Goal: Task Accomplishment & Management: Use online tool/utility

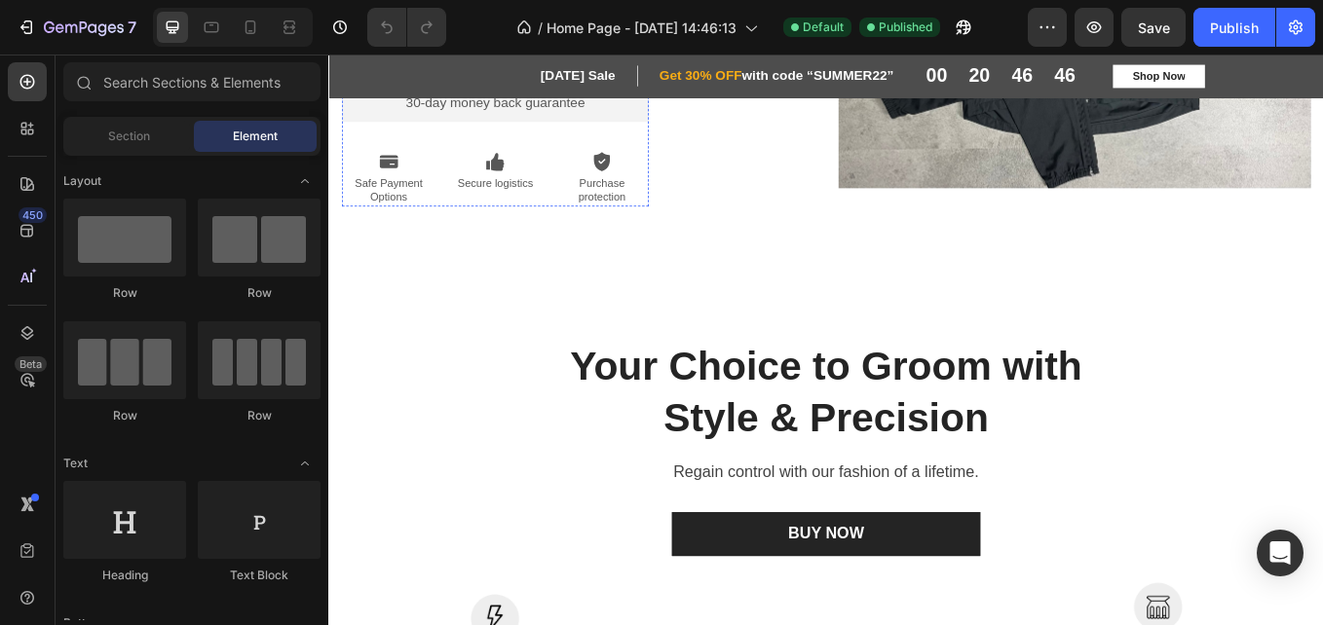
scroll to position [605, 0]
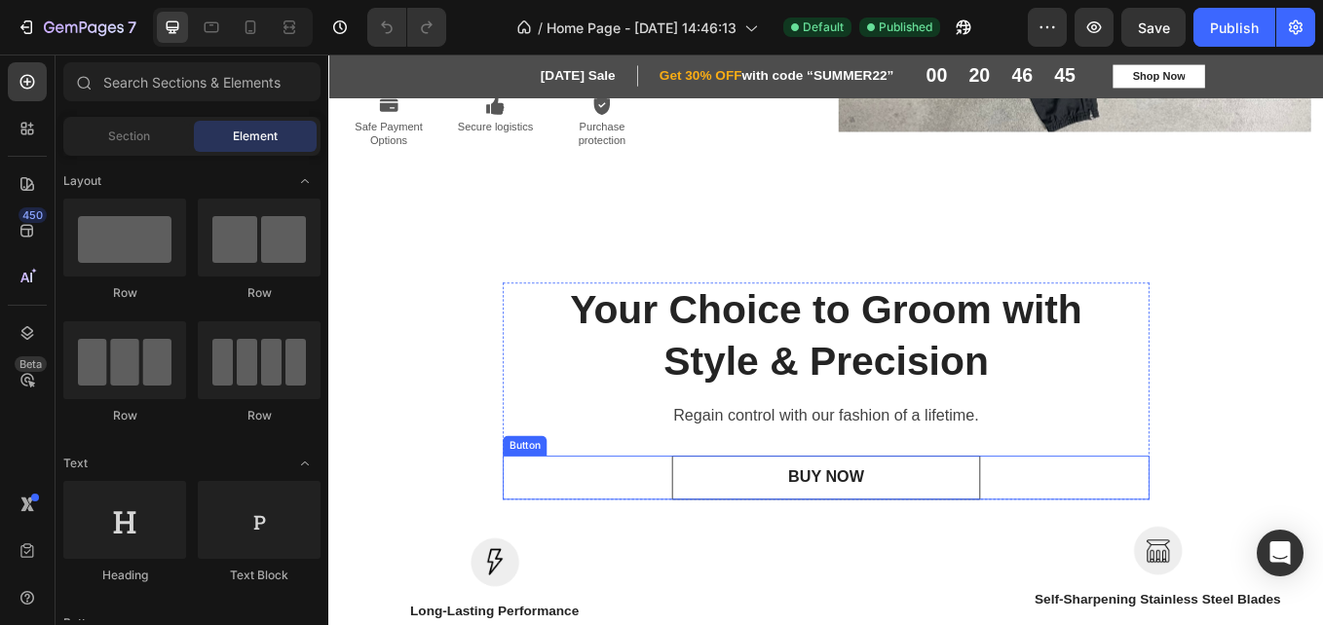
click at [790, 526] on link "BUY NOW" at bounding box center [912, 552] width 361 height 52
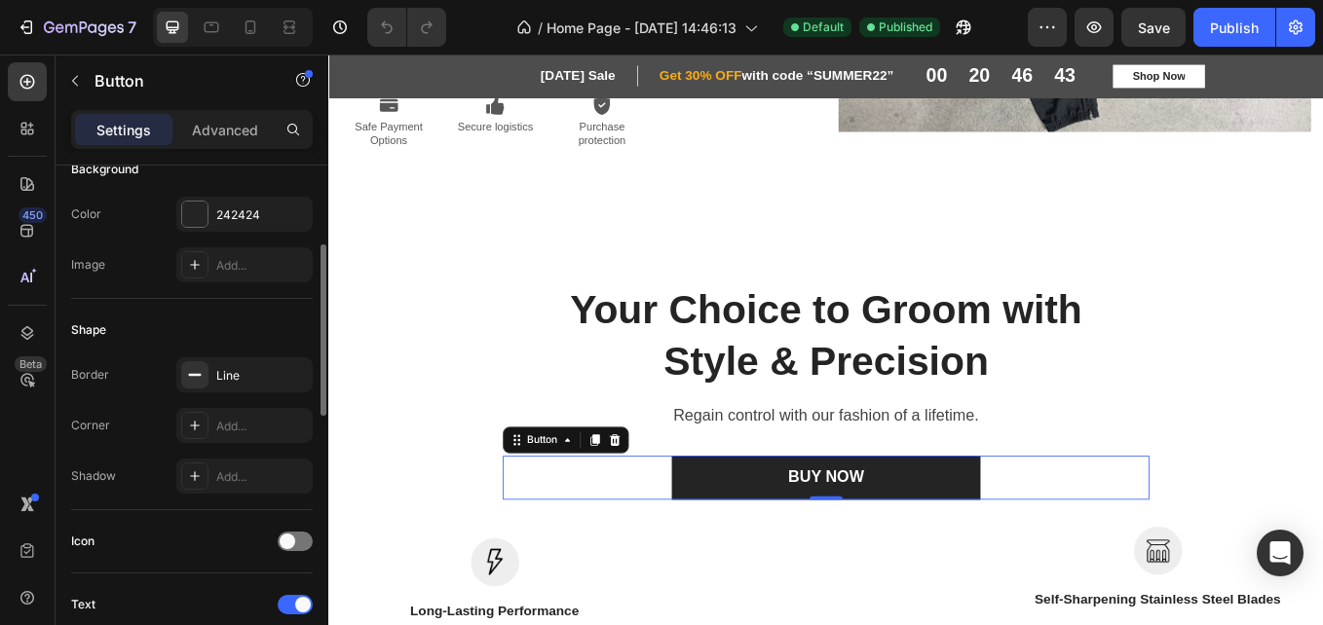
scroll to position [242, 0]
click at [198, 221] on div at bounding box center [194, 215] width 25 height 25
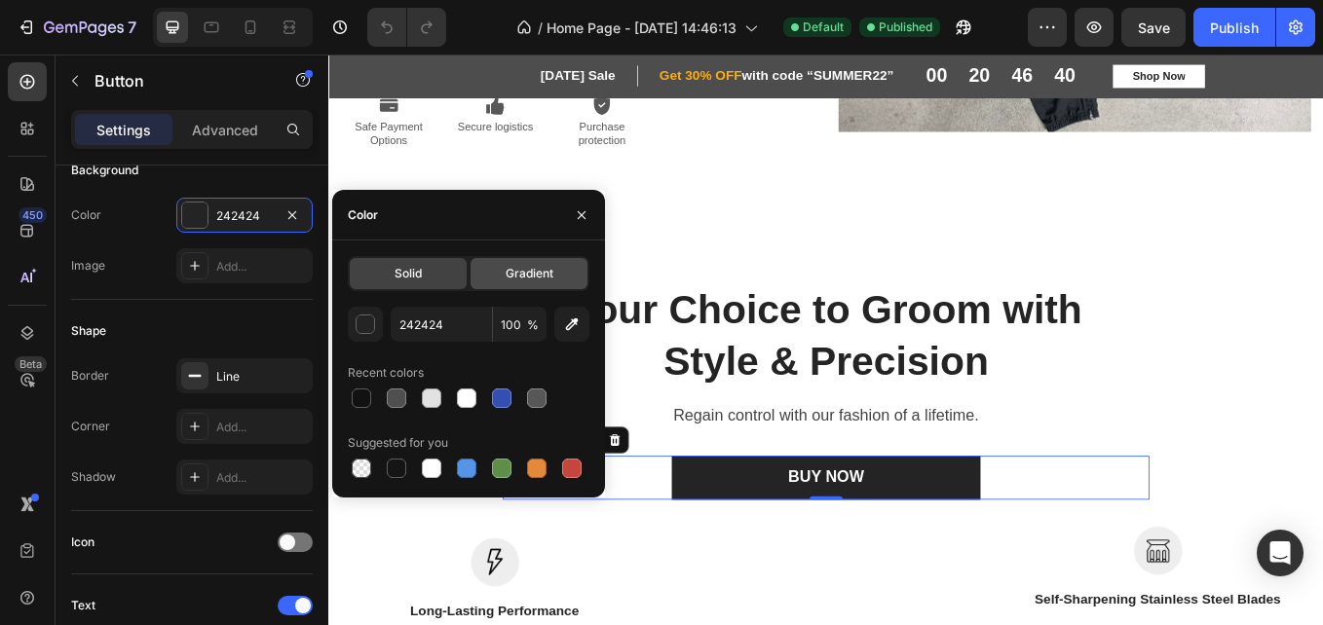
click at [506, 283] on div "Gradient" at bounding box center [529, 273] width 117 height 31
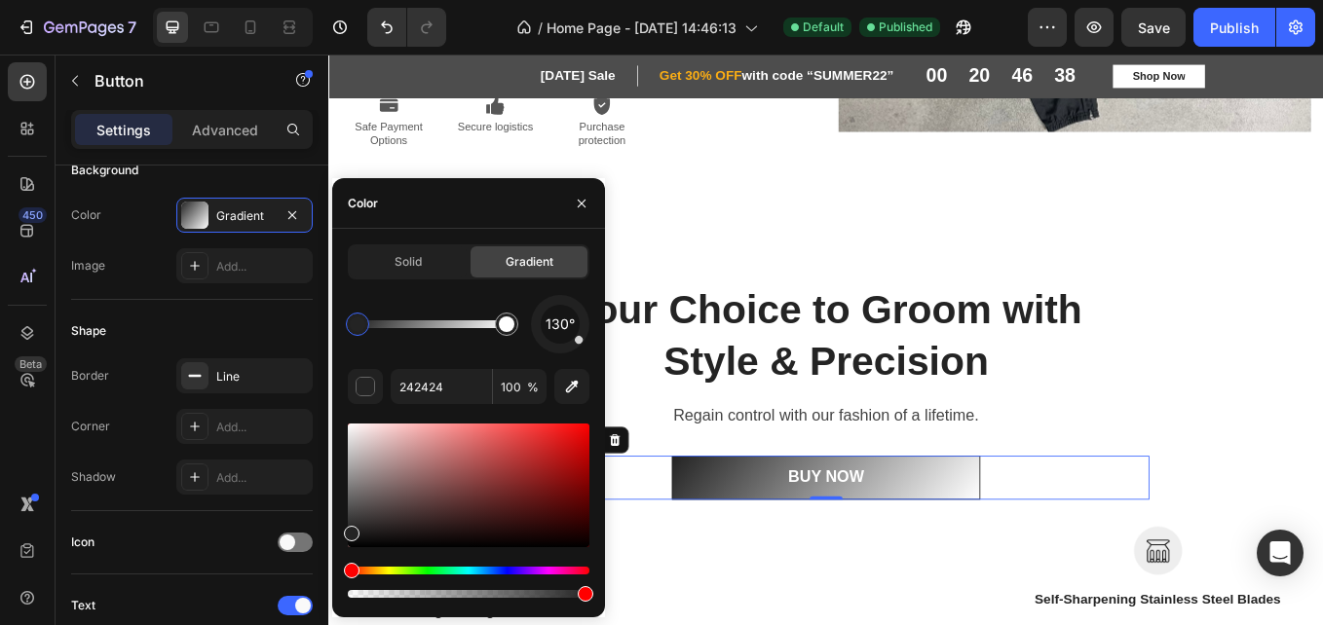
click at [544, 572] on div "Hue" at bounding box center [469, 571] width 242 height 8
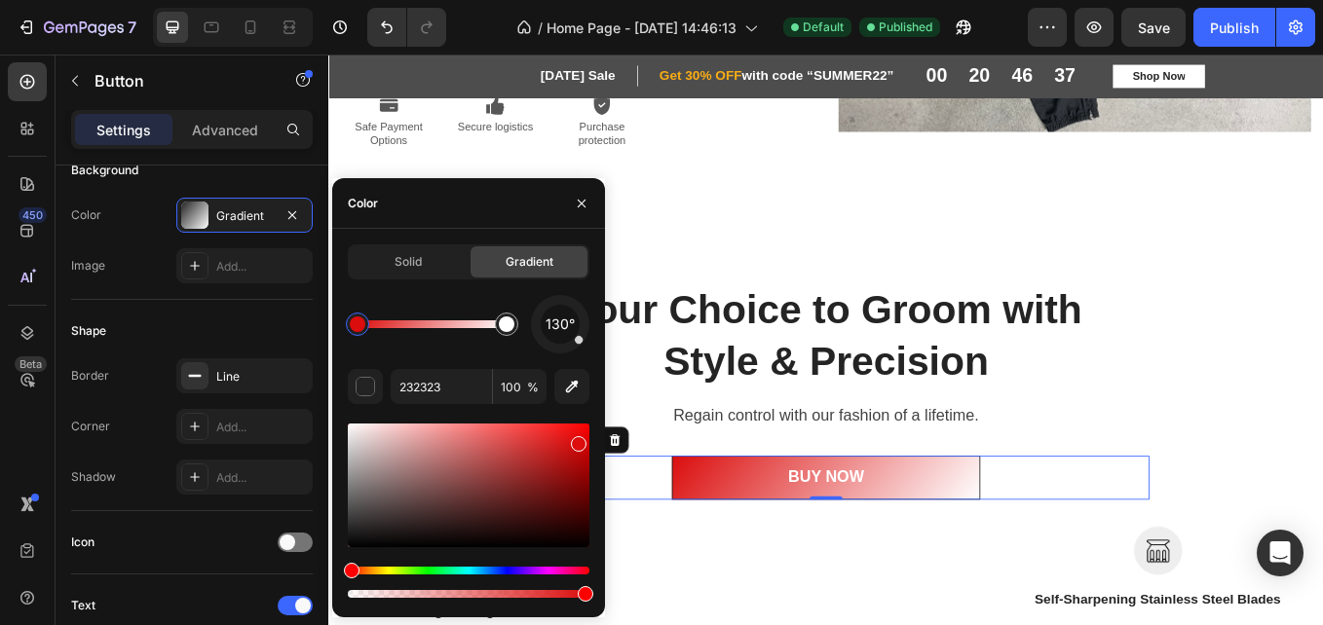
click at [576, 440] on div at bounding box center [469, 486] width 242 height 124
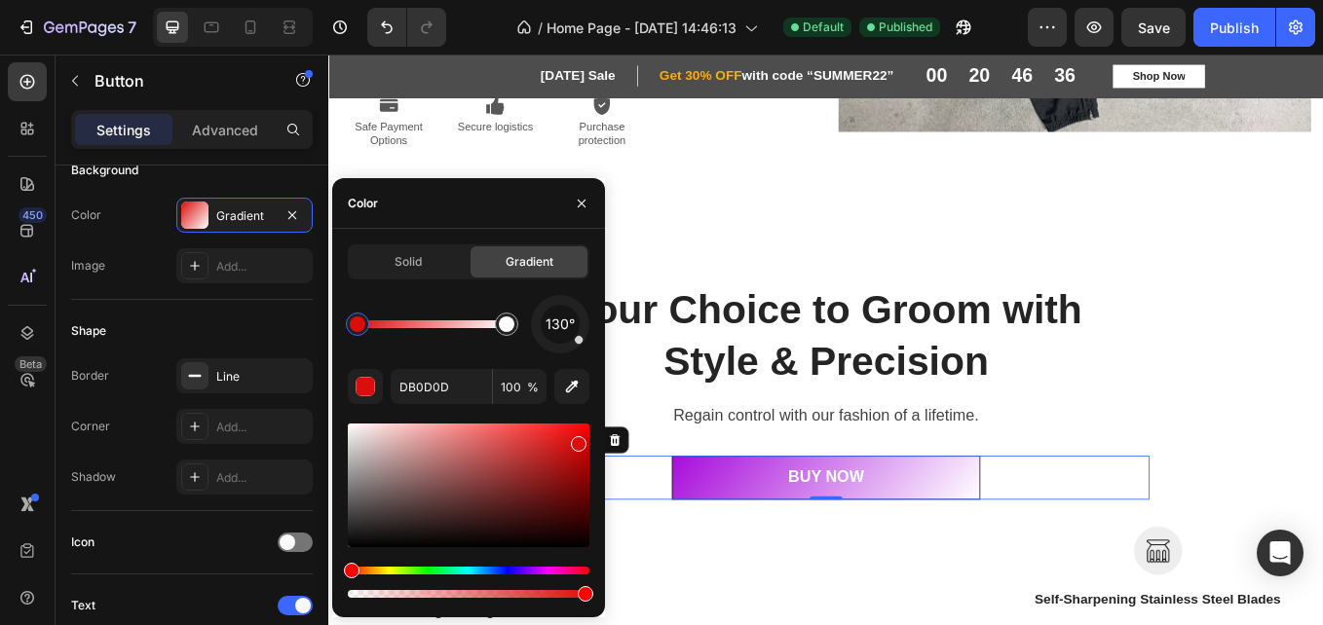
click at [540, 568] on div "Hue" at bounding box center [469, 571] width 242 height 8
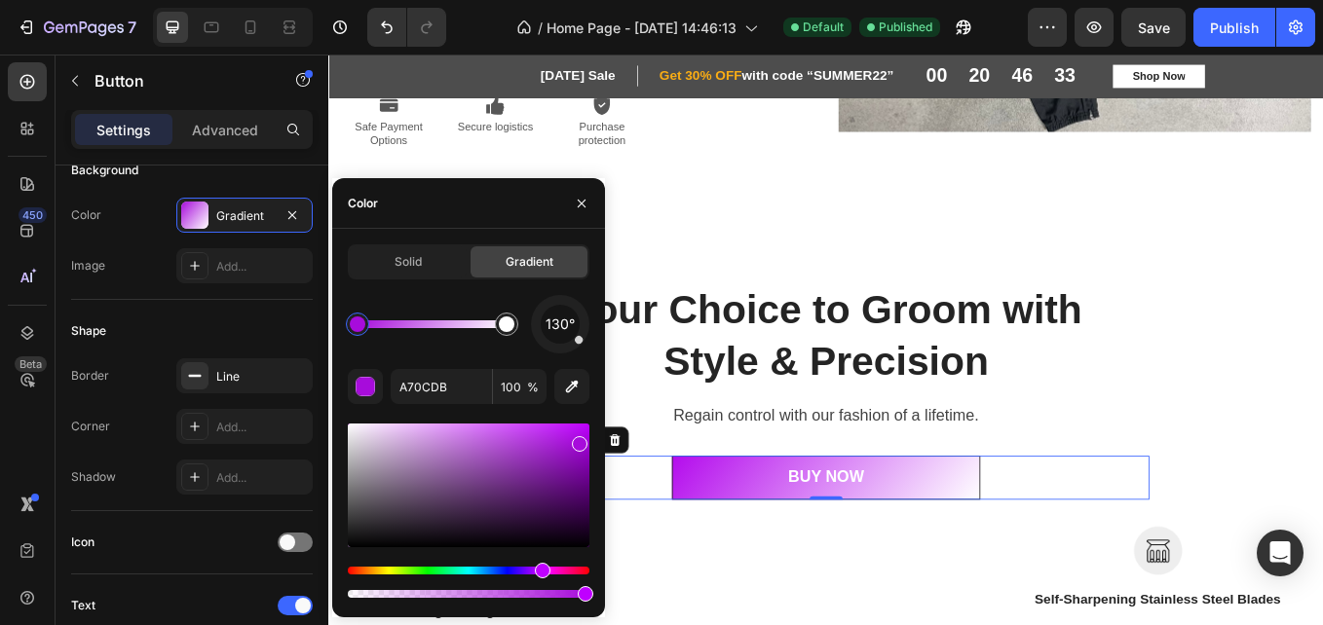
click at [579, 432] on div at bounding box center [469, 486] width 242 height 124
drag, startPoint x: 916, startPoint y: 495, endPoint x: 702, endPoint y: 473, distance: 214.4
click at [510, 339] on div at bounding box center [506, 324] width 35 height 35
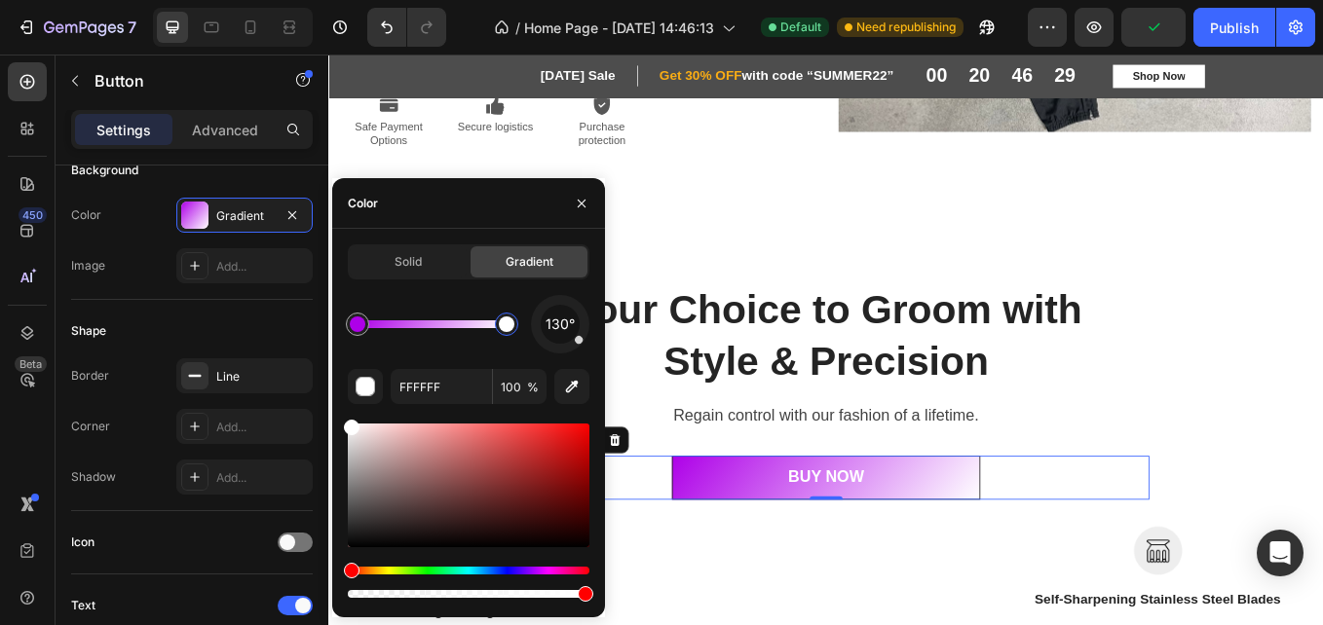
click at [541, 572] on div "Hue" at bounding box center [469, 571] width 242 height 8
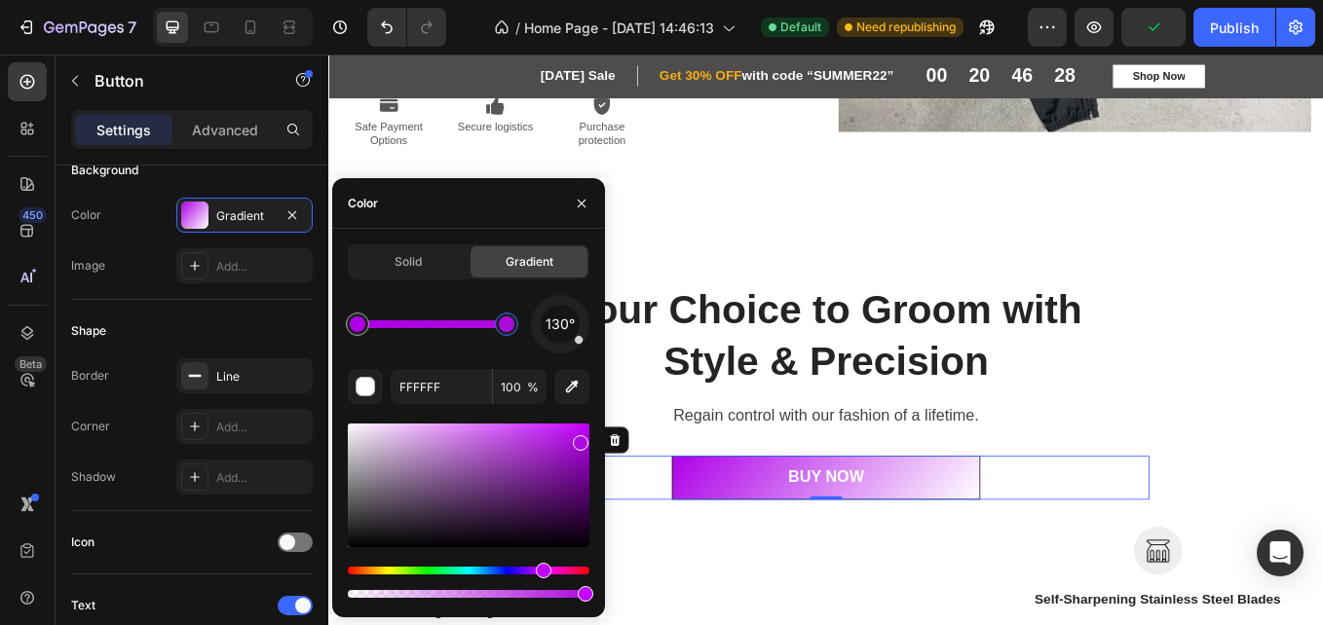
click at [579, 439] on div at bounding box center [469, 486] width 242 height 124
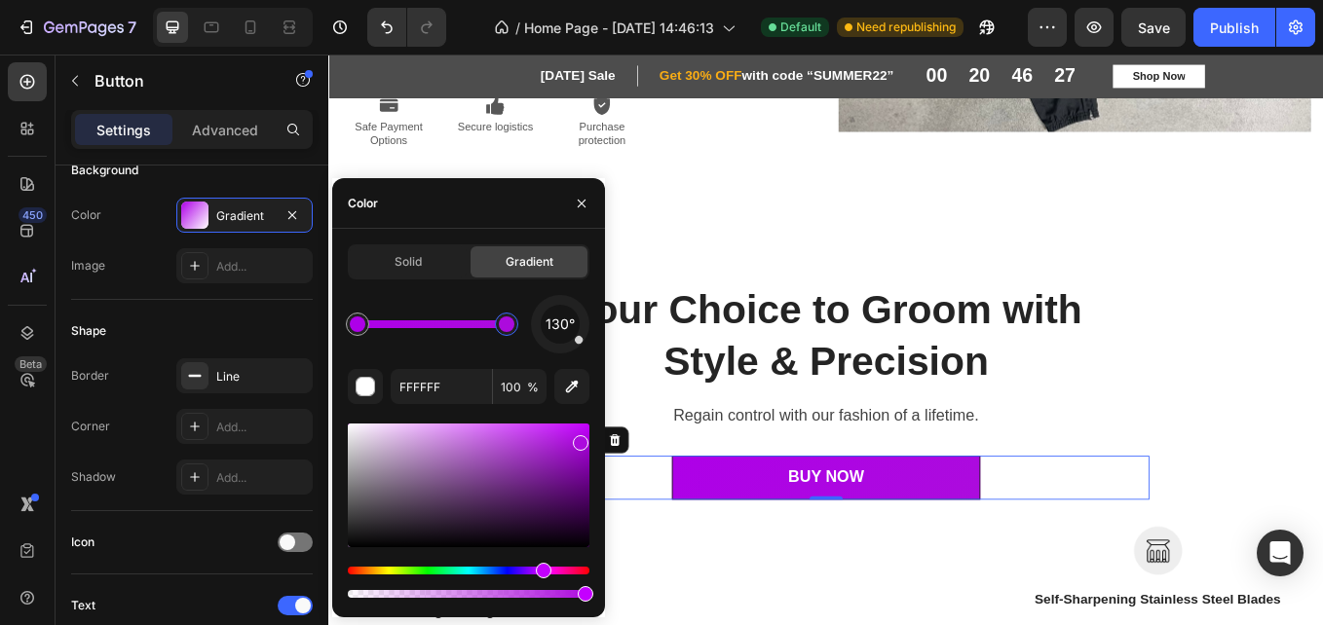
type input "AC0BDD"
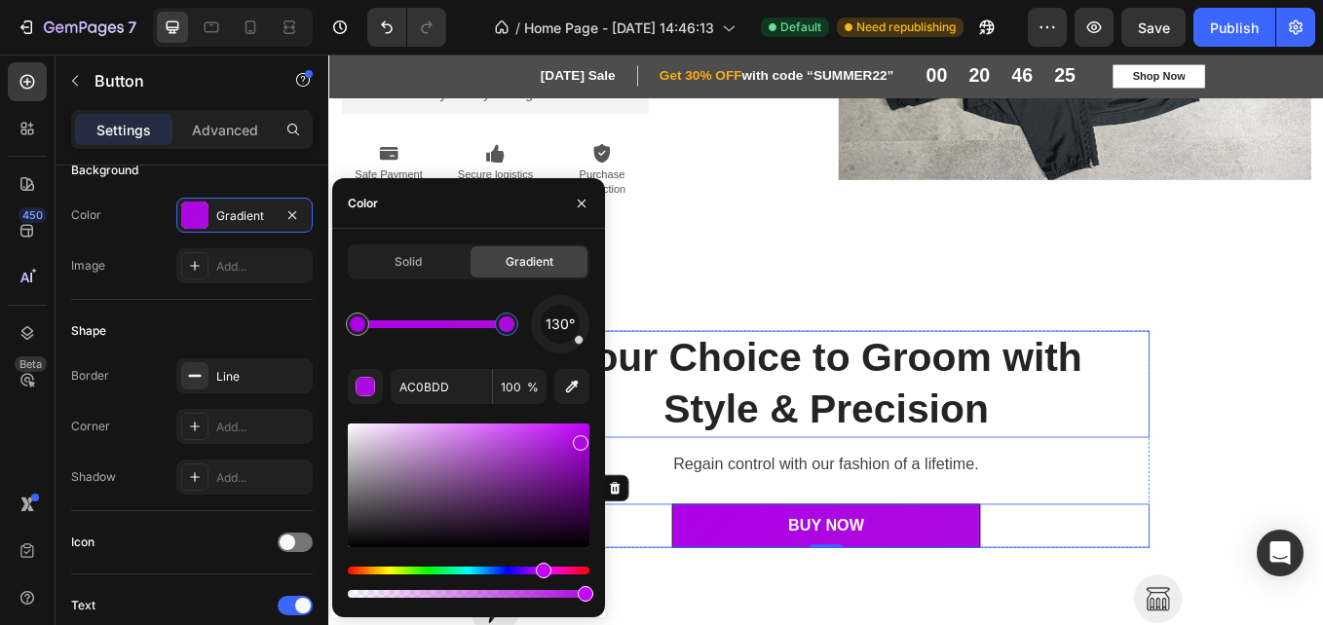
scroll to position [425, 0]
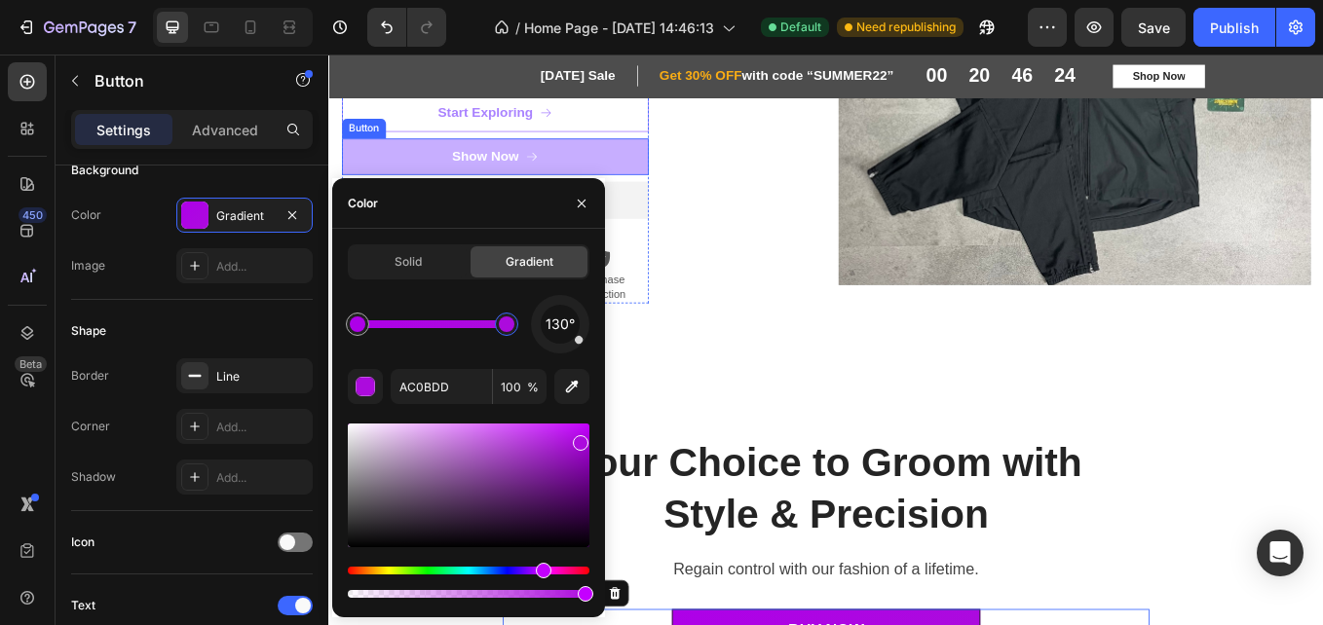
click at [679, 153] on link "Show Now" at bounding box center [524, 175] width 360 height 44
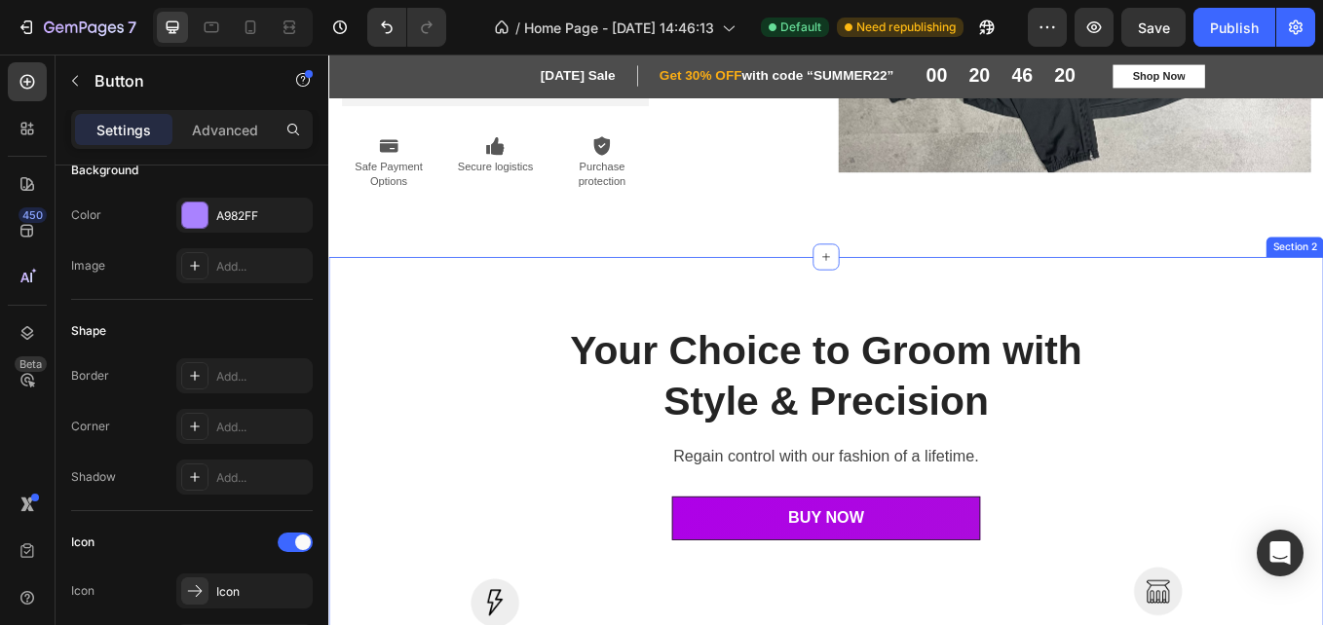
scroll to position [560, 0]
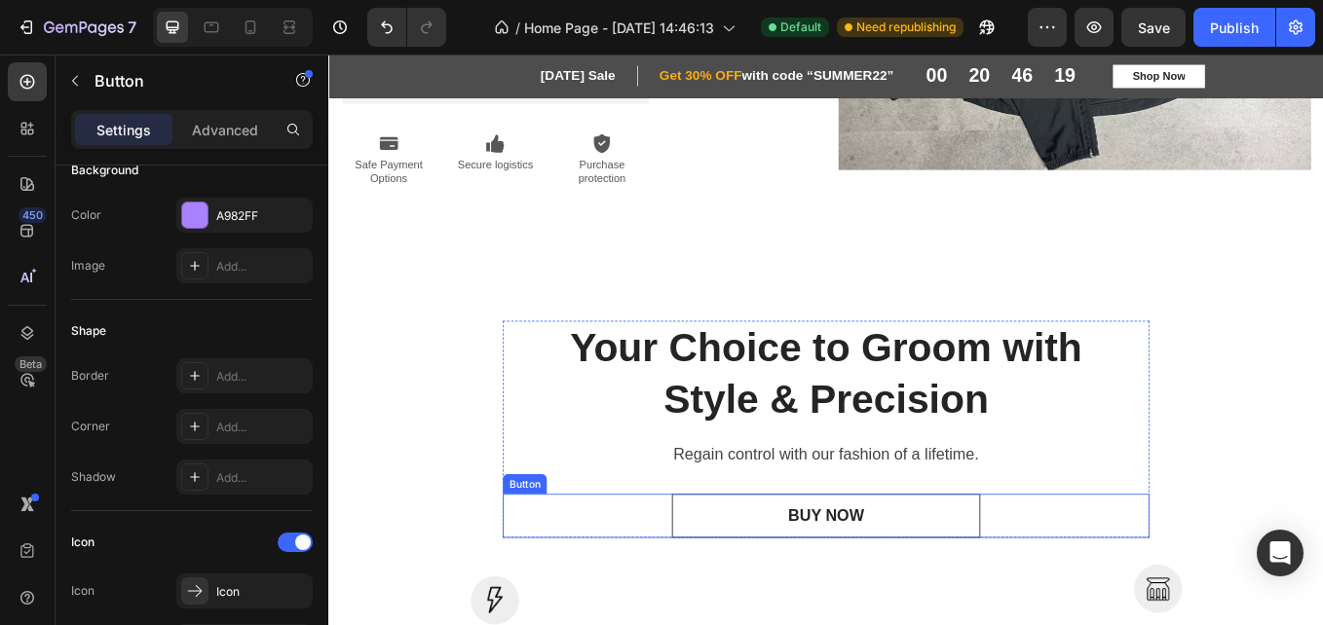
click at [809, 580] on link "BUY NOW" at bounding box center [912, 597] width 361 height 52
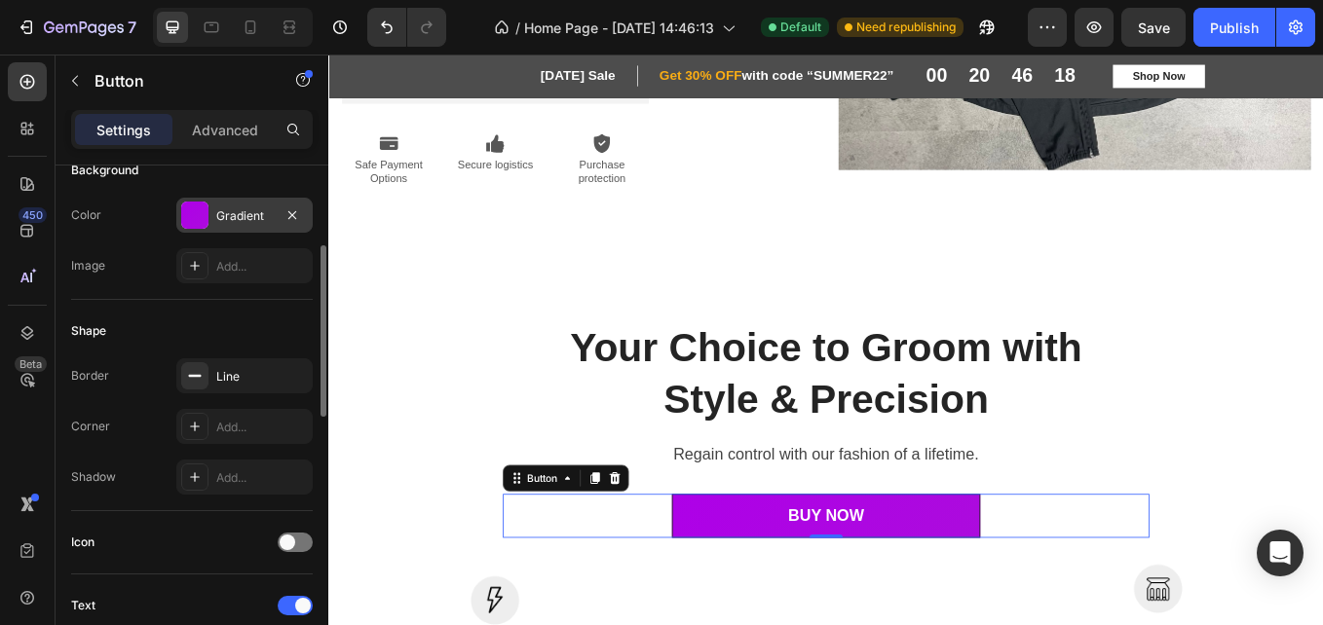
click at [249, 227] on div "Gradient" at bounding box center [244, 215] width 136 height 35
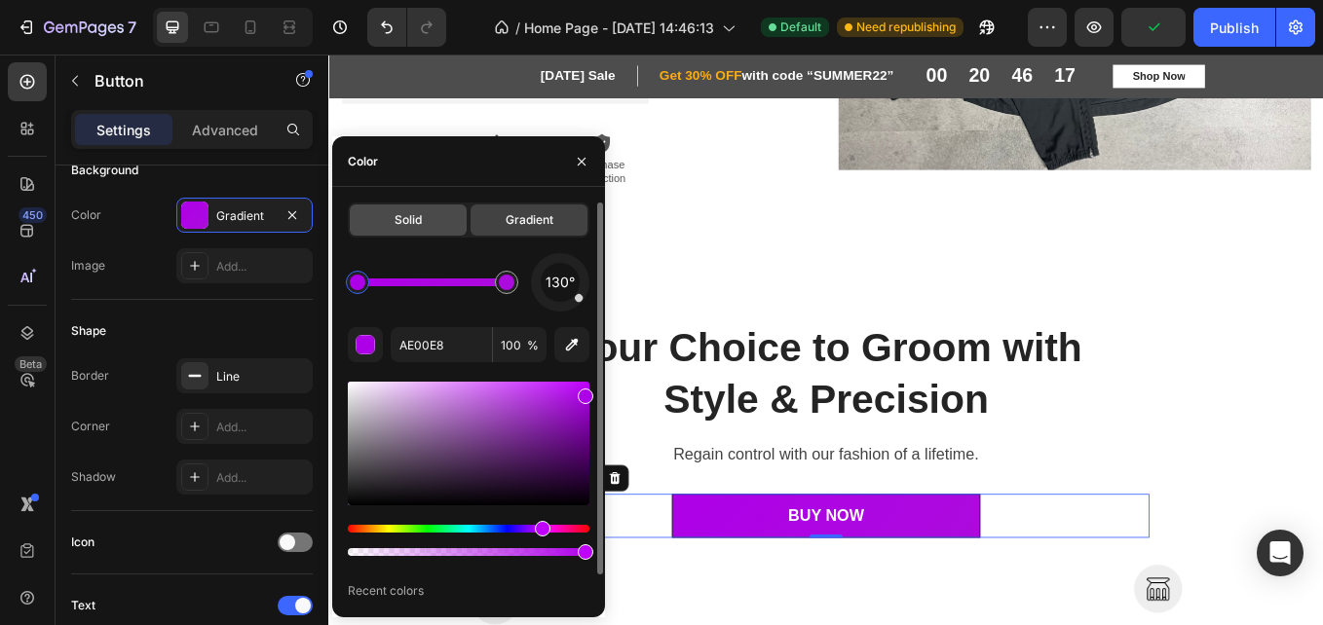
click at [414, 221] on span "Solid" at bounding box center [408, 220] width 27 height 18
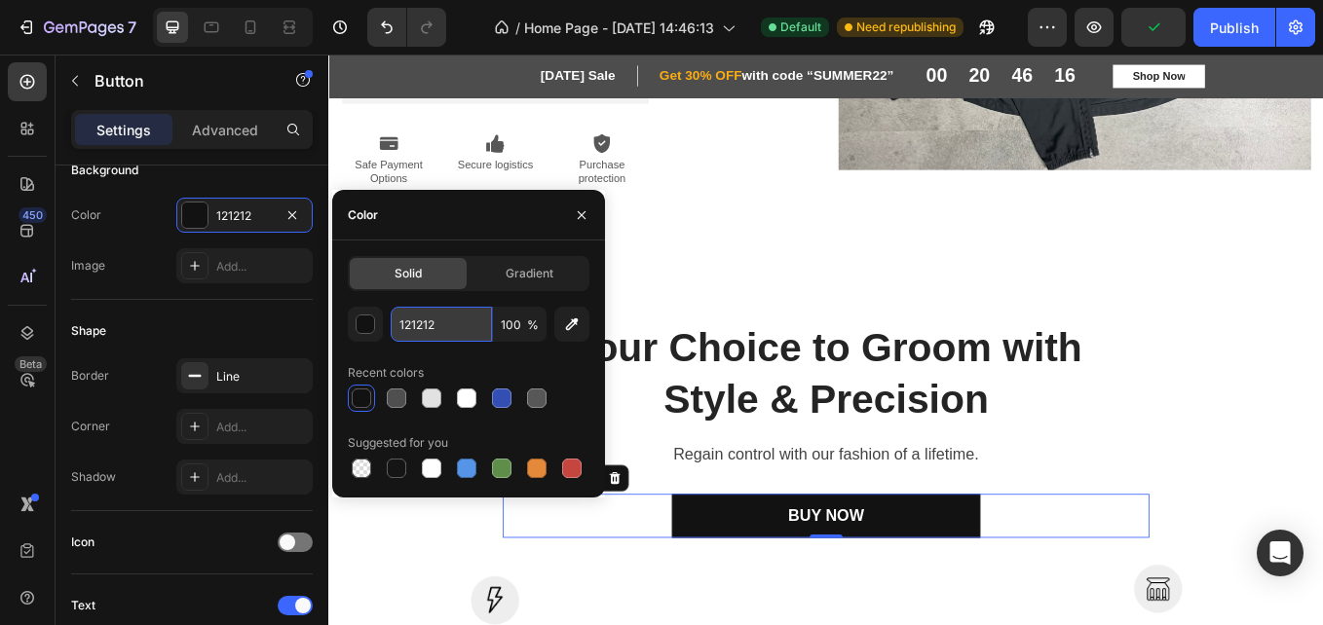
click at [442, 339] on input "121212" at bounding box center [441, 324] width 101 height 35
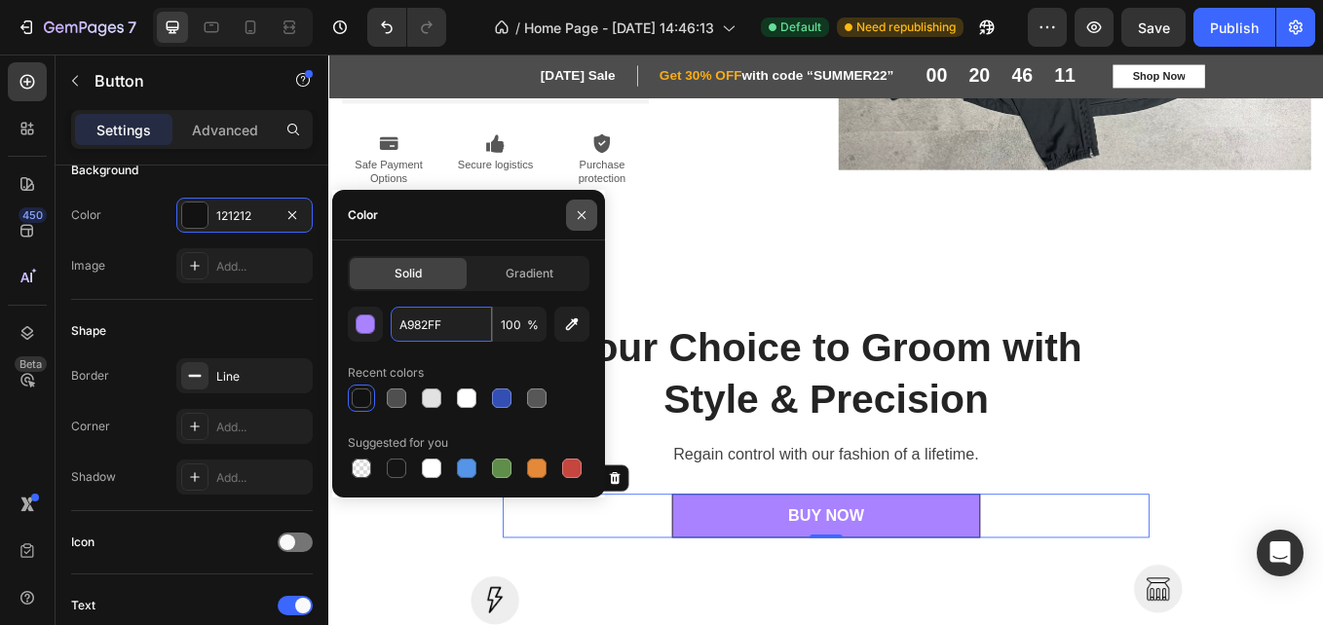
type input "A982FF"
click at [583, 211] on icon "button" at bounding box center [582, 216] width 16 height 16
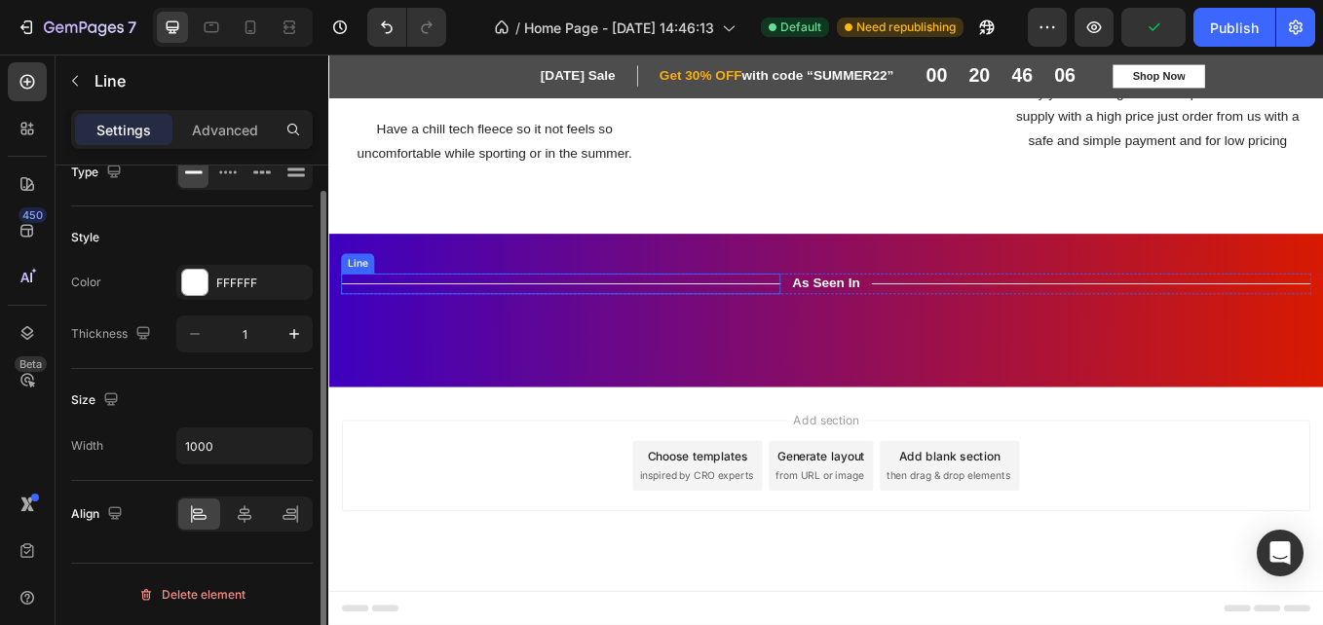
scroll to position [0, 0]
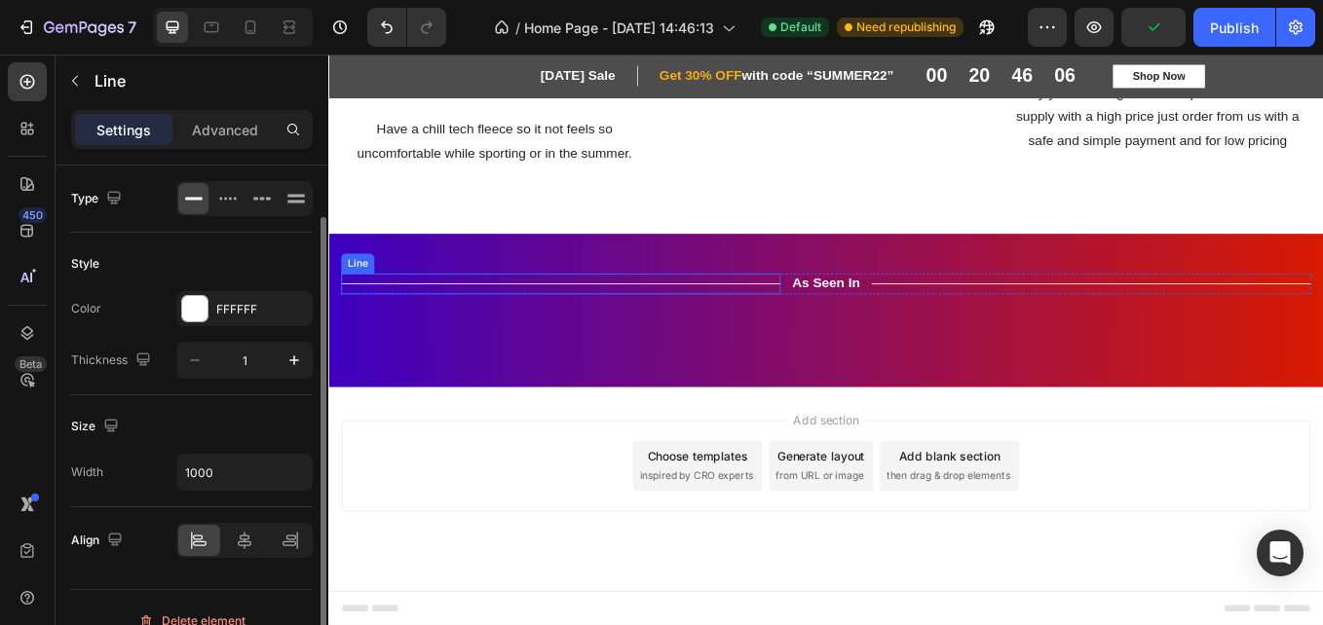
click at [699, 312] on div "Title Line" at bounding box center [601, 324] width 516 height 24
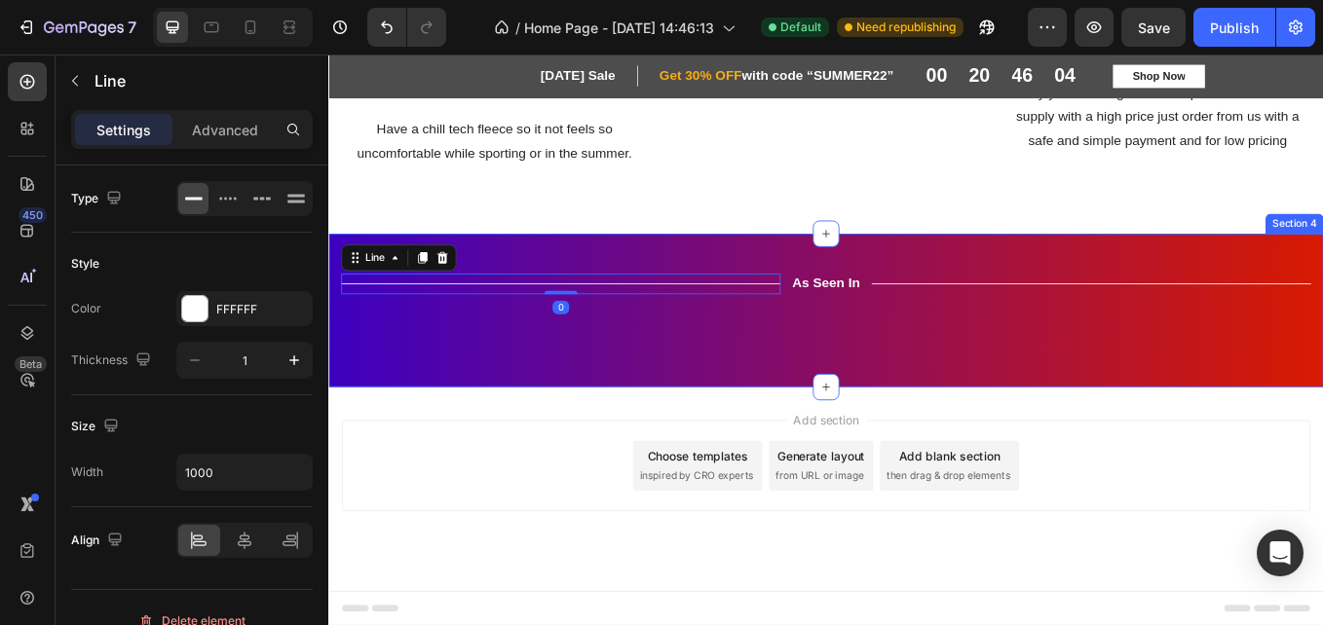
click at [629, 265] on div "Title Line 0 As Seen In Text Block Title Line Row Image Image Image Image Image…" at bounding box center [912, 355] width 1169 height 180
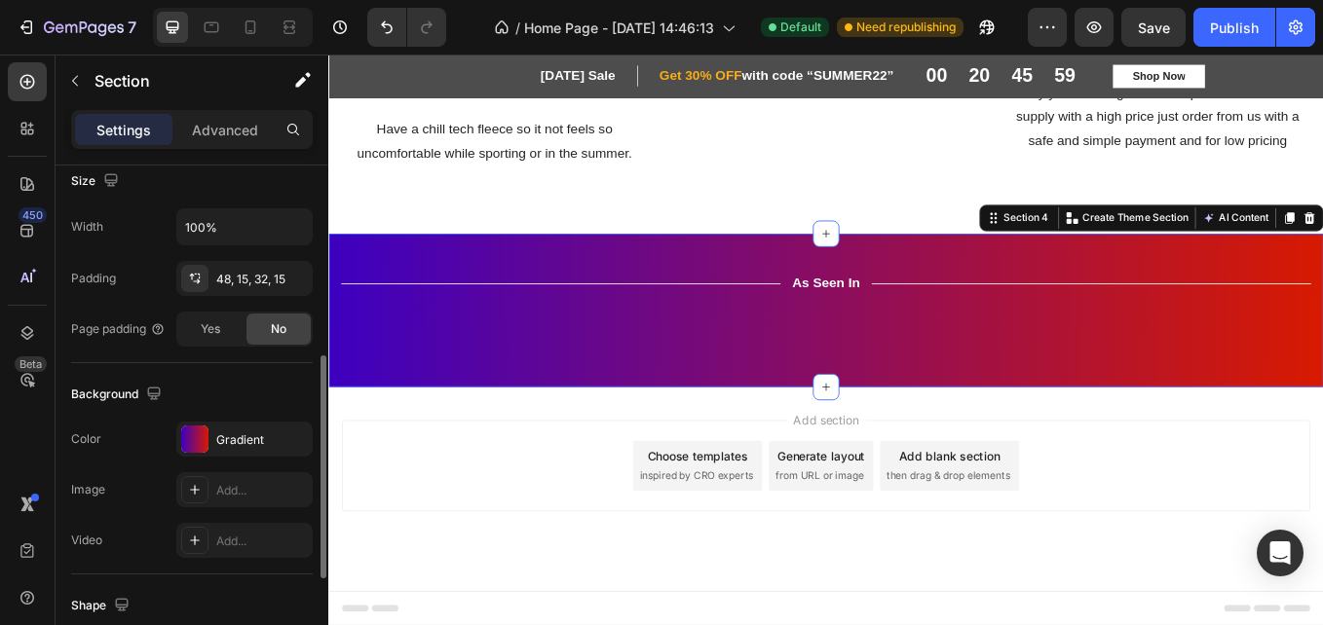
scroll to position [436, 0]
click at [191, 447] on div at bounding box center [194, 438] width 27 height 27
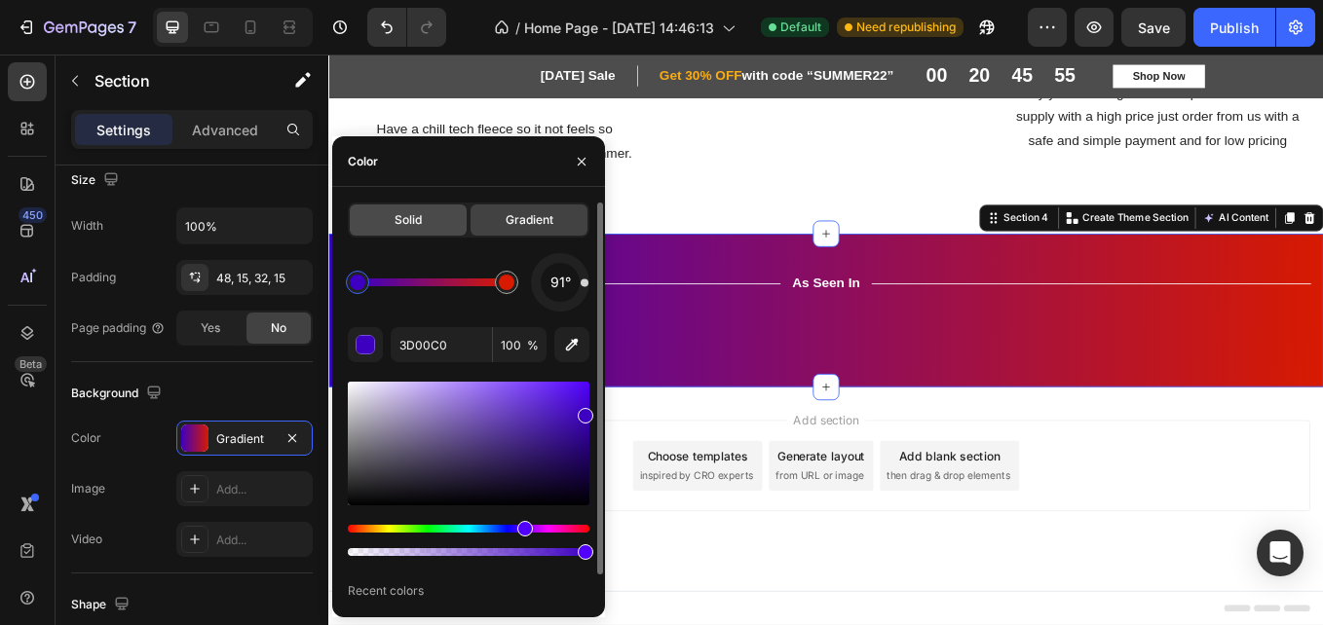
click at [419, 235] on div "Solid" at bounding box center [408, 220] width 117 height 31
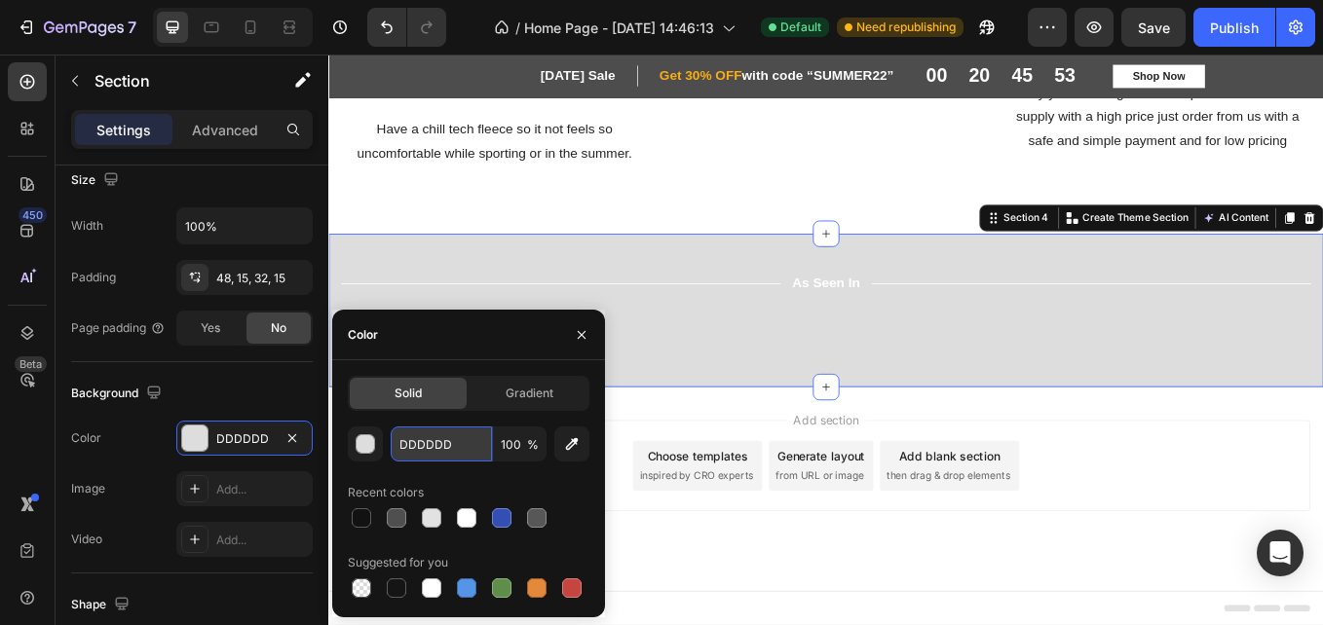
click at [451, 455] on input "DDDDDD" at bounding box center [441, 444] width 101 height 35
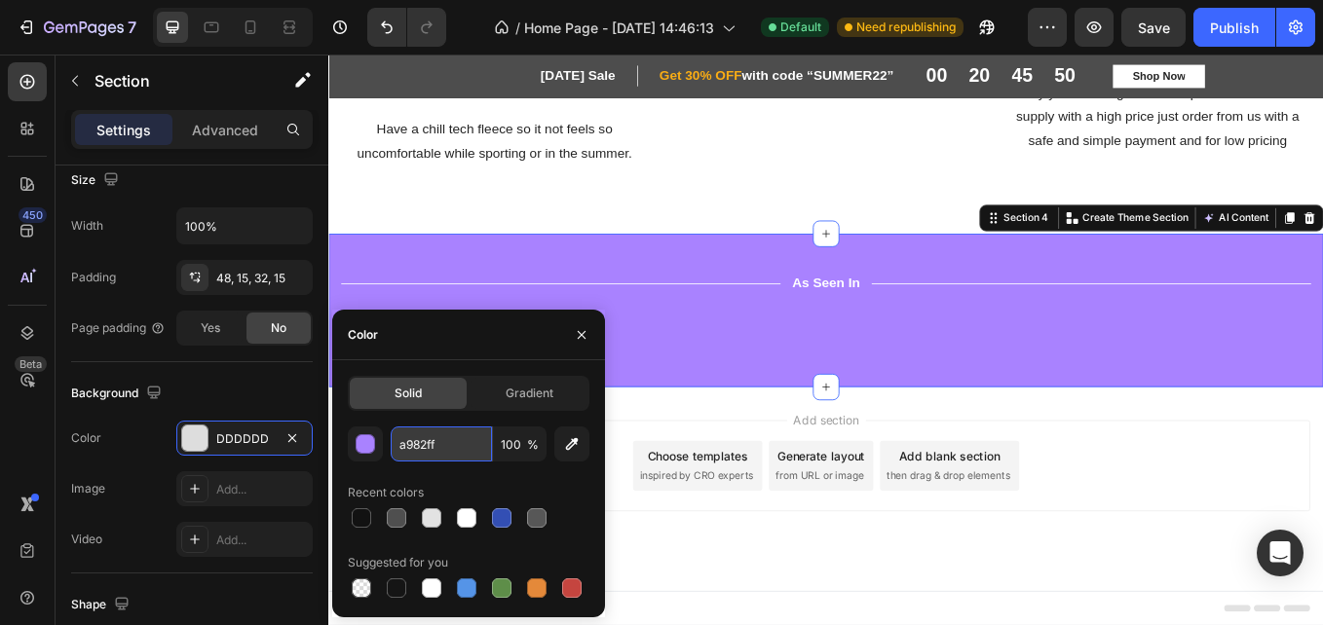
type input "A982FF"
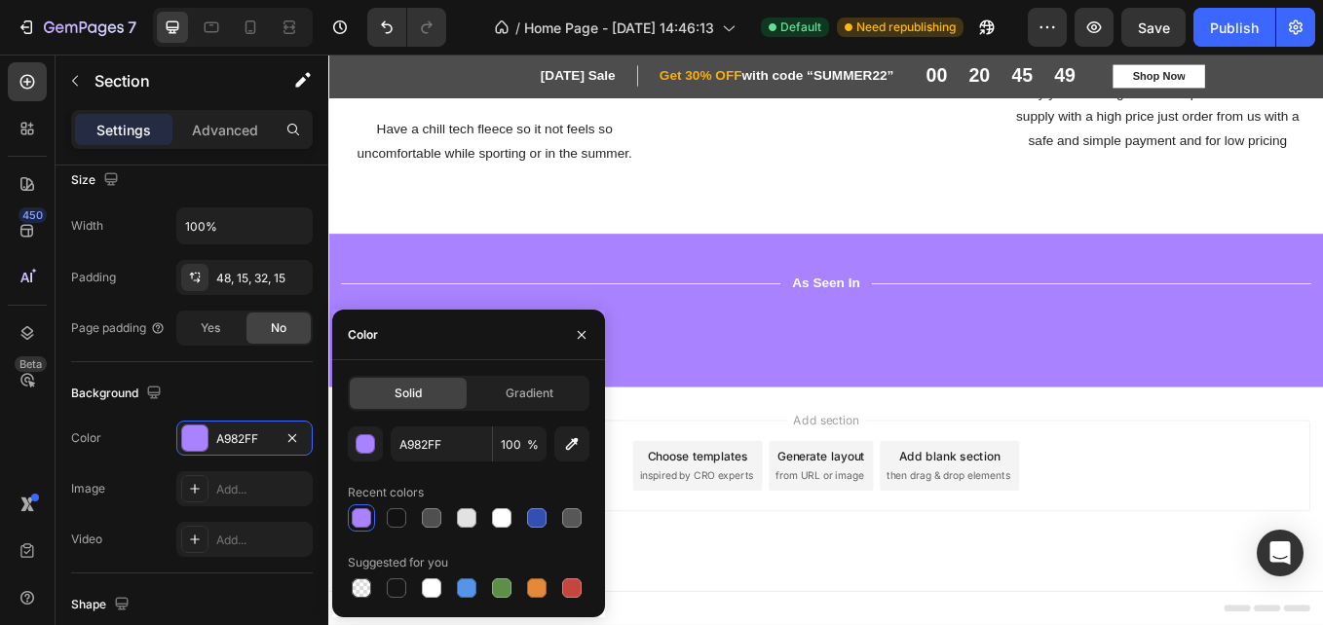
click at [1065, 624] on div "Add section Choose templates inspired by CRO experts Generate layout from URL o…" at bounding box center [912, 565] width 1169 height 240
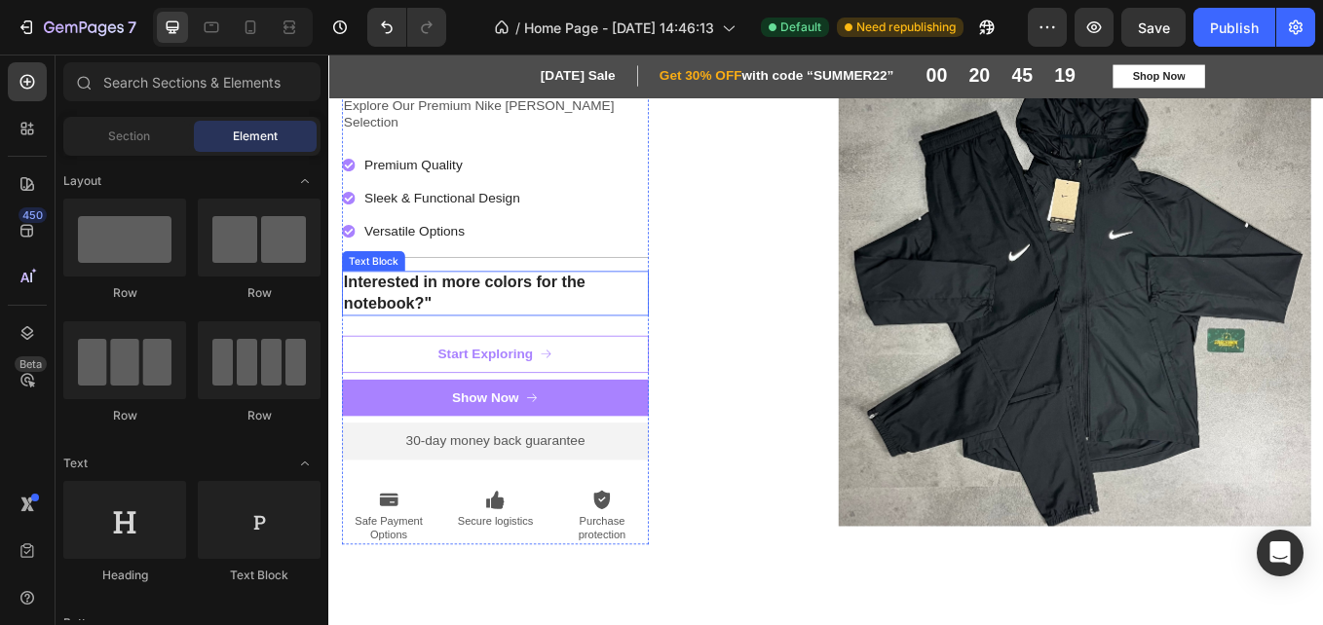
scroll to position [0, 0]
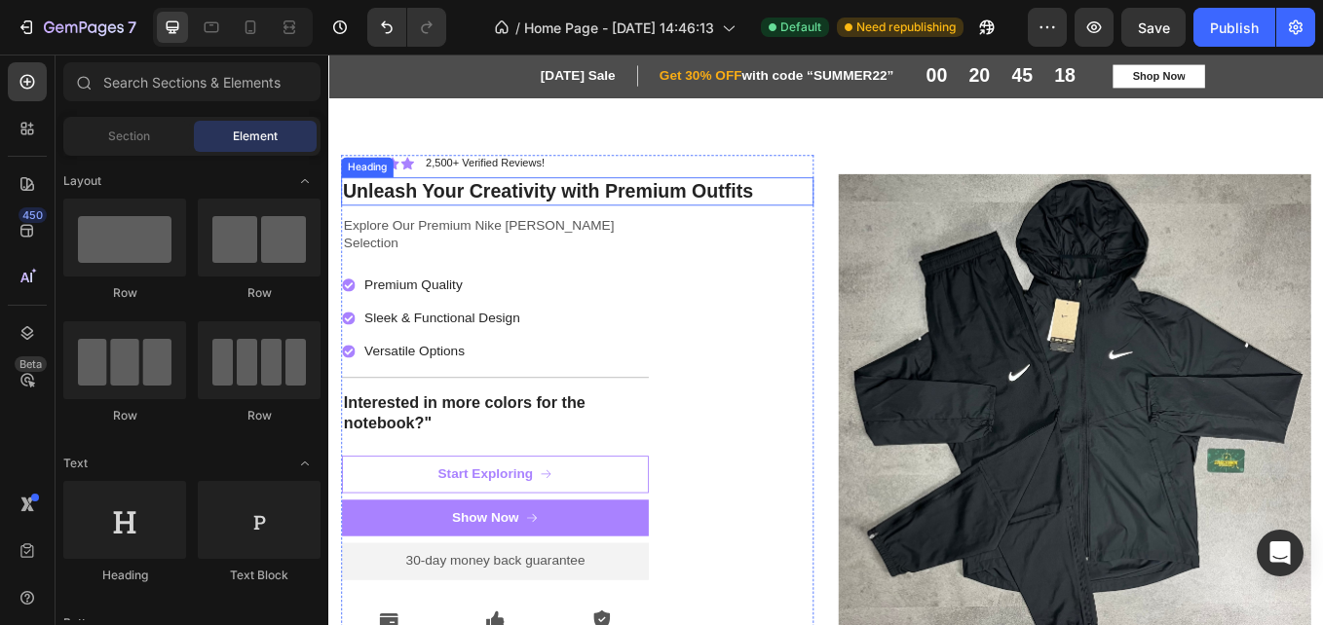
click at [384, 178] on div "Heading" at bounding box center [374, 187] width 54 height 18
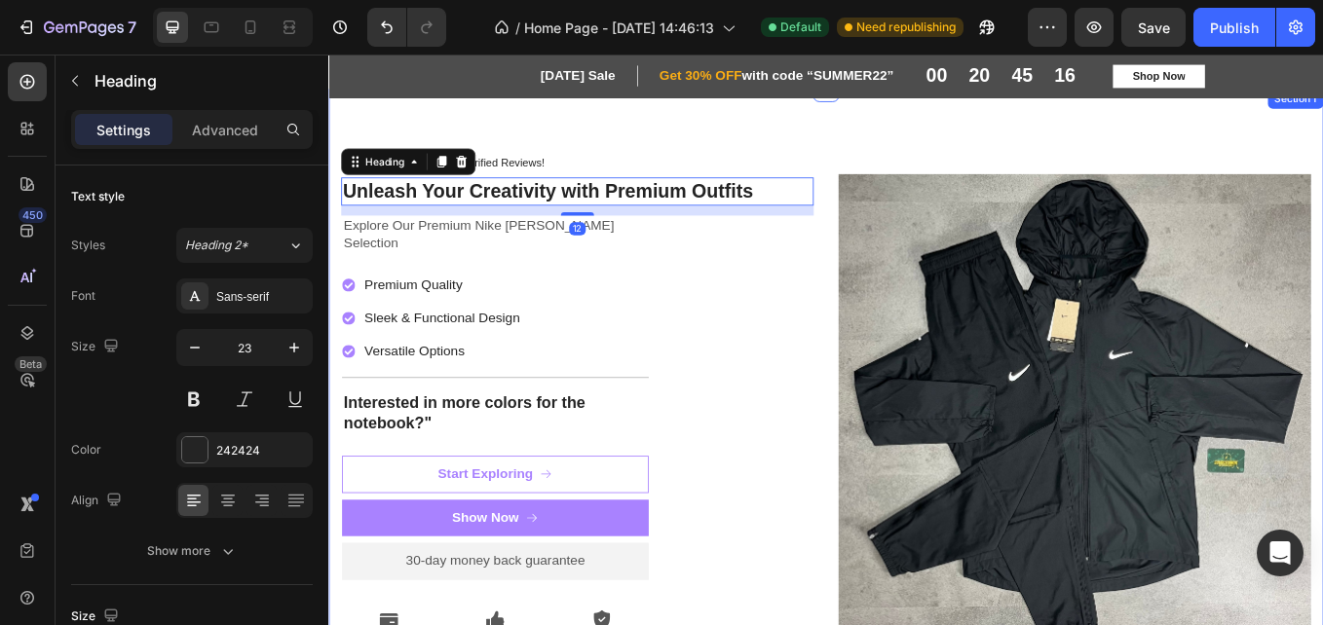
click at [718, 124] on div "Icon Icon Icon Icon Icon Icon List 2,500+ Verified Reviews! Text Block Row Unle…" at bounding box center [912, 471] width 1169 height 755
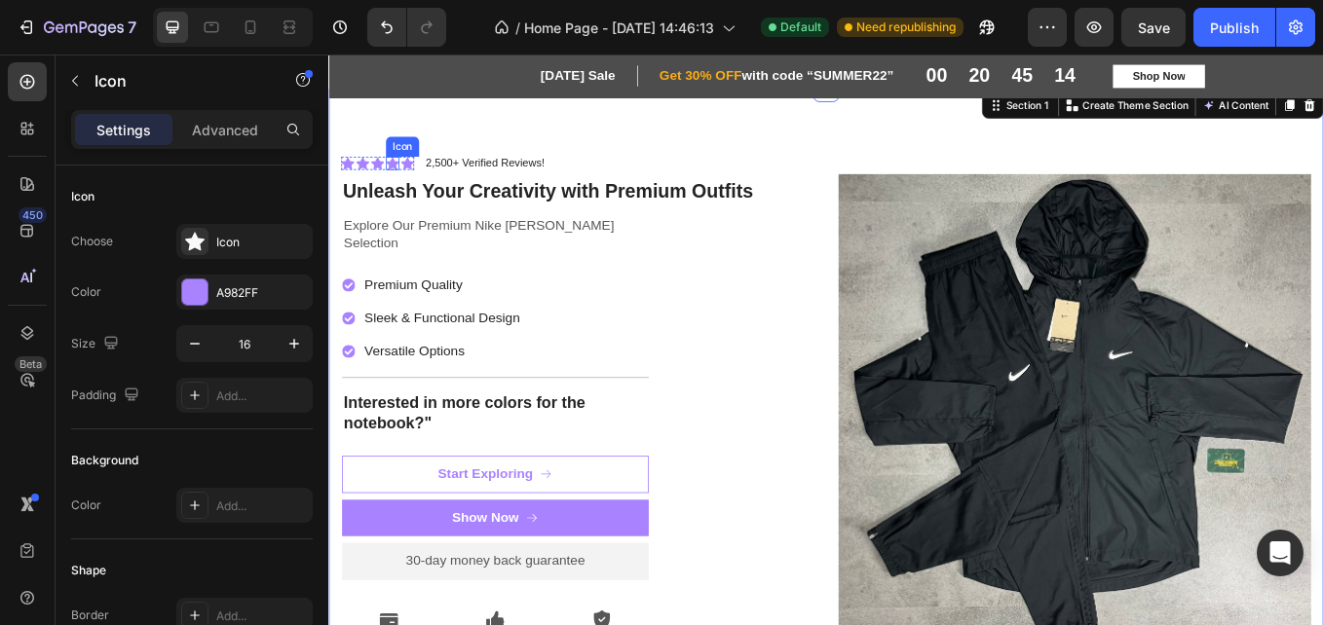
click at [407, 179] on icon at bounding box center [404, 182] width 16 height 16
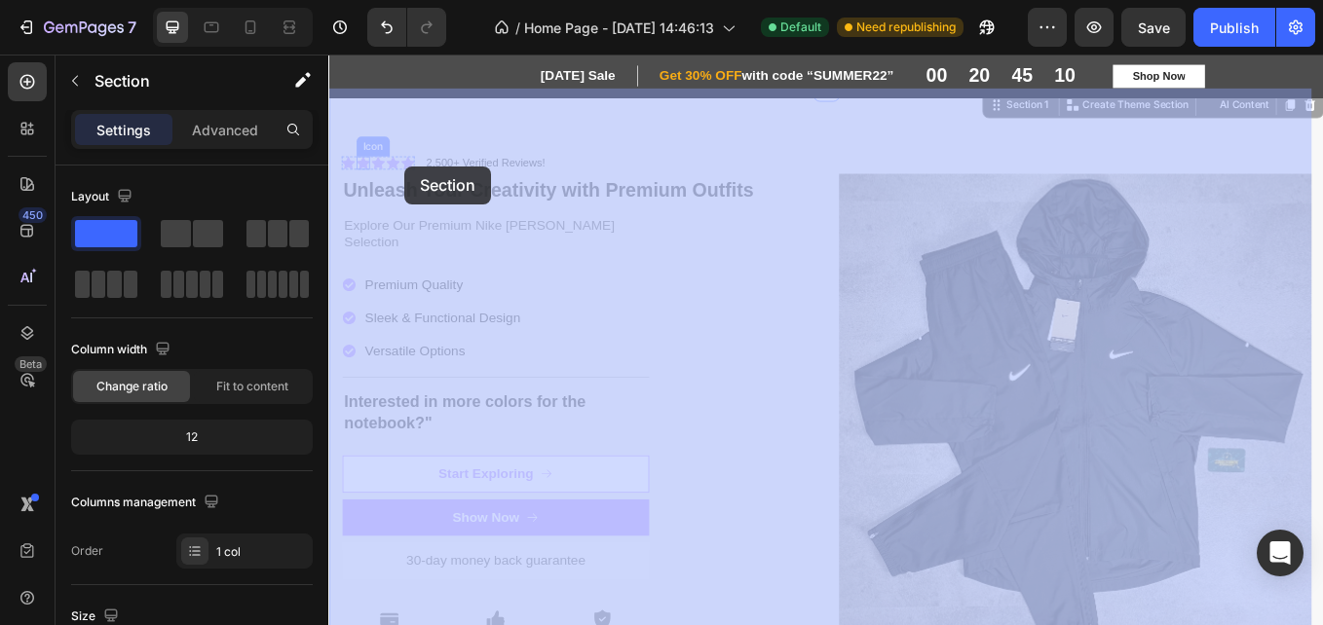
drag, startPoint x: 351, startPoint y: 167, endPoint x: 418, endPoint y: 186, distance: 70.0
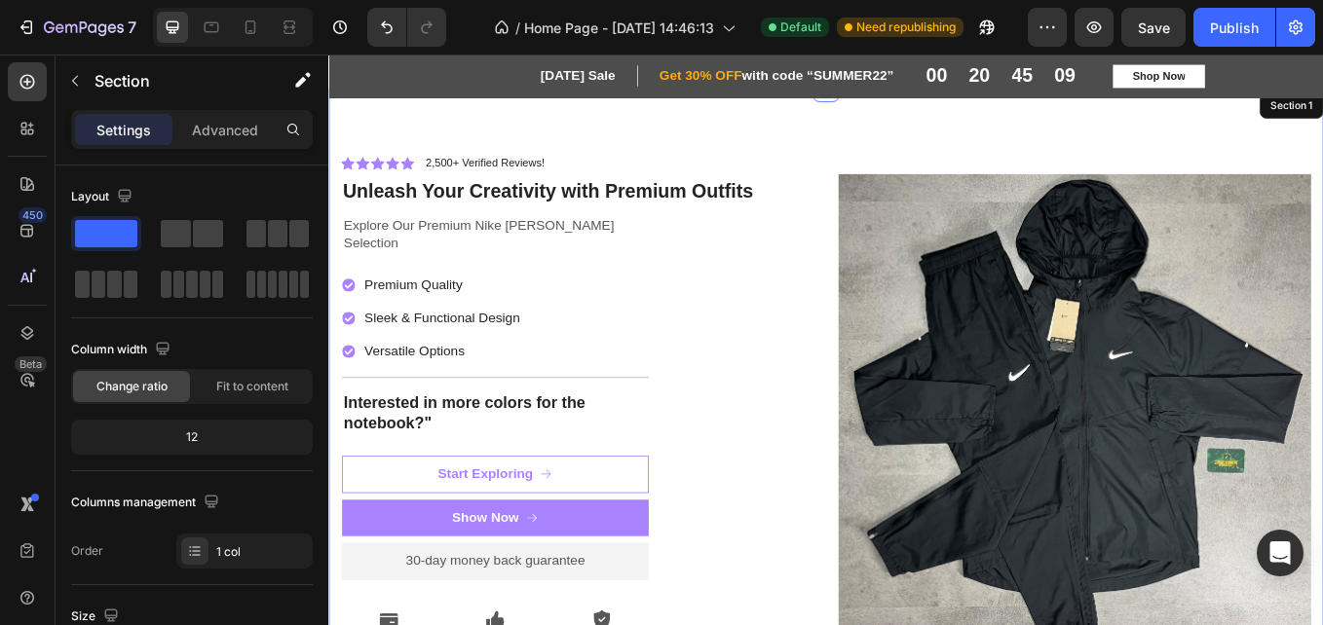
click at [518, 144] on div "Icon Icon Icon Icon Icon Icon List 2,500+ Verified Reviews! Text Block Row Unle…" at bounding box center [912, 471] width 1169 height 755
click at [340, 179] on div "Icon Icon Icon Icon Icon Icon List 2,500+ Verified Reviews! Text Block Row Unle…" at bounding box center [912, 471] width 1169 height 755
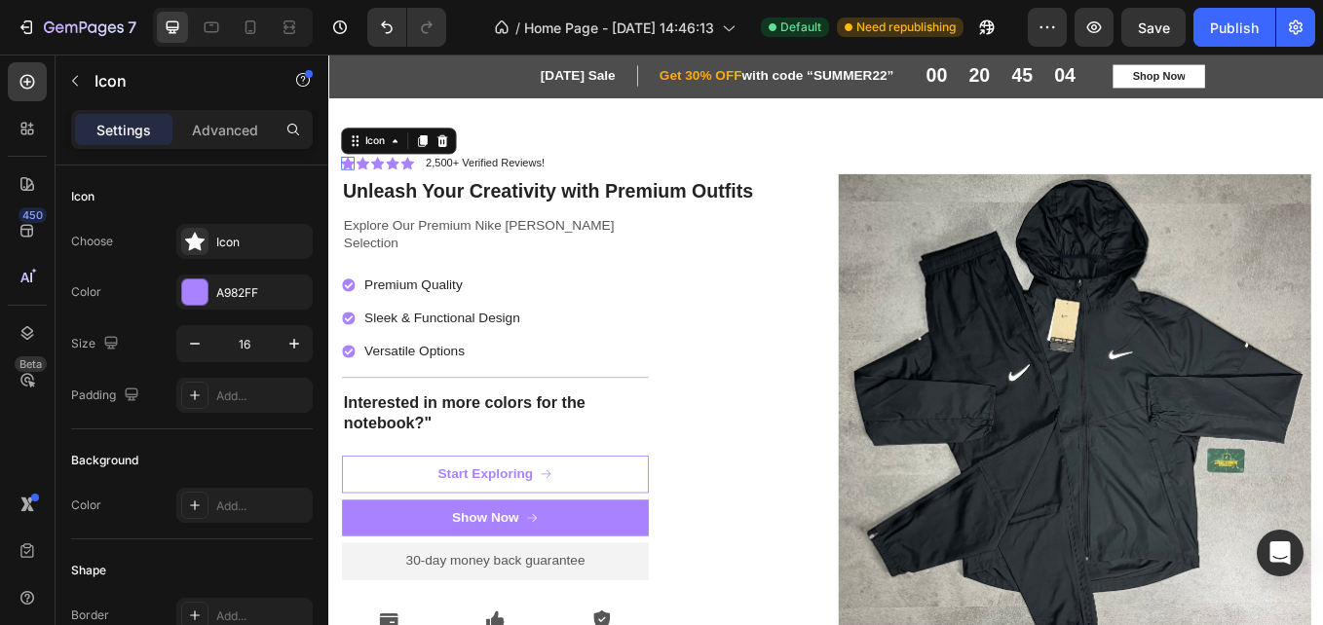
click at [351, 180] on icon at bounding box center [351, 182] width 16 height 15
click at [382, 176] on icon at bounding box center [386, 182] width 16 height 16
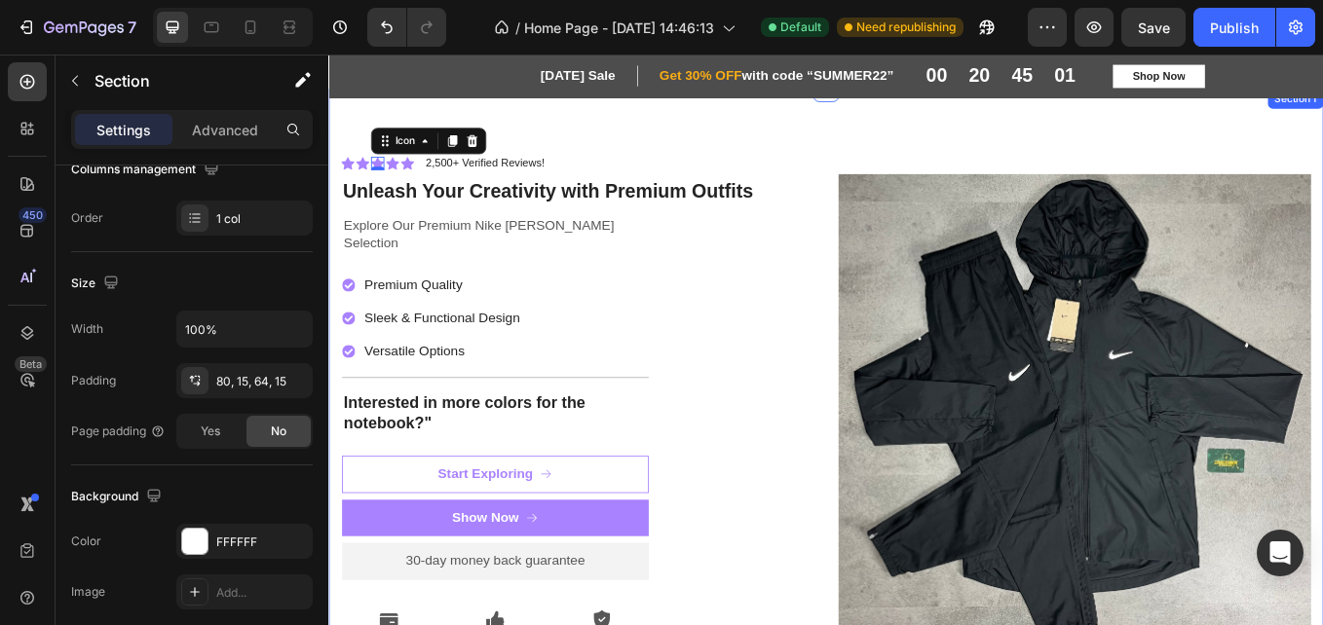
click at [734, 160] on div "Icon Icon Icon 0 Icon Icon Icon List 2,500+ Verified Reviews! Text Block Row Un…" at bounding box center [912, 471] width 1169 height 755
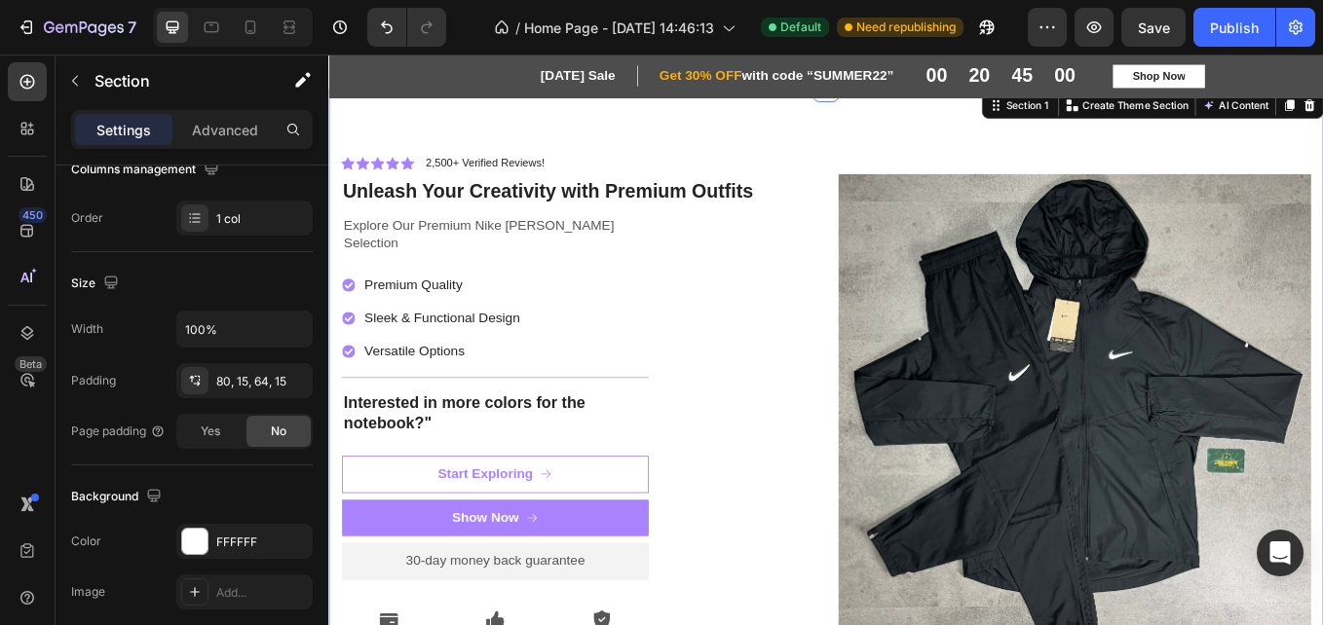
scroll to position [0, 0]
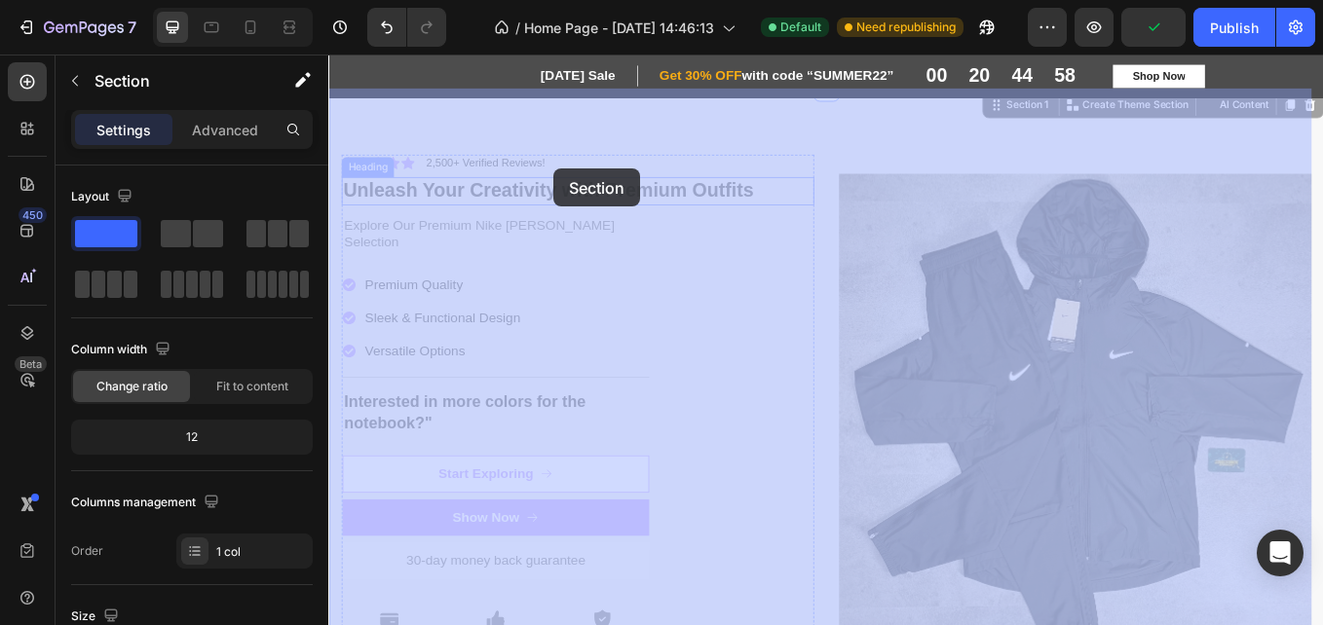
drag, startPoint x: 734, startPoint y: 160, endPoint x: 593, endPoint y: 189, distance: 143.3
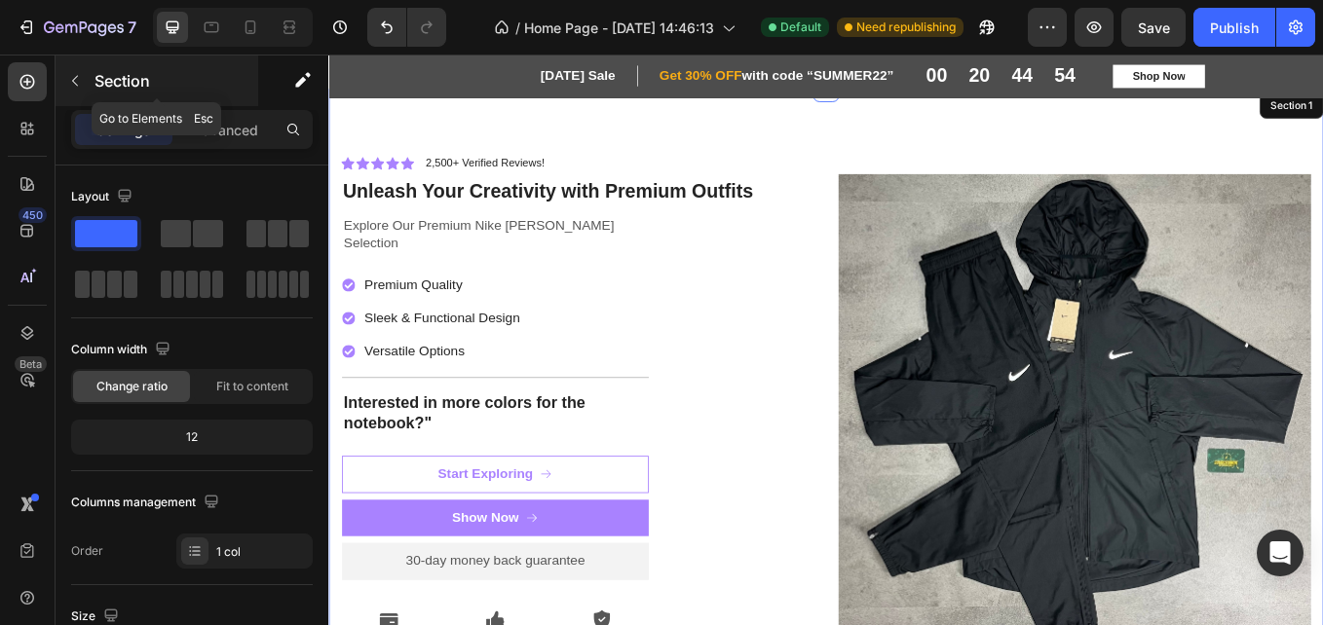
click at [80, 95] on button "button" at bounding box center [74, 80] width 31 height 31
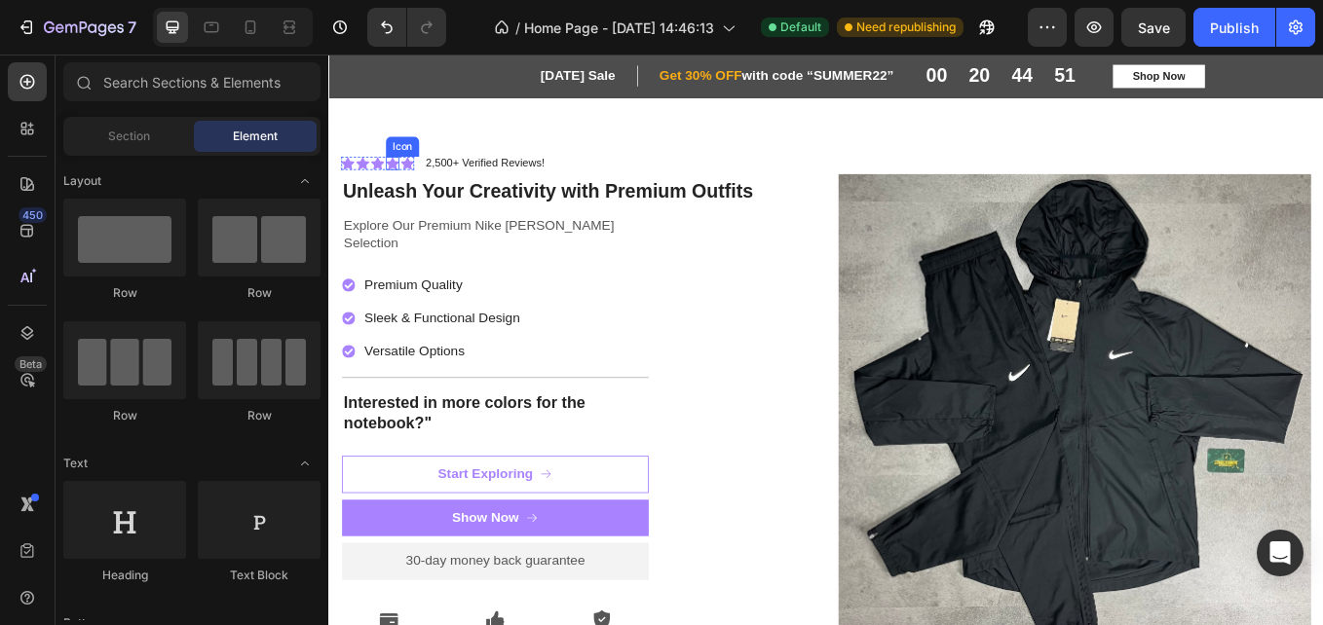
click at [400, 172] on div "Icon Icon Icon Icon Icon Icon List" at bounding box center [386, 182] width 86 height 20
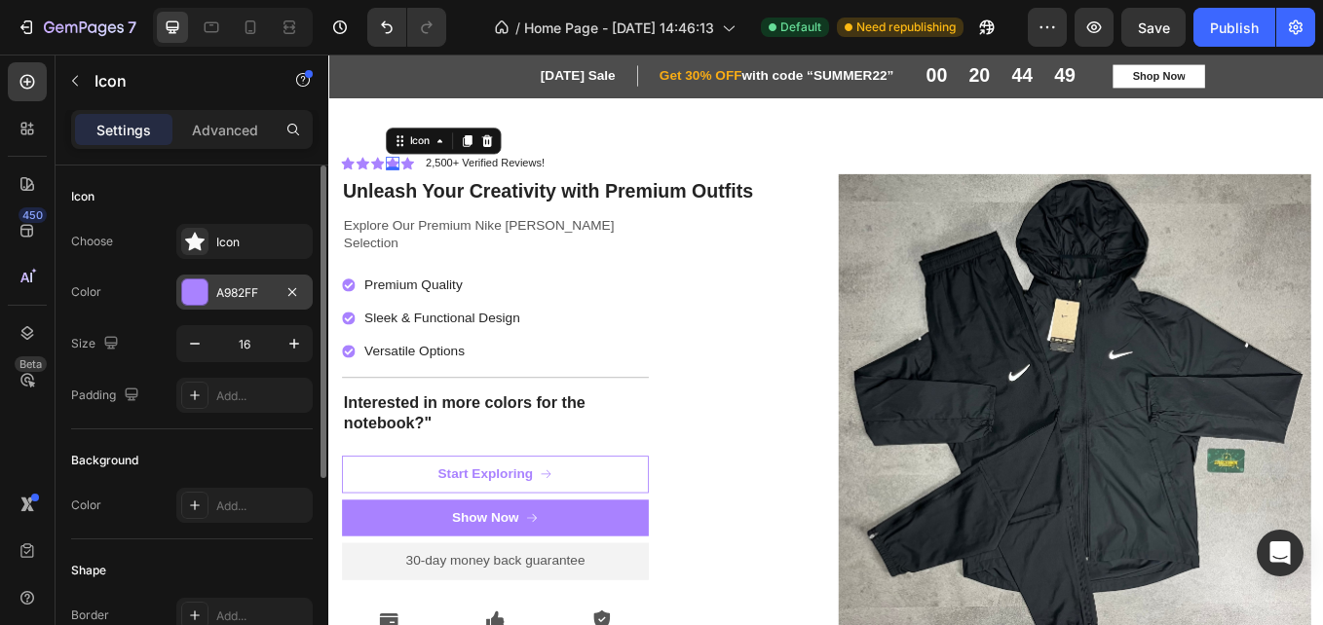
click at [197, 301] on div at bounding box center [194, 292] width 25 height 25
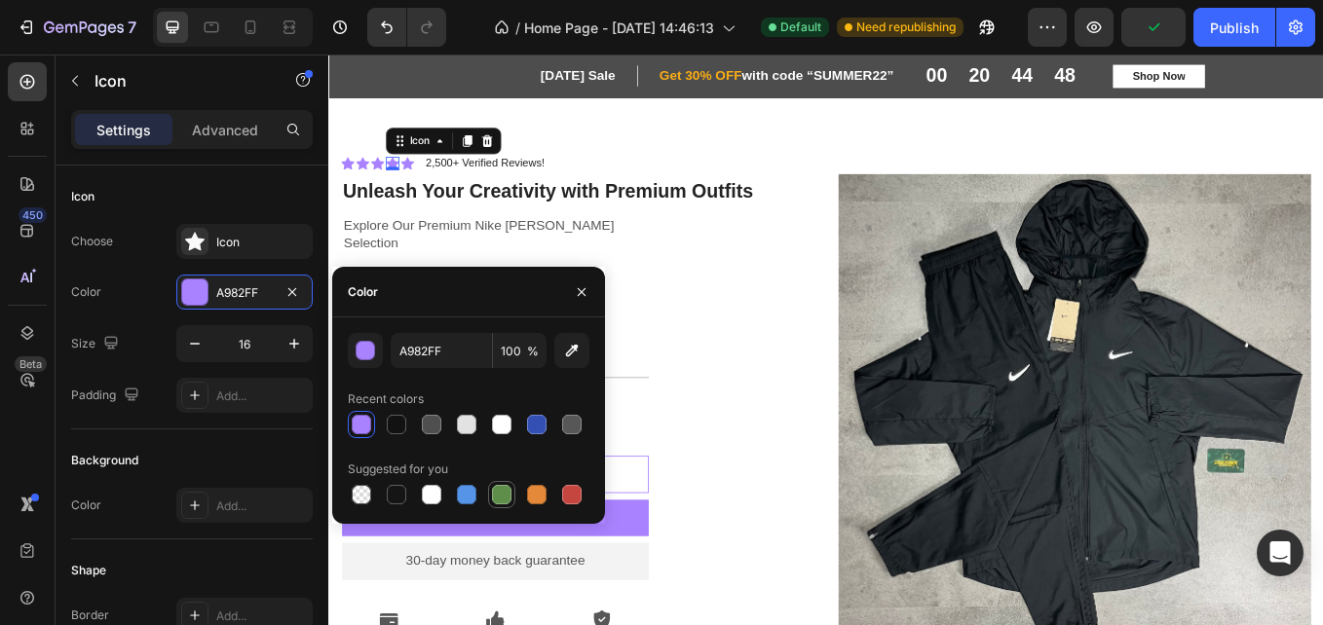
click at [506, 494] on div at bounding box center [501, 494] width 19 height 19
click at [397, 492] on div at bounding box center [396, 494] width 19 height 19
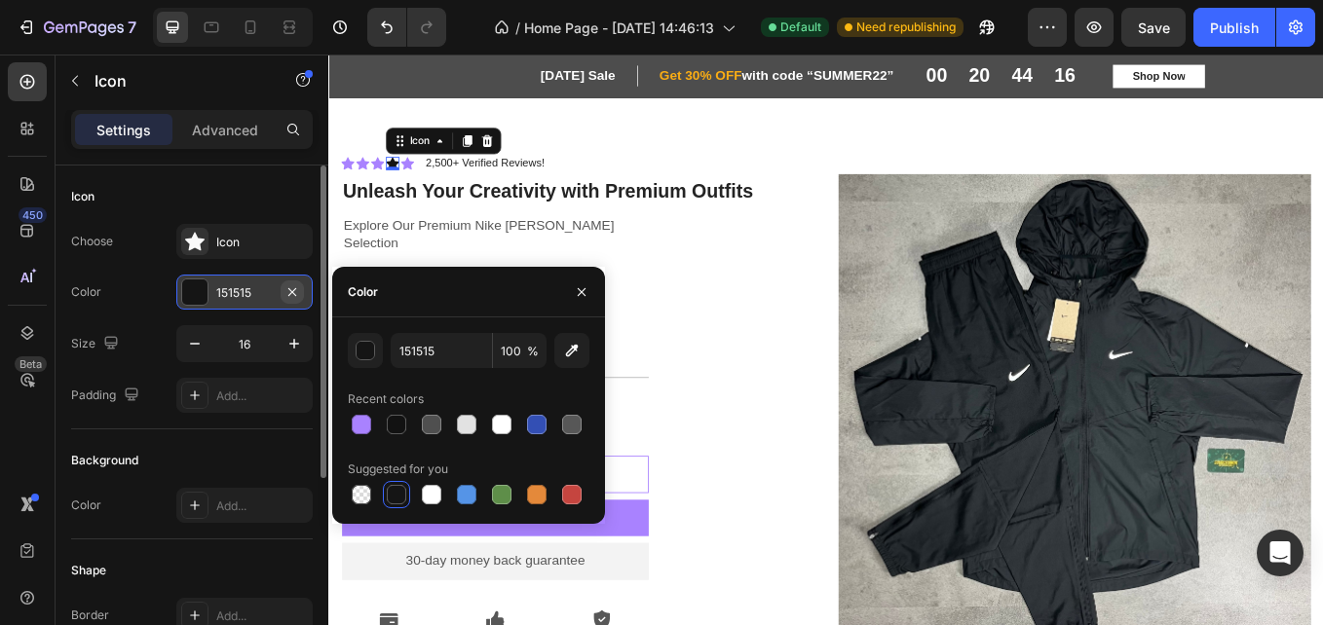
click at [289, 291] on icon "button" at bounding box center [292, 292] width 16 height 16
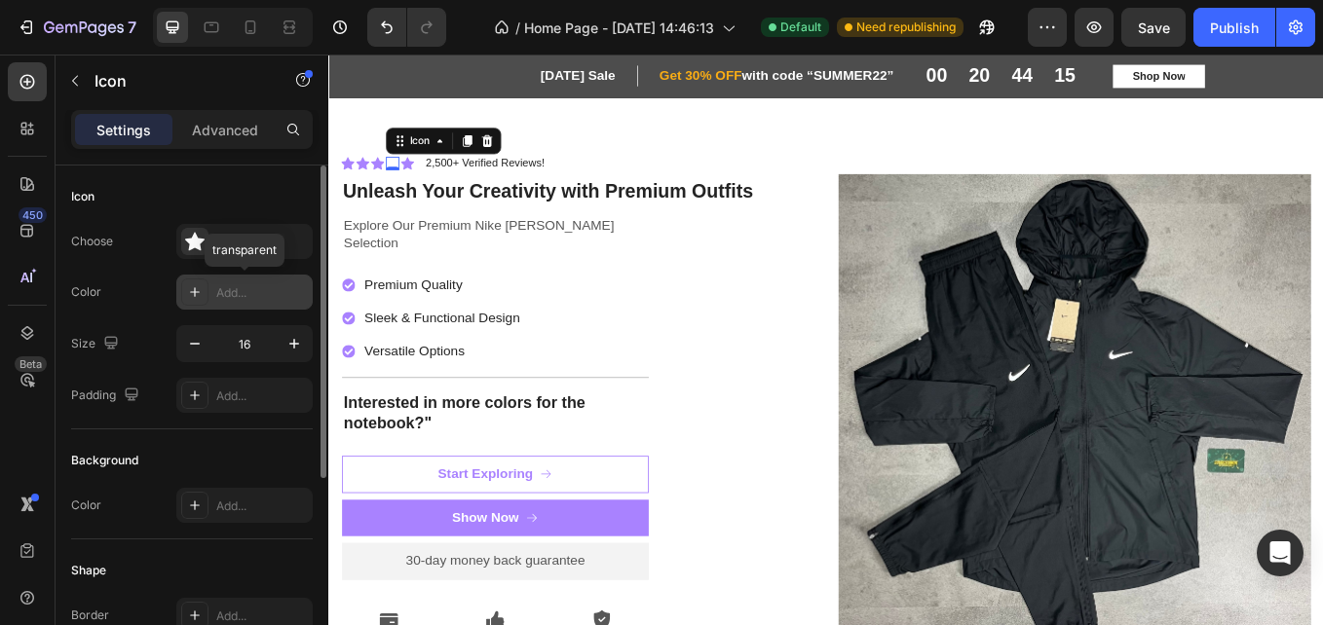
click at [252, 294] on div "Add..." at bounding box center [262, 293] width 92 height 18
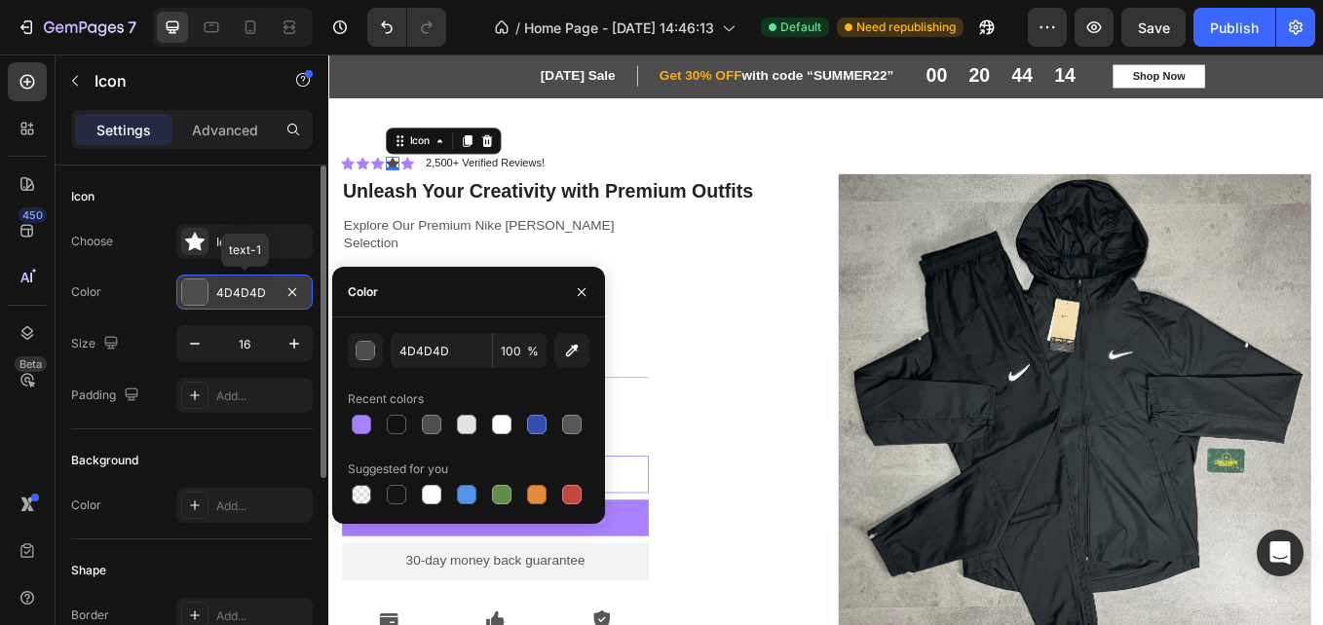
click at [252, 294] on div "4D4D4D" at bounding box center [244, 293] width 57 height 18
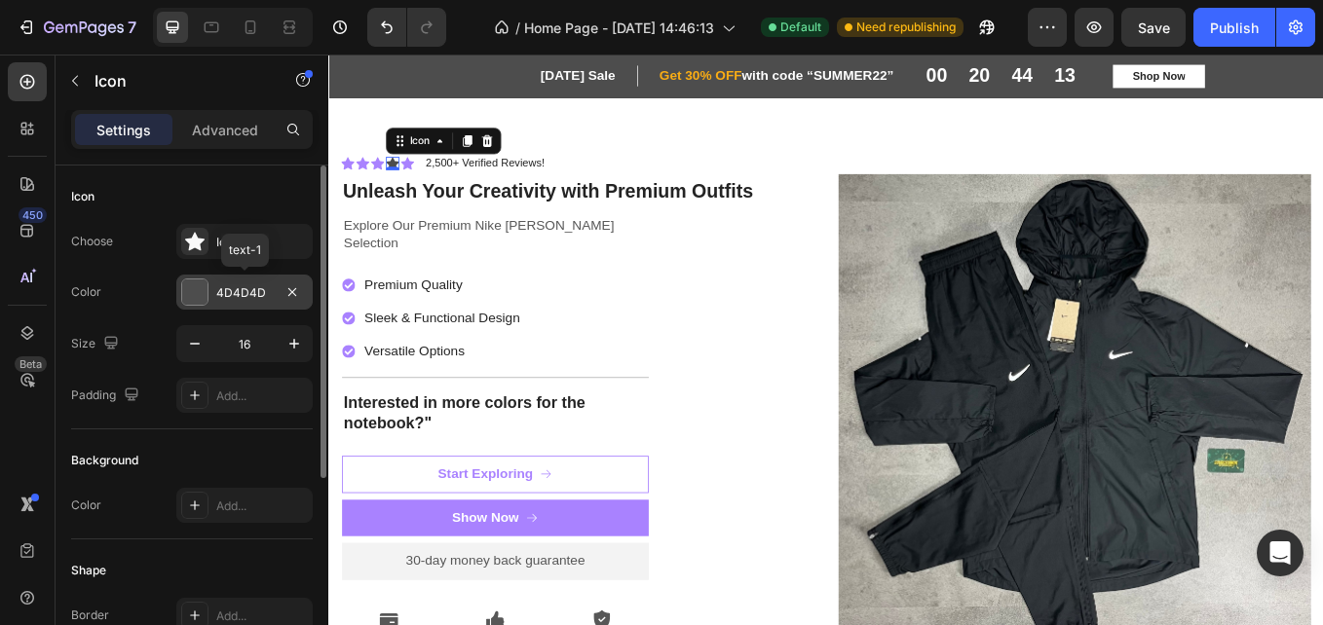
click at [252, 293] on div "4D4D4D" at bounding box center [244, 293] width 57 height 18
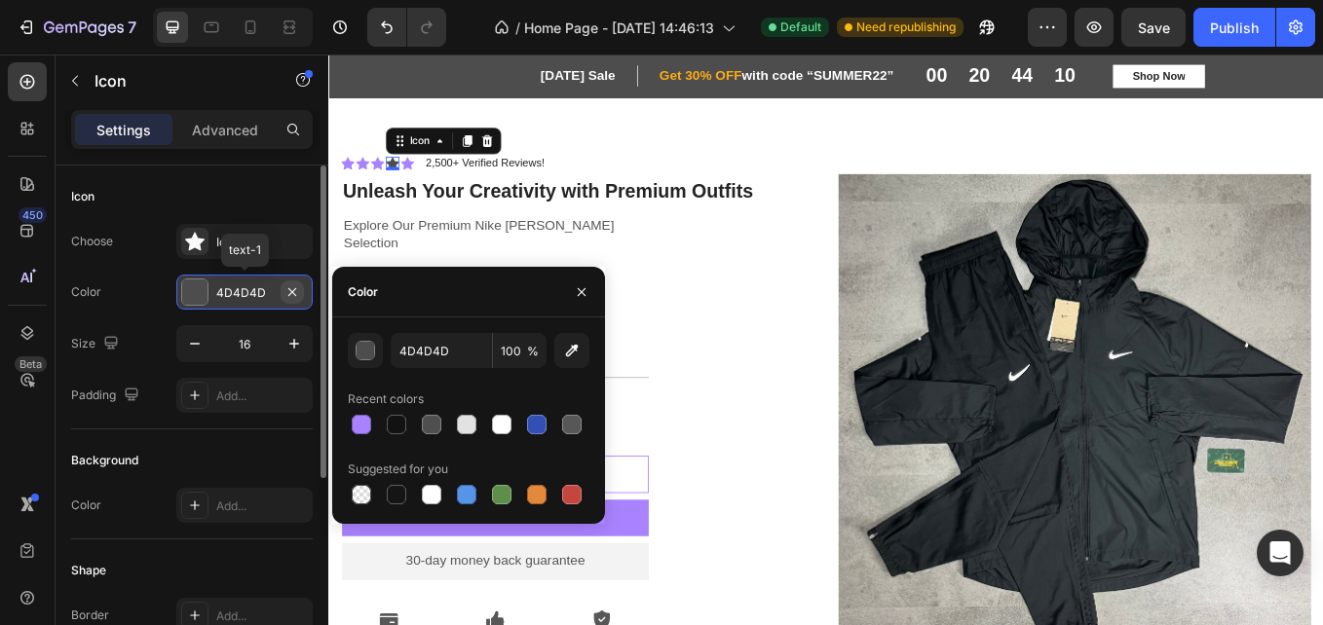
click at [285, 292] on icon "button" at bounding box center [292, 292] width 16 height 16
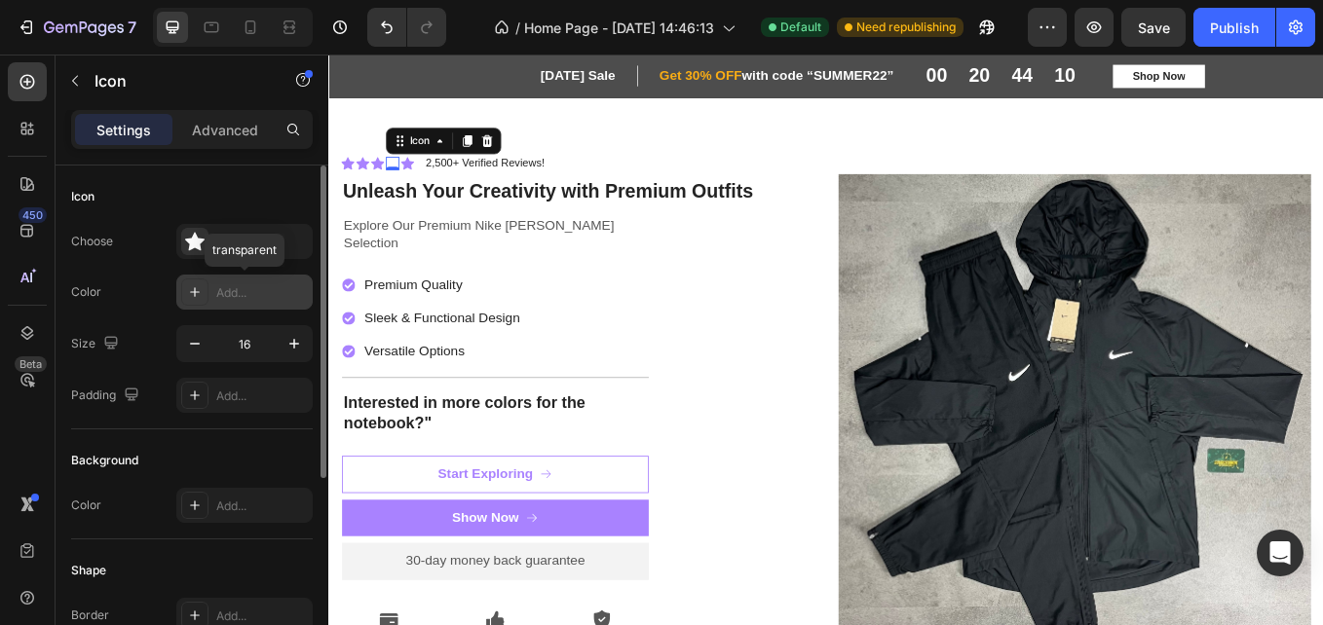
click at [253, 292] on div "Add..." at bounding box center [262, 293] width 92 height 18
type input "4D4D4D"
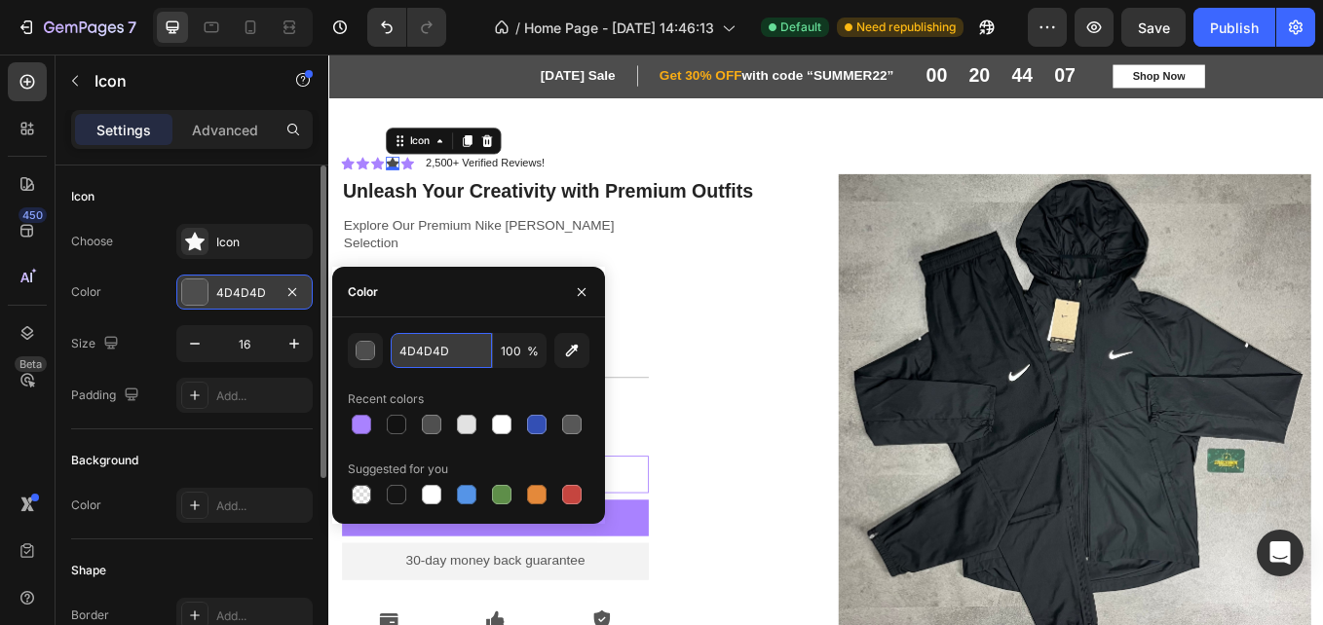
click at [438, 343] on input "4D4D4D" at bounding box center [441, 350] width 101 height 35
paste input "2CD32"
click at [401, 355] on input "2CD32" at bounding box center [441, 350] width 101 height 35
type input "32CD32"
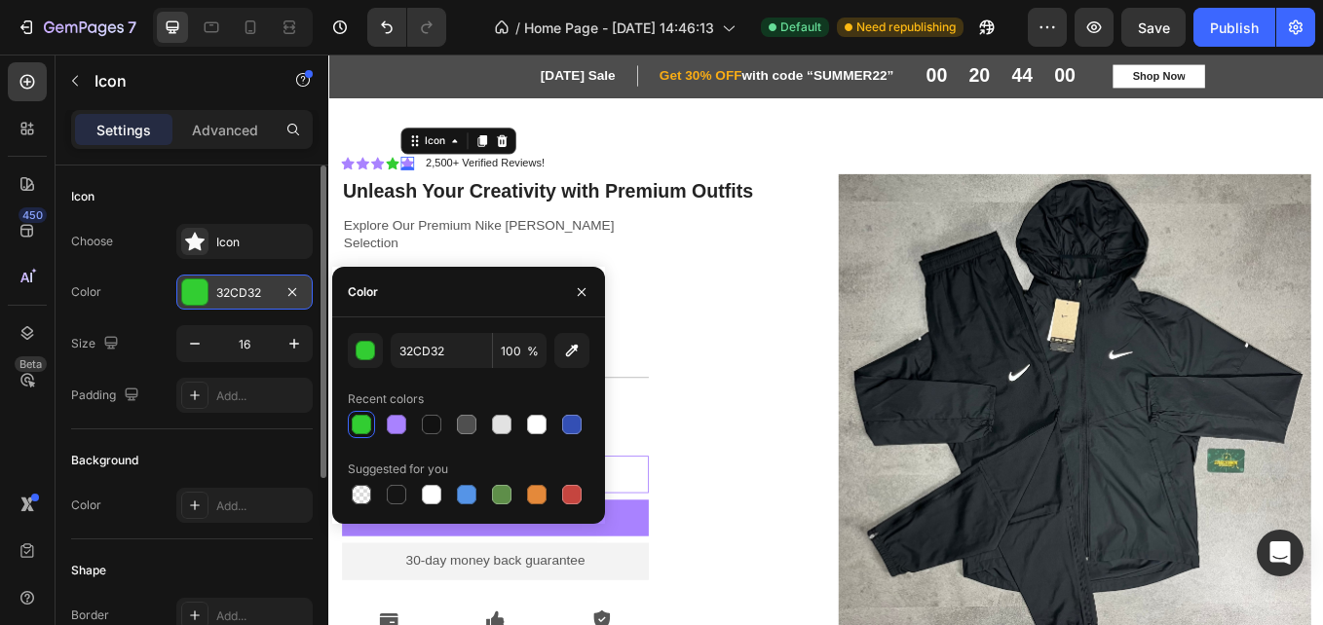
click at [423, 183] on div "Icon 0" at bounding box center [421, 182] width 16 height 16
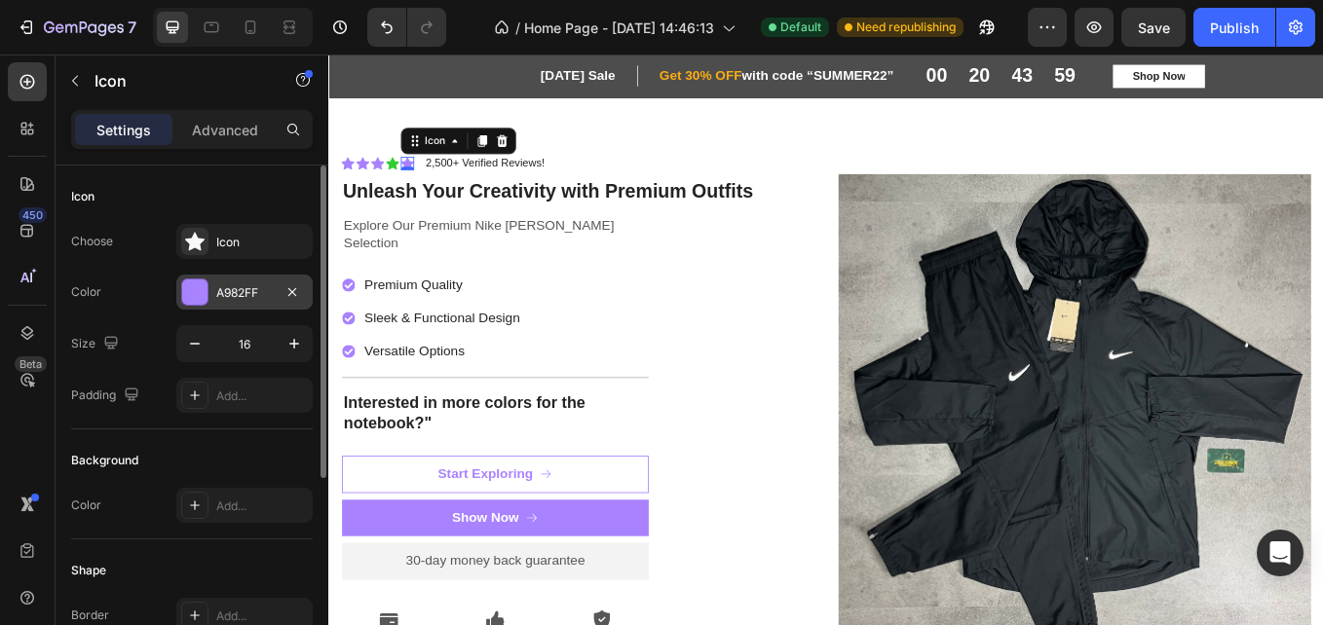
click at [218, 296] on div "A982FF" at bounding box center [244, 293] width 57 height 18
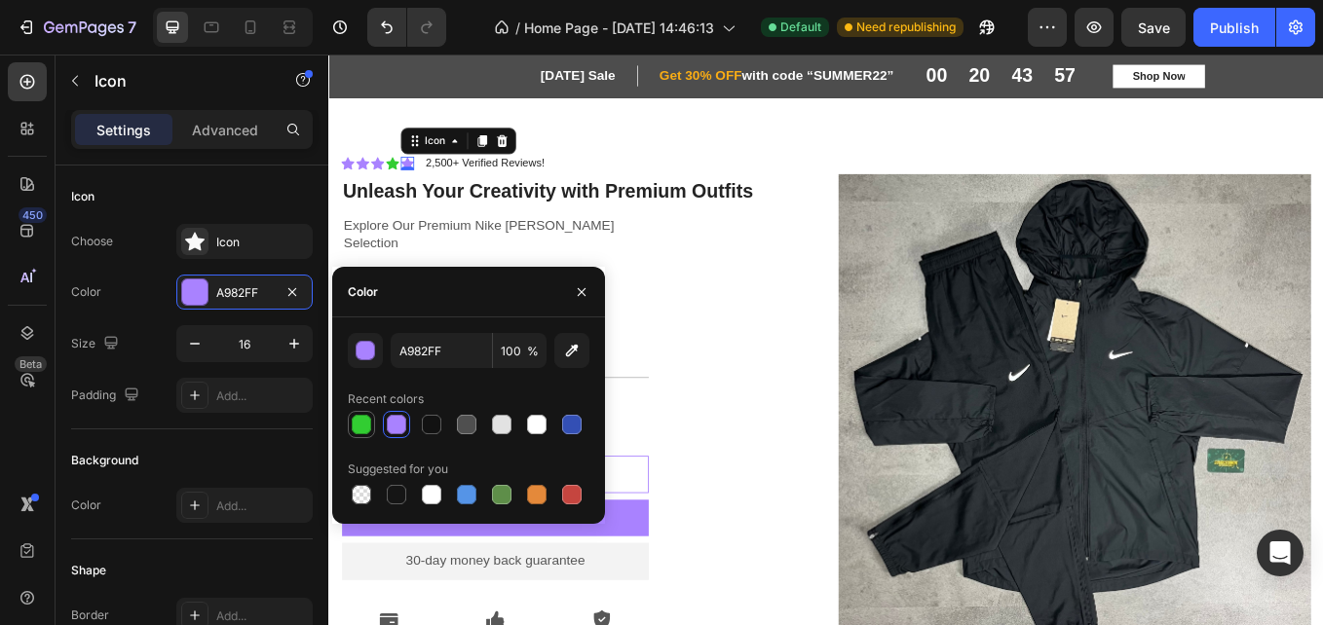
click at [367, 424] on div at bounding box center [361, 424] width 19 height 19
type input "32CD32"
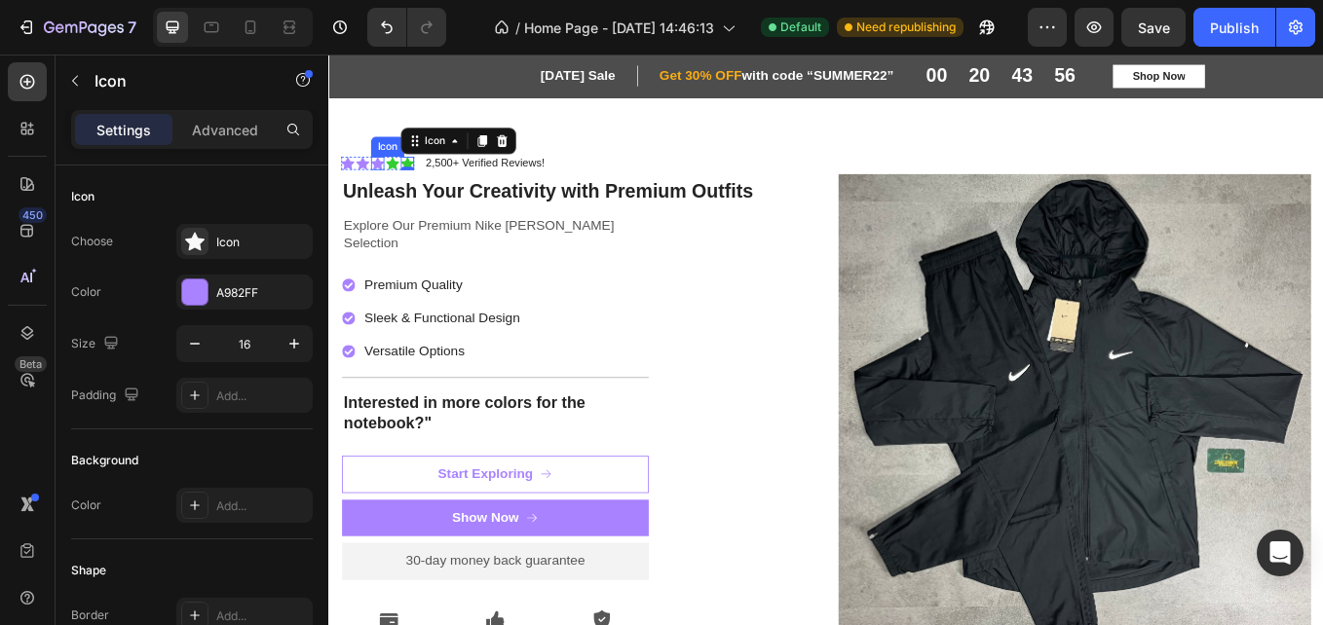
click at [389, 181] on icon at bounding box center [386, 182] width 16 height 15
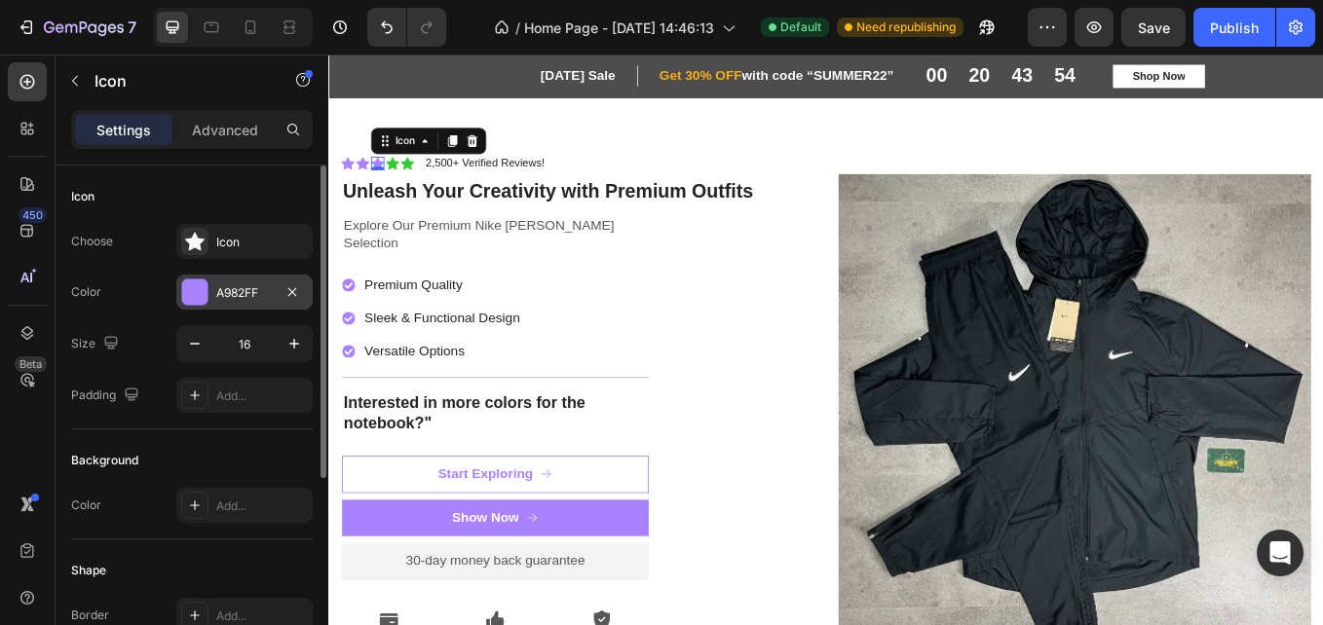
click at [188, 301] on div at bounding box center [194, 292] width 25 height 25
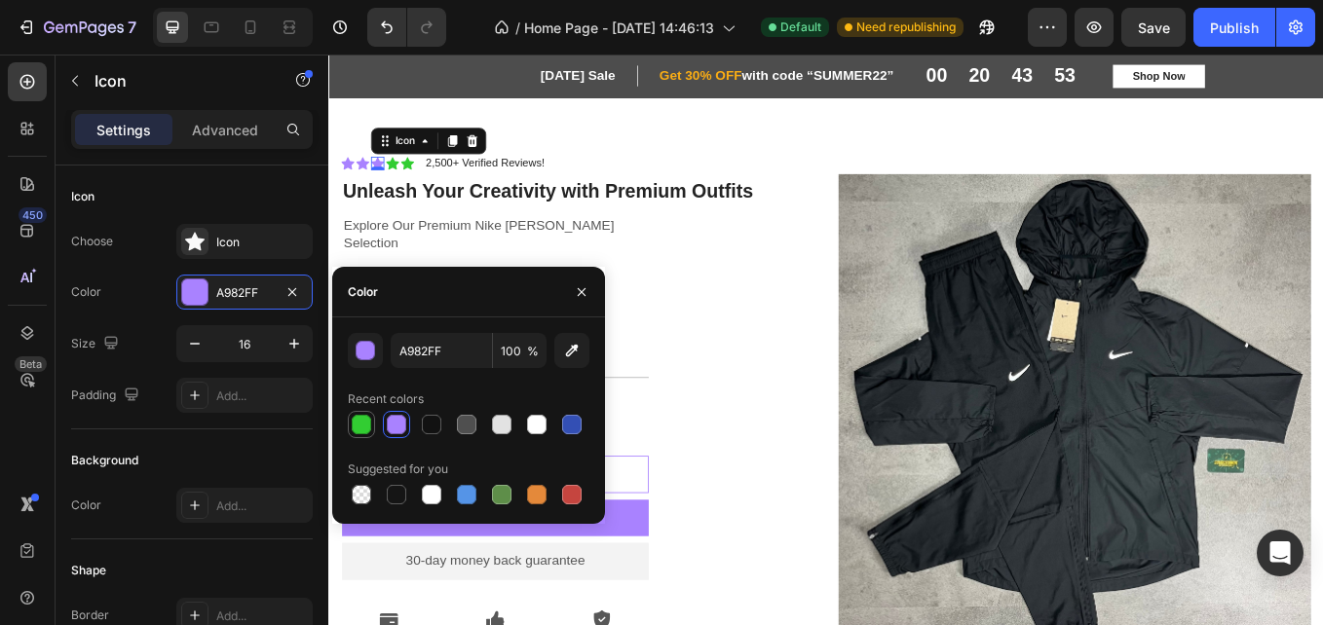
click at [359, 422] on div at bounding box center [361, 424] width 19 height 19
type input "32CD32"
click at [361, 182] on div "Icon 0" at bounding box center [368, 182] width 16 height 16
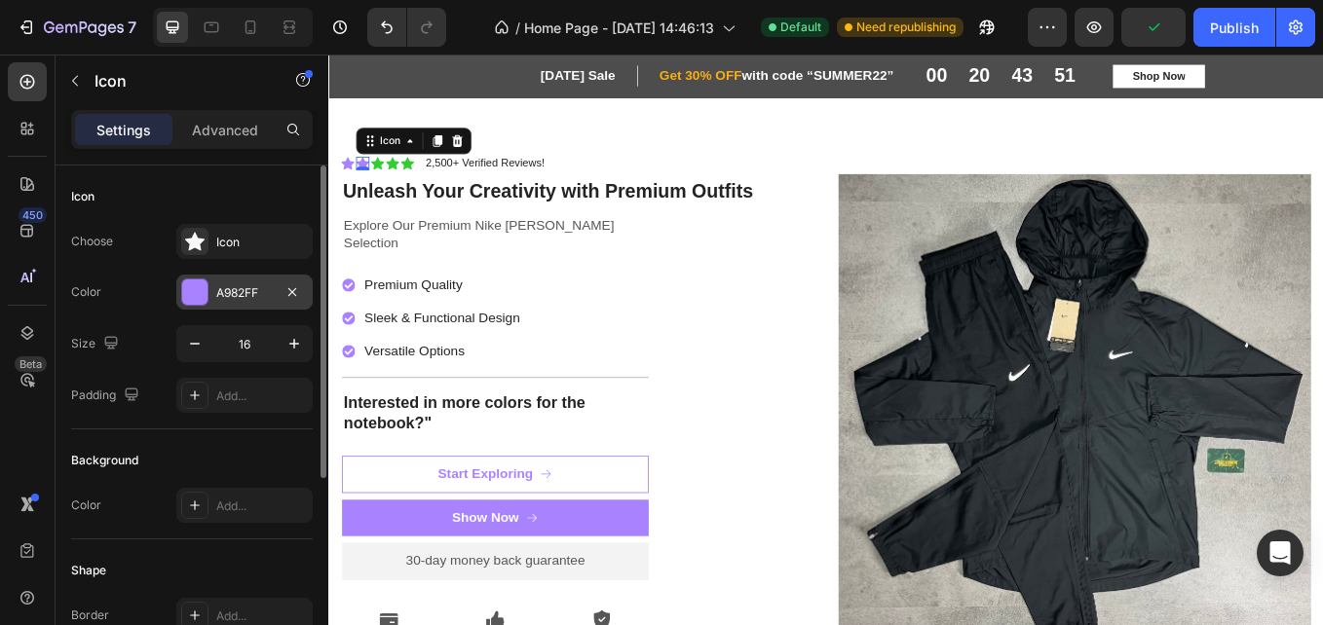
click at [231, 291] on div "A982FF" at bounding box center [244, 293] width 57 height 18
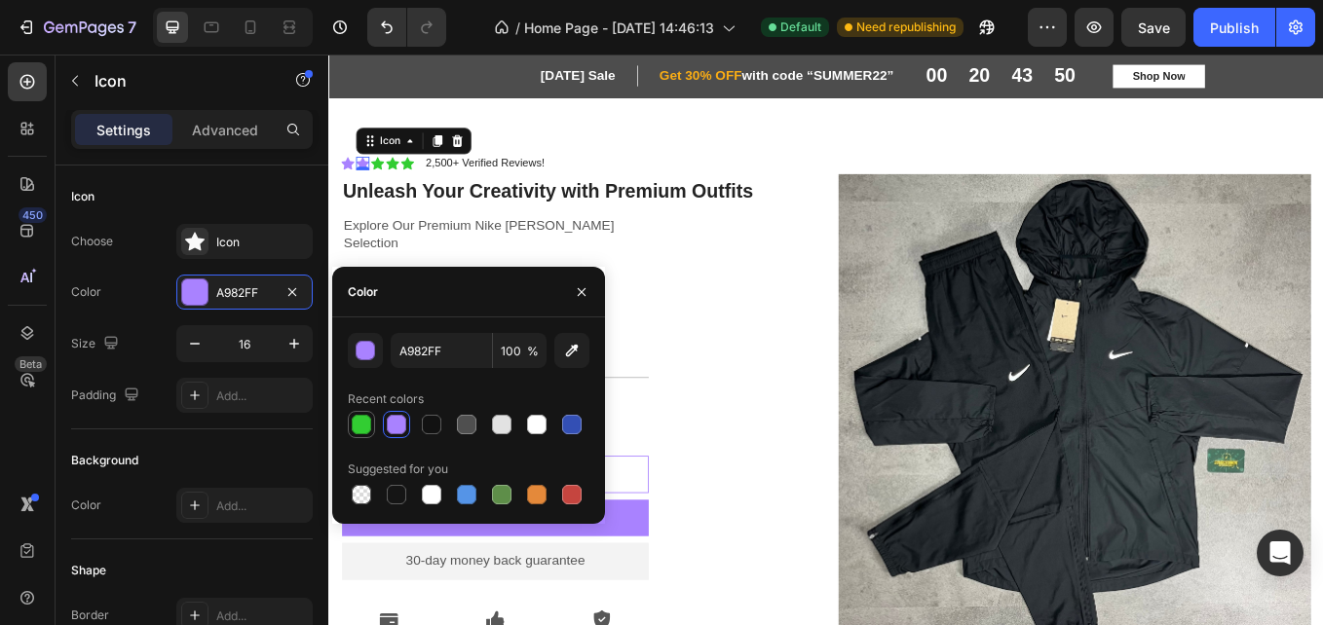
click at [359, 424] on div at bounding box center [361, 424] width 19 height 19
type input "32CD32"
click at [350, 181] on icon at bounding box center [351, 182] width 16 height 15
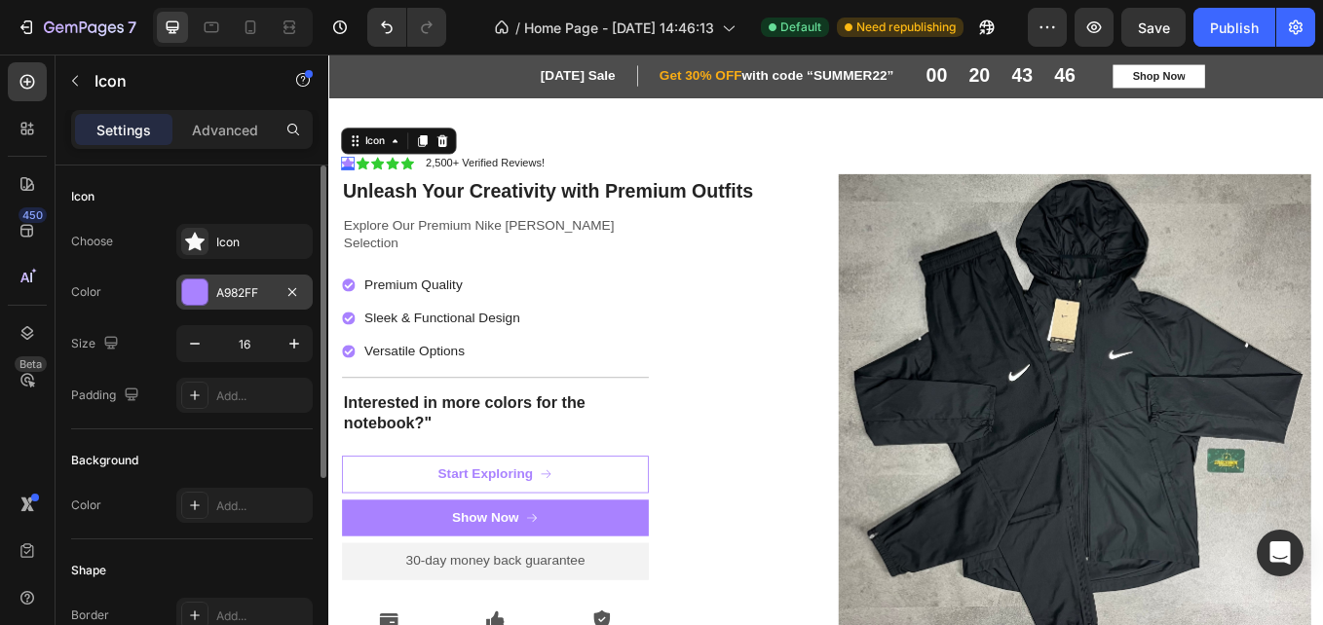
click at [237, 291] on div "A982FF" at bounding box center [244, 293] width 57 height 18
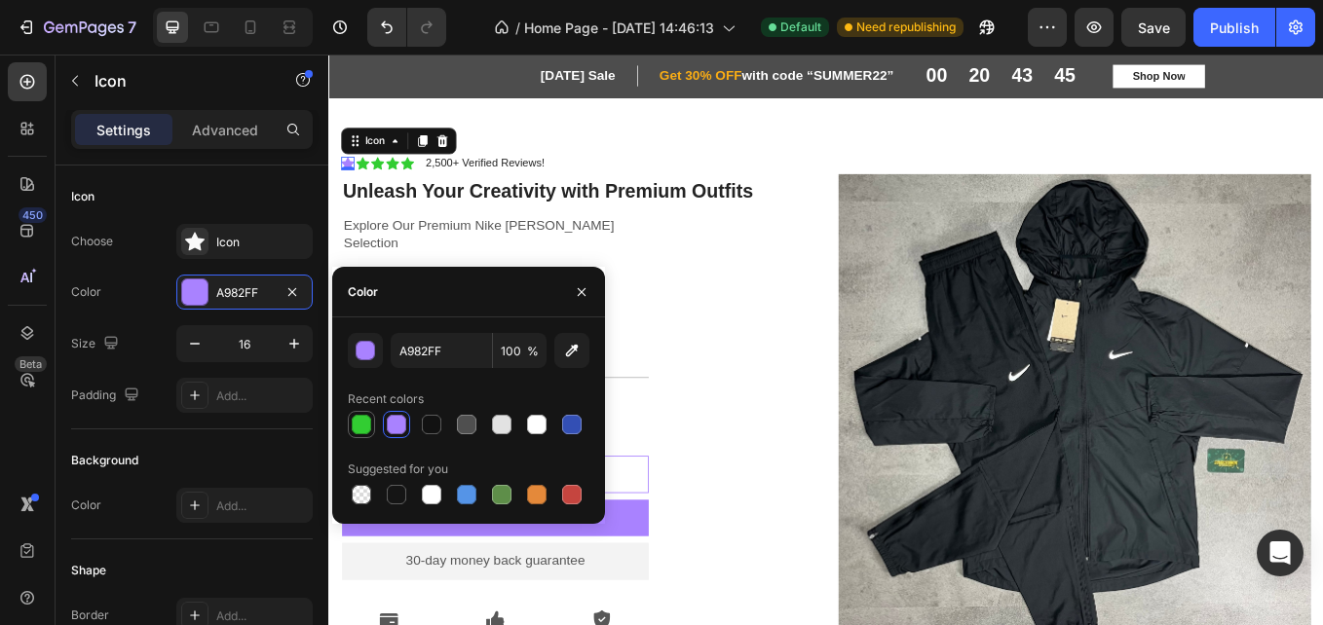
click at [359, 417] on div at bounding box center [361, 424] width 19 height 19
type input "32CD32"
click at [809, 305] on div "Icon 0 Icon Icon Icon Icon Icon List 2,500+ Verified Reviews! Text Block Row Un…" at bounding box center [620, 471] width 555 height 599
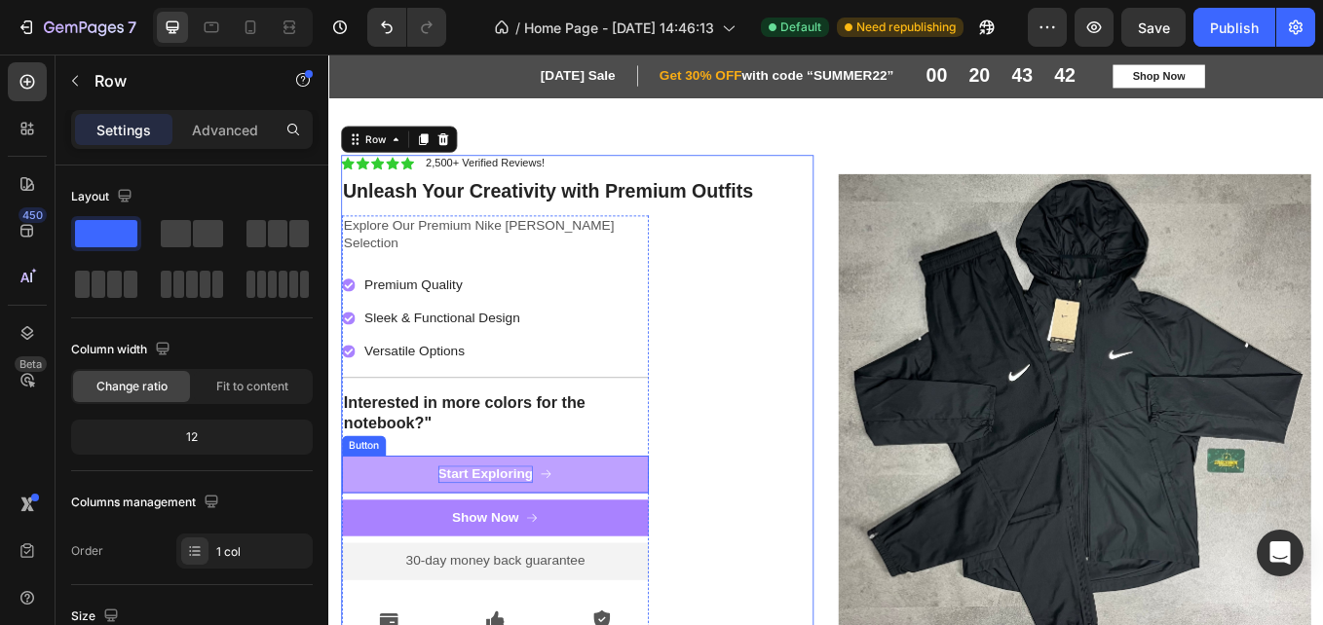
click at [470, 538] on div "Start Exploring" at bounding box center [513, 548] width 112 height 20
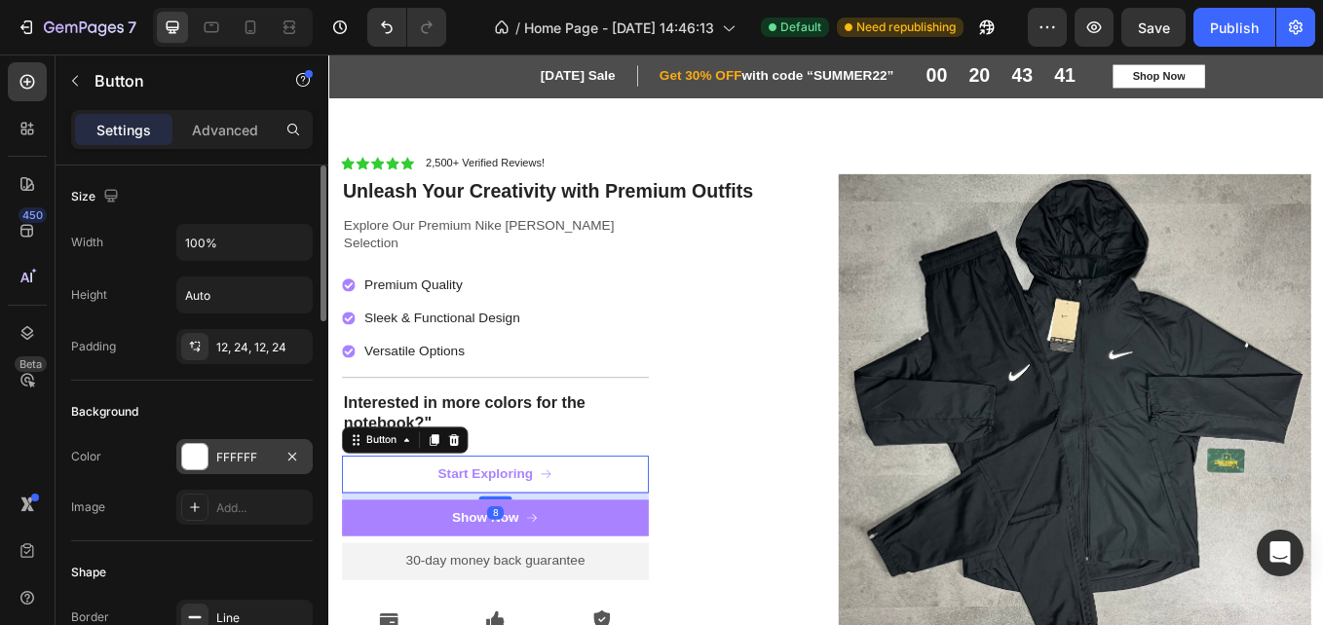
click at [187, 450] on div at bounding box center [194, 456] width 25 height 25
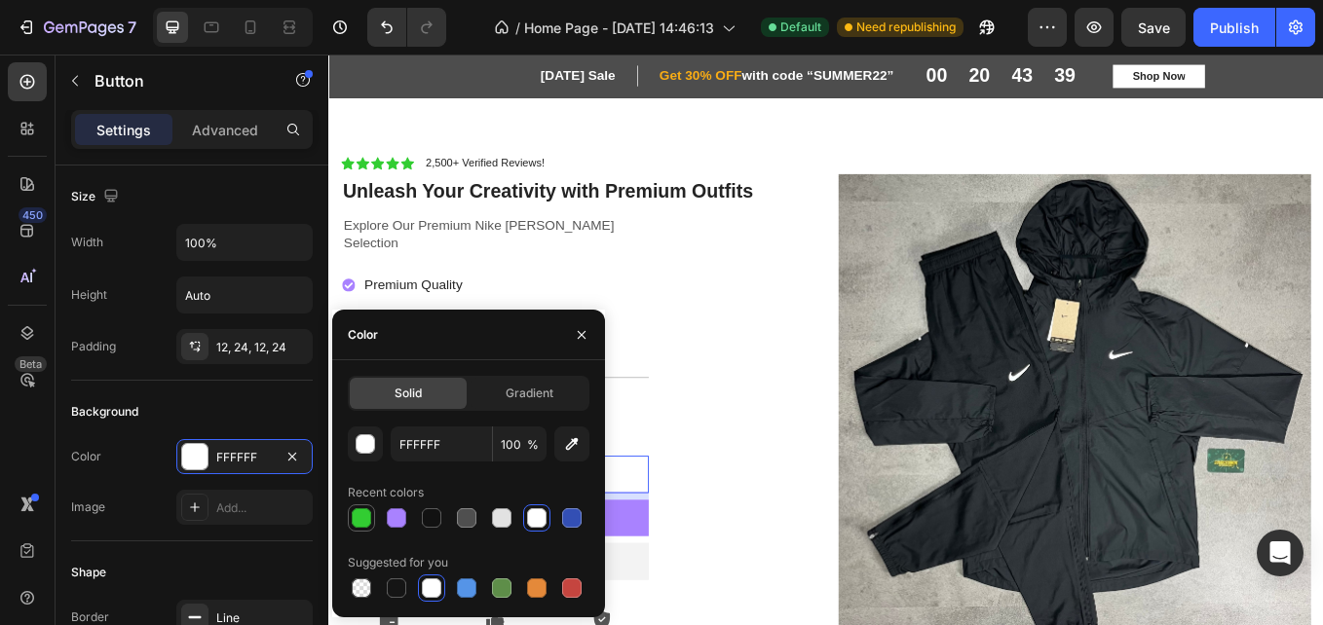
click at [359, 518] on div at bounding box center [361, 518] width 19 height 19
type input "32CD32"
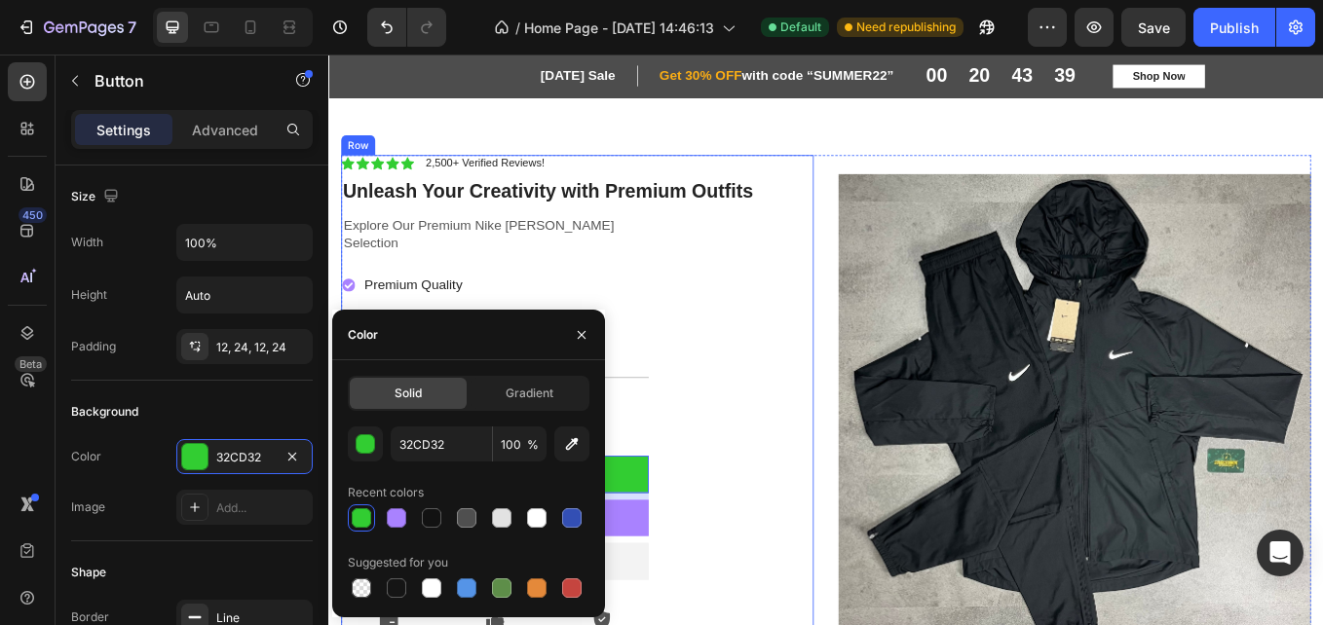
click at [794, 532] on div "Icon Icon Icon Icon Icon Icon List 2,500+ Verified Reviews! Text Block Row Unle…" at bounding box center [620, 471] width 555 height 599
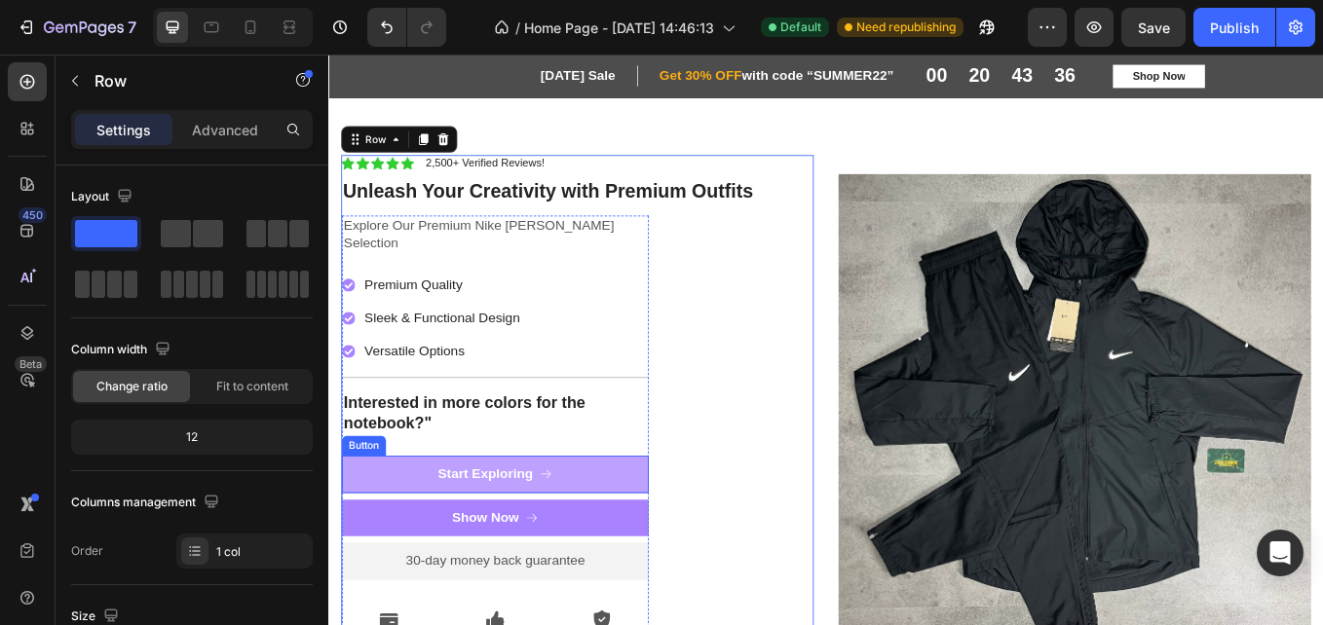
click at [603, 526] on link "Start Exploring" at bounding box center [524, 548] width 360 height 44
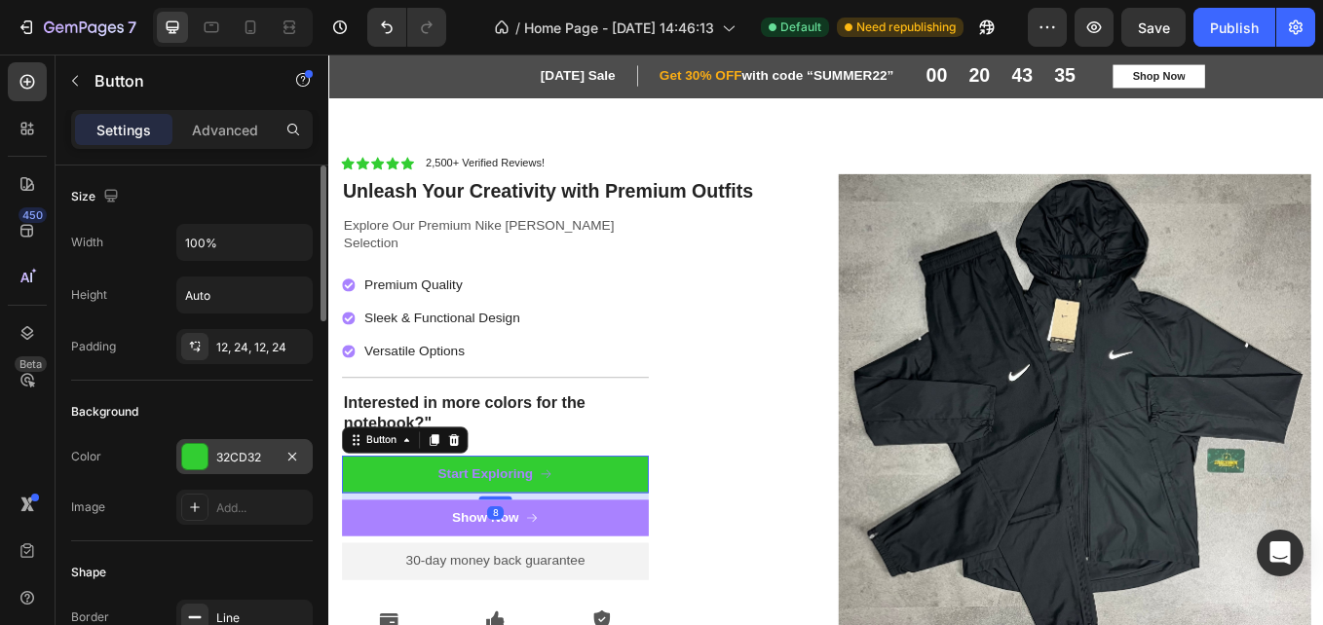
click at [198, 453] on div at bounding box center [194, 456] width 25 height 25
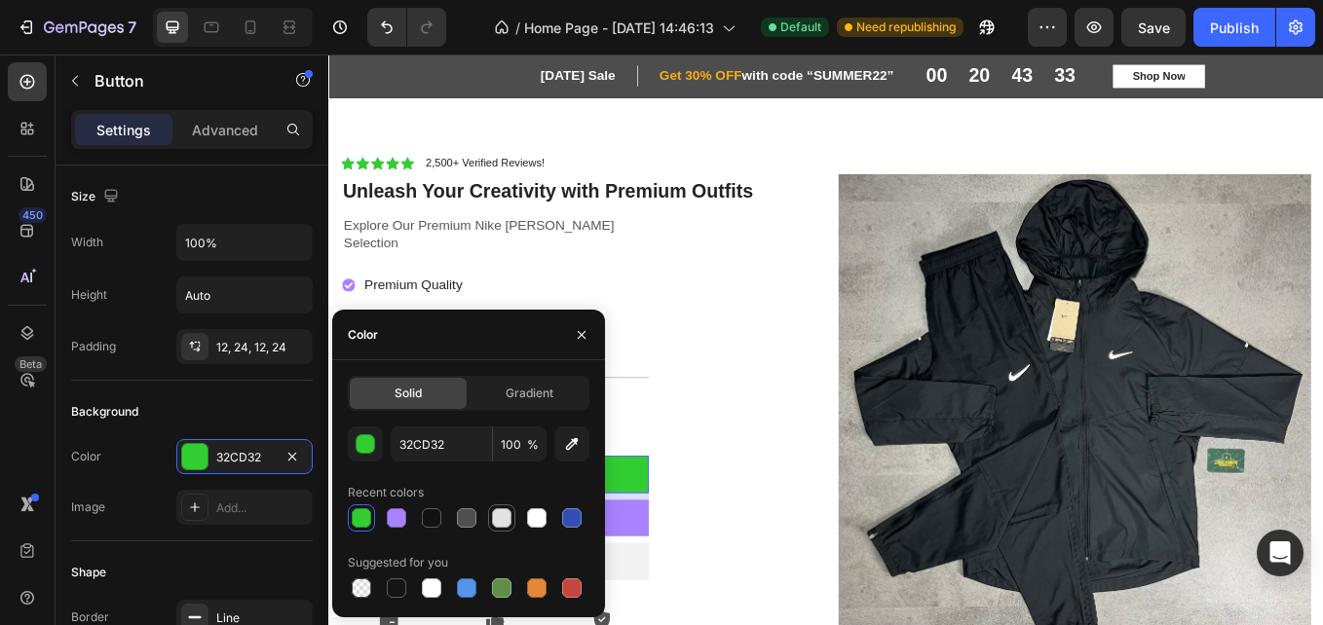
click at [512, 517] on div at bounding box center [501, 518] width 23 height 23
type input "E2E2E2"
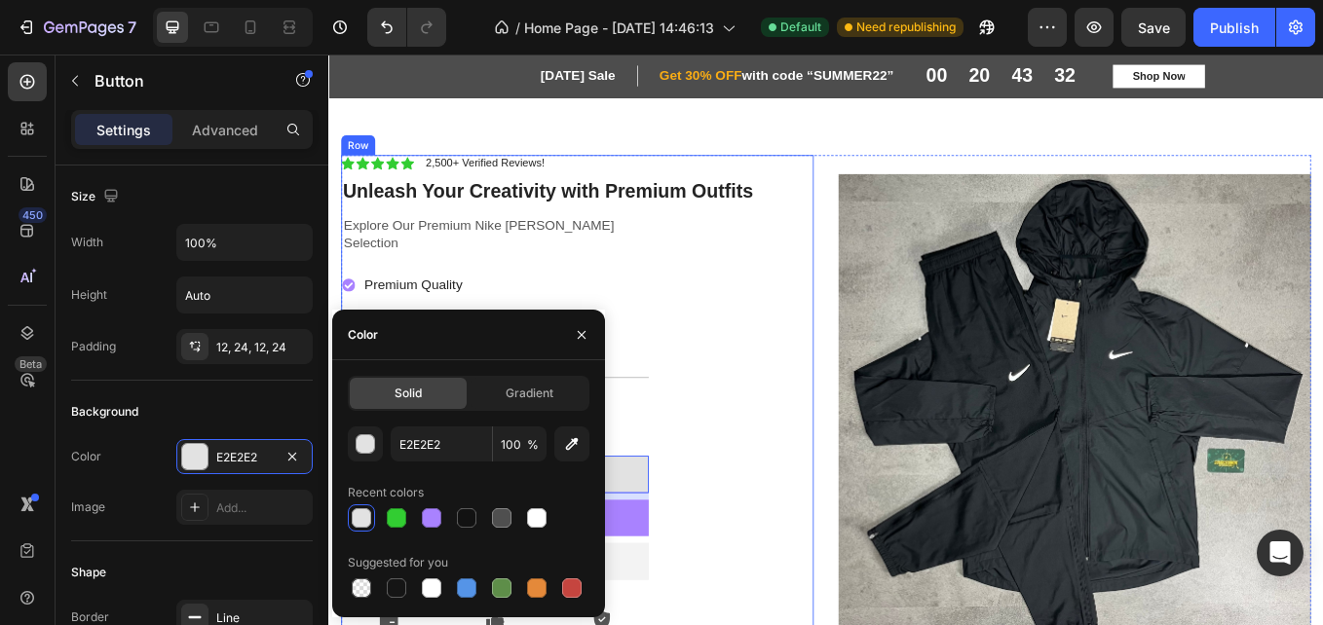
click at [854, 470] on div "Icon Icon Icon Icon Icon Icon List 2,500+ Verified Reviews! Text Block Row Unle…" at bounding box center [620, 471] width 555 height 599
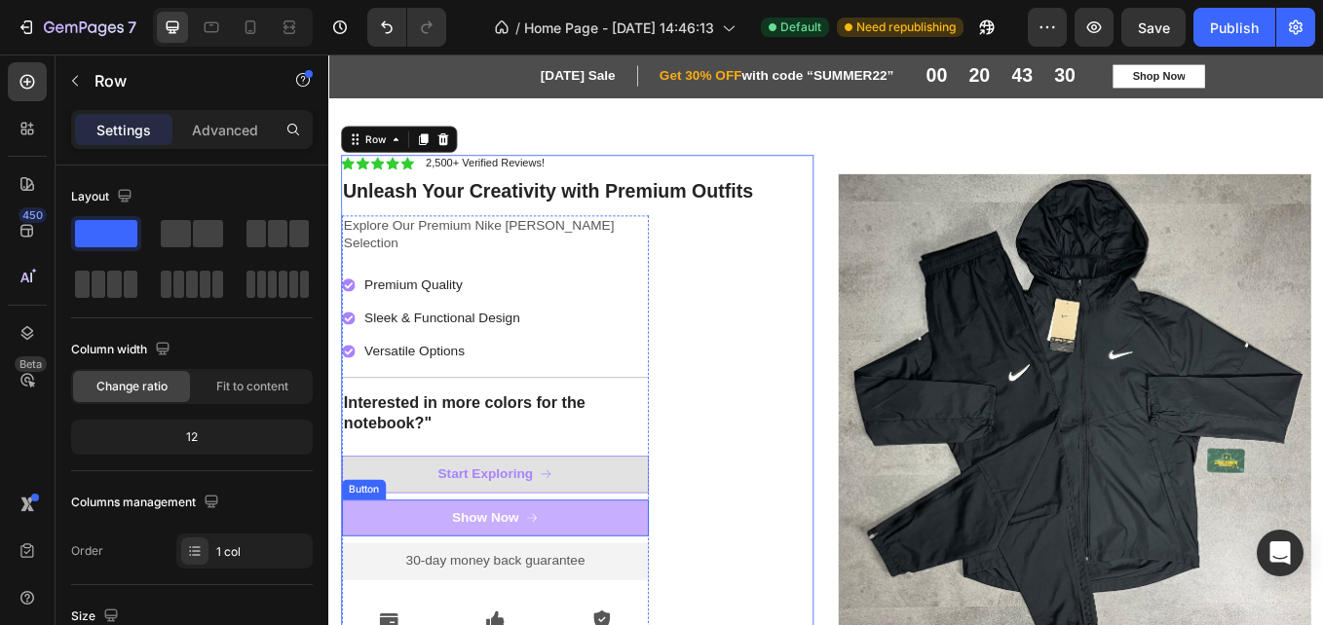
click at [606, 578] on link "Show Now" at bounding box center [524, 600] width 360 height 44
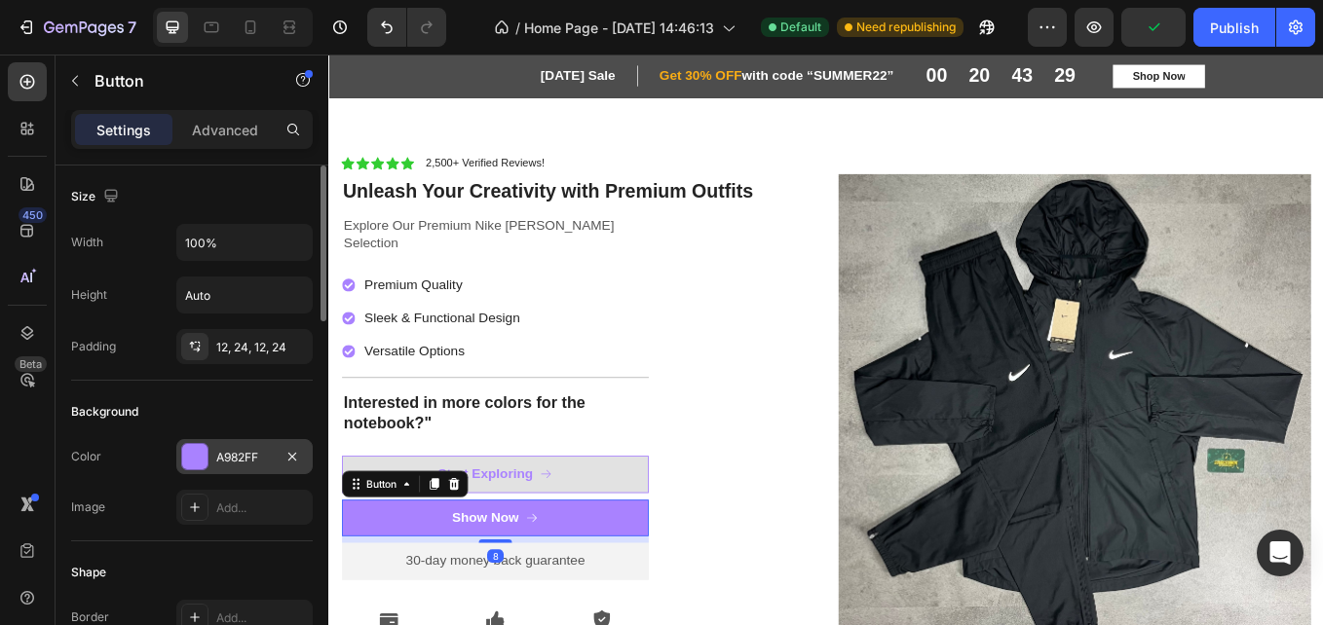
click at [196, 459] on div at bounding box center [194, 456] width 25 height 25
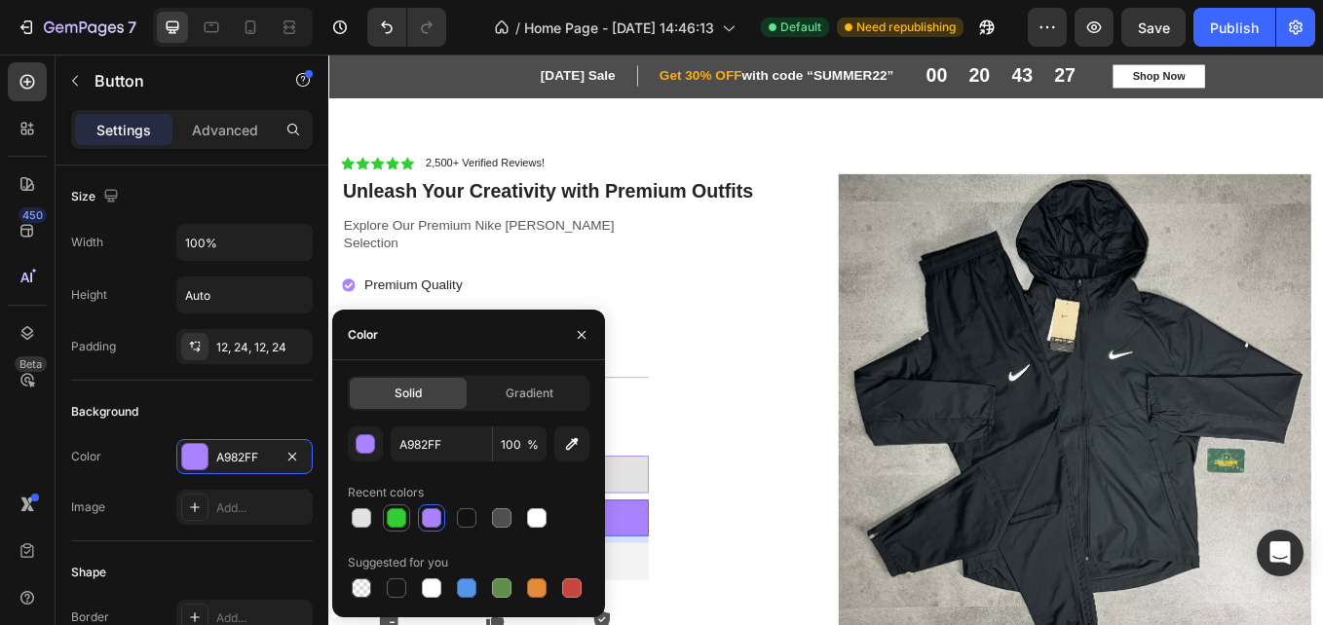
click at [405, 521] on div at bounding box center [396, 518] width 19 height 19
type input "32CD32"
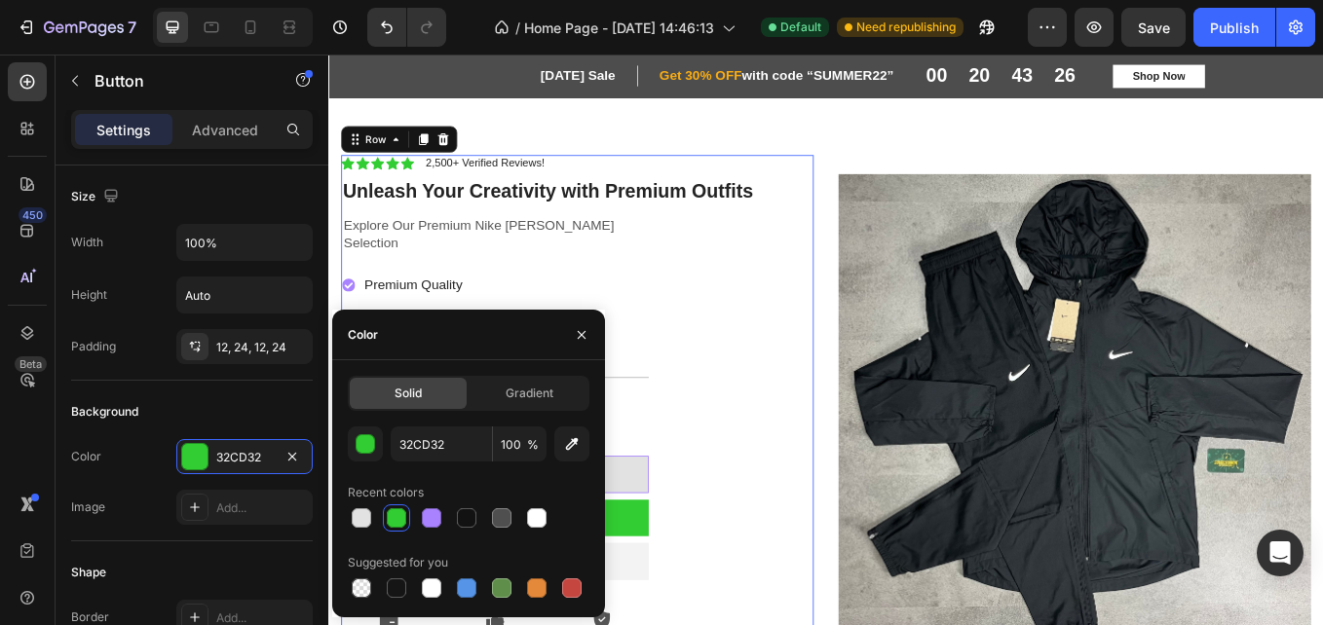
click at [800, 583] on div "Icon Icon Icon Icon Icon Icon List 2,500+ Verified Reviews! Text Block Row Unle…" at bounding box center [620, 471] width 555 height 599
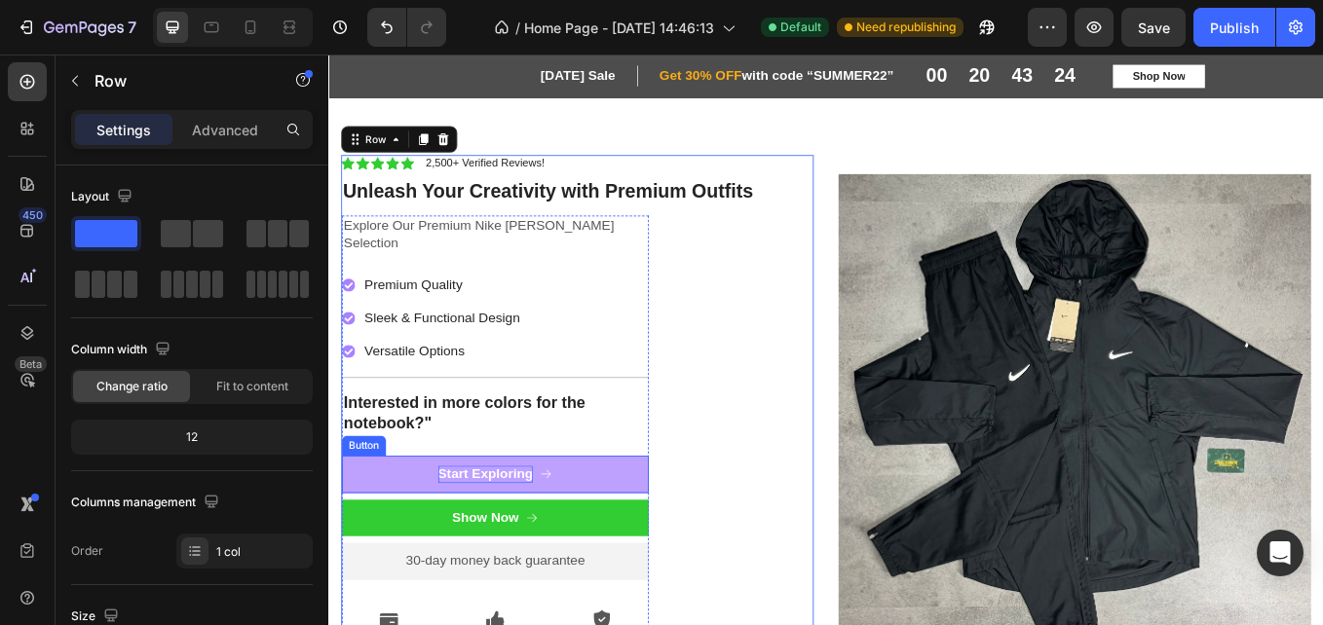
click at [562, 538] on div "Start Exploring" at bounding box center [513, 548] width 112 height 20
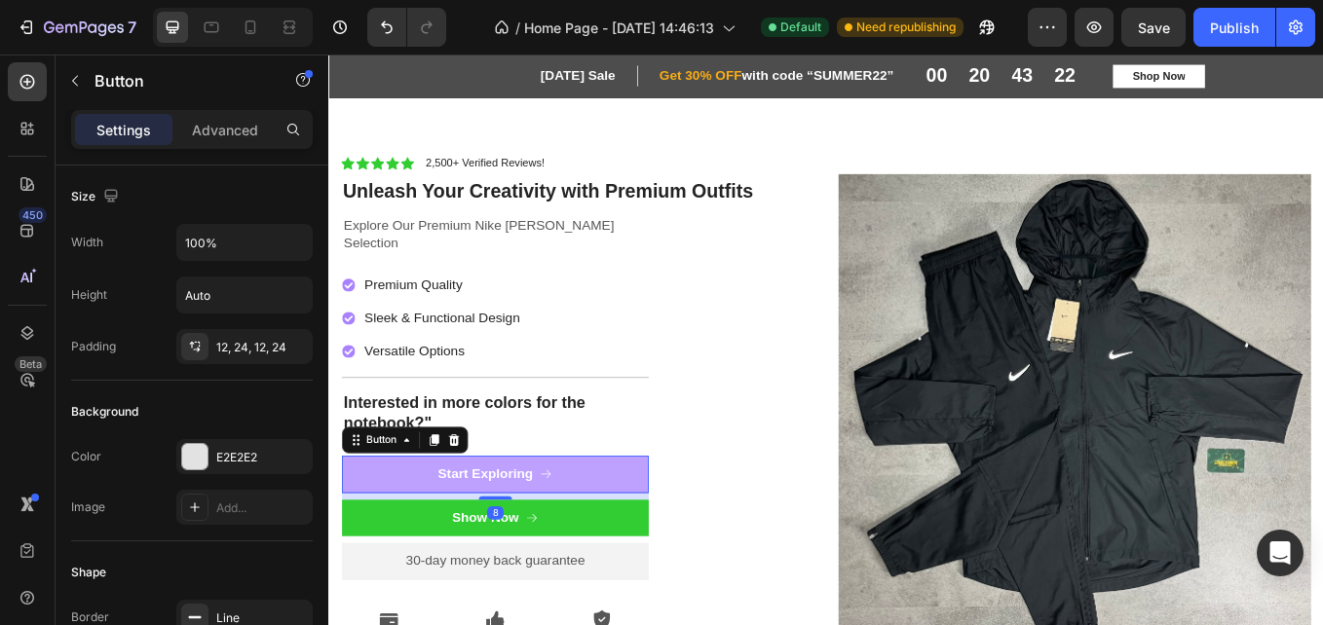
click at [661, 528] on link "Start Exploring" at bounding box center [524, 548] width 360 height 44
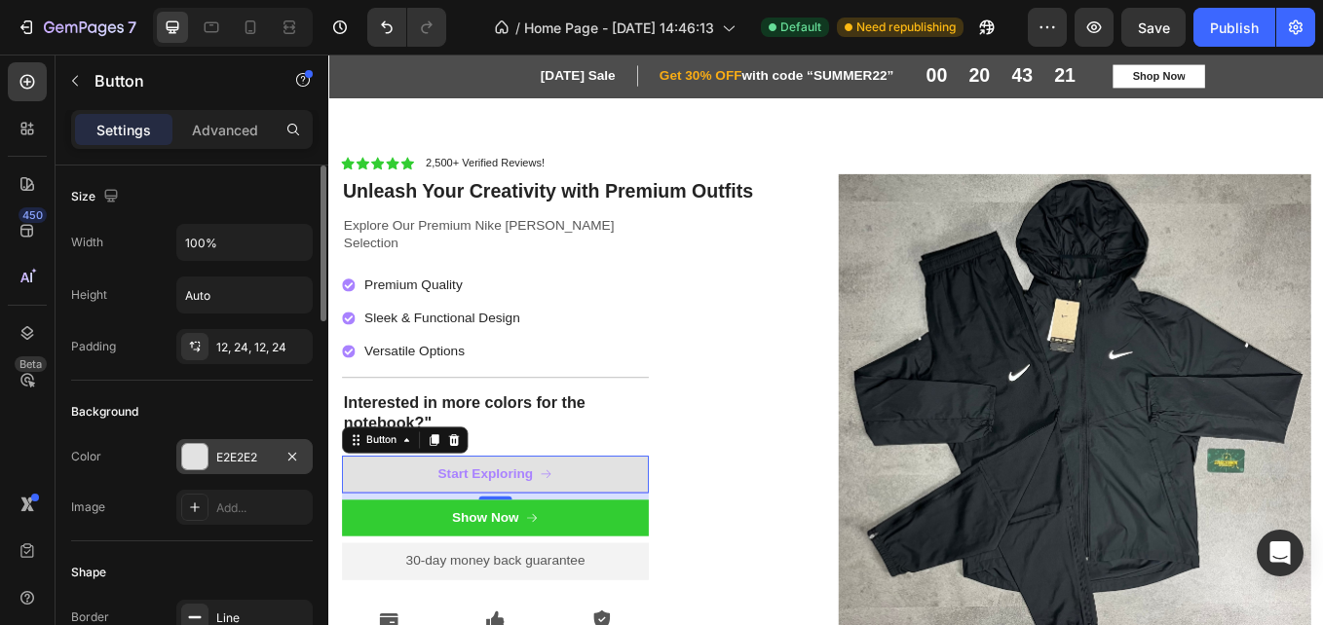
click at [195, 446] on div at bounding box center [194, 456] width 25 height 25
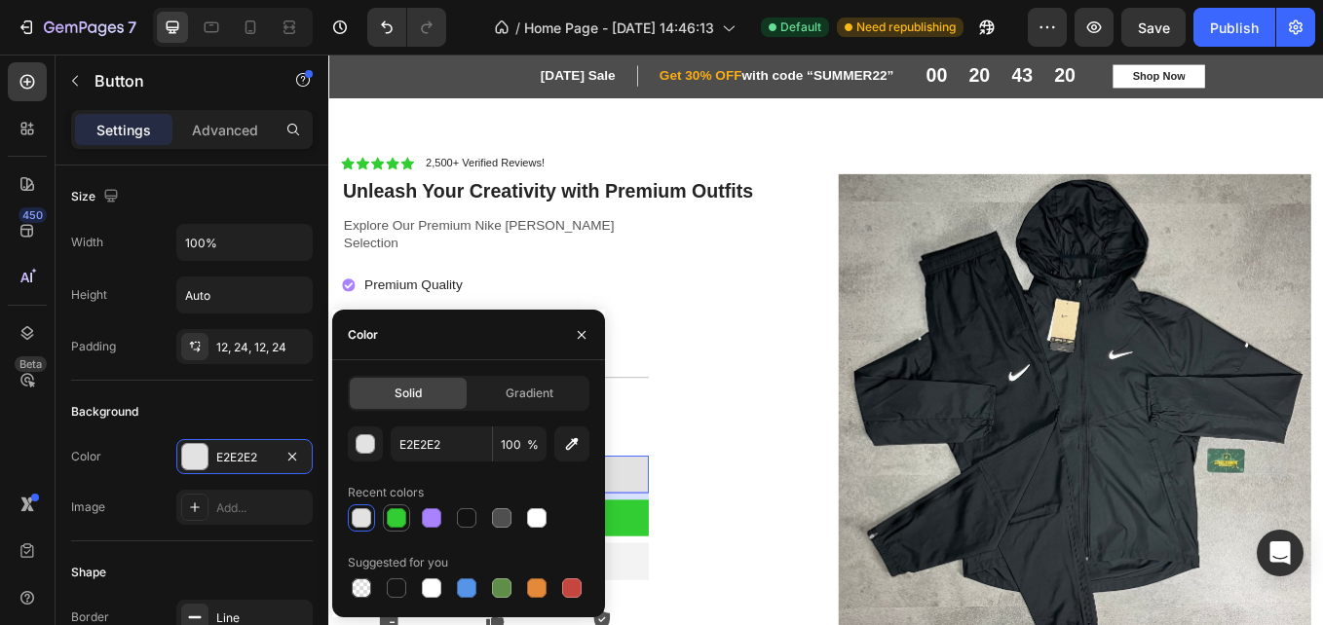
click at [393, 520] on div at bounding box center [396, 518] width 19 height 19
type input "32CD32"
click at [864, 516] on div "Icon Icon Icon Icon Icon Icon List 2,500+ Verified Reviews! Text Block Row Unle…" at bounding box center [620, 471] width 555 height 599
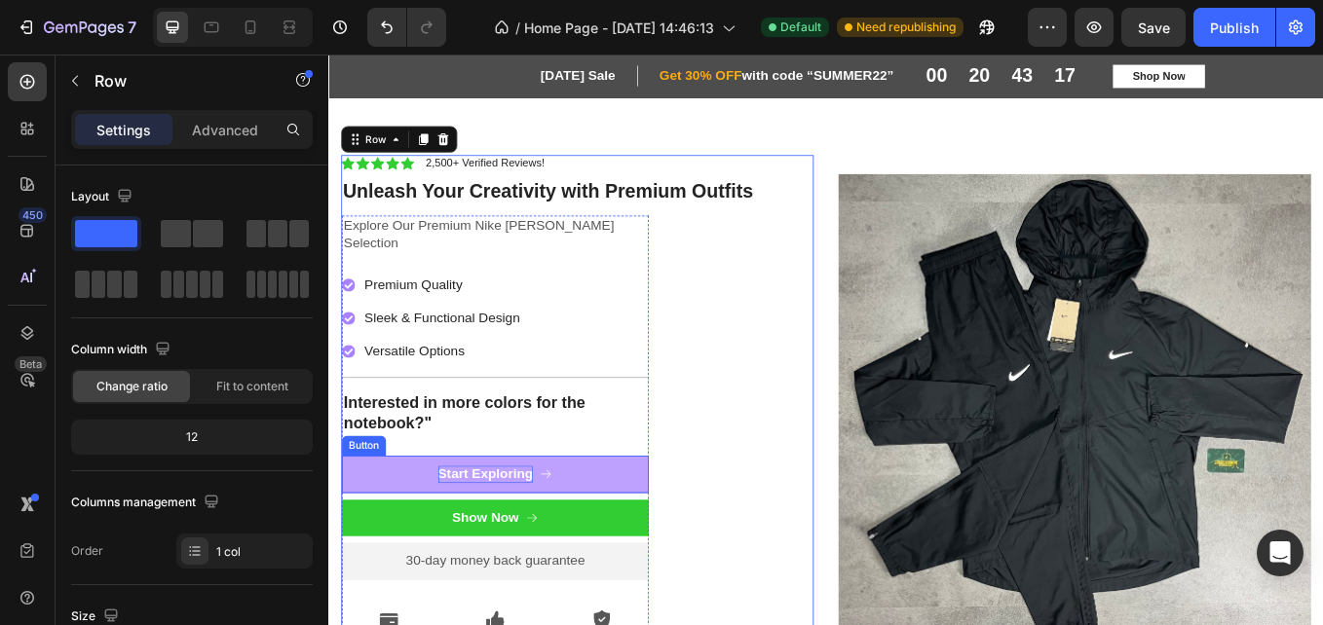
click at [521, 538] on div "Start Exploring" at bounding box center [513, 548] width 112 height 20
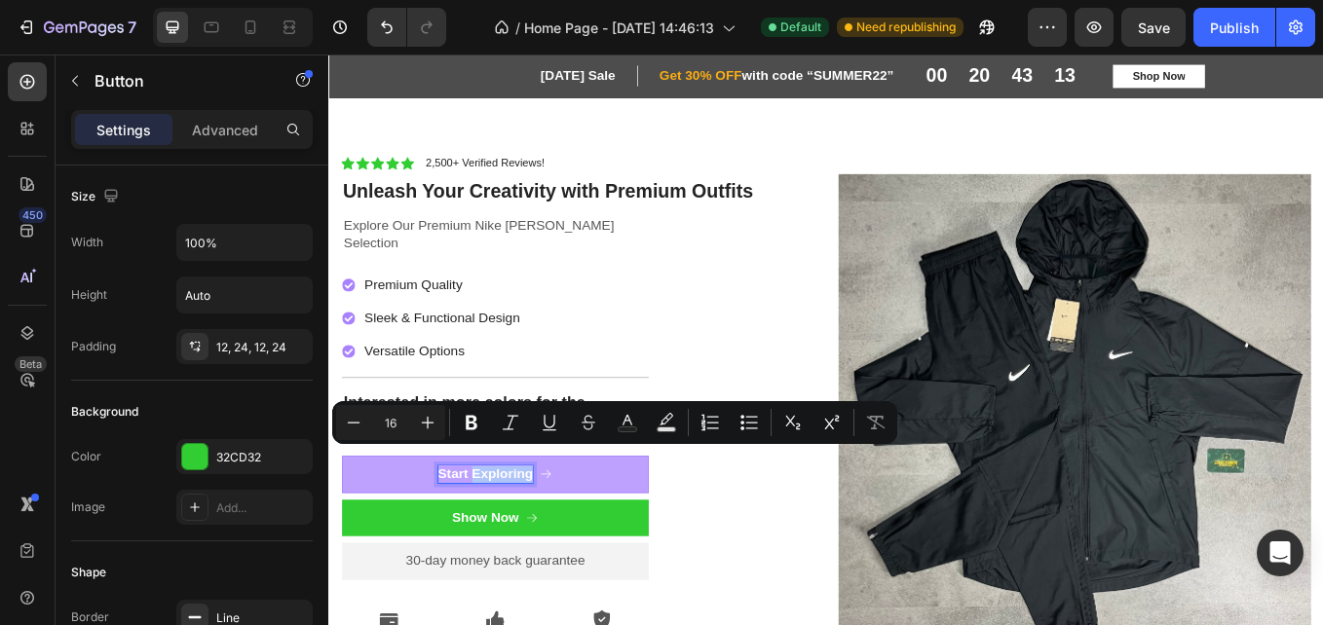
click at [533, 538] on p "Start Exploring" at bounding box center [513, 548] width 112 height 20
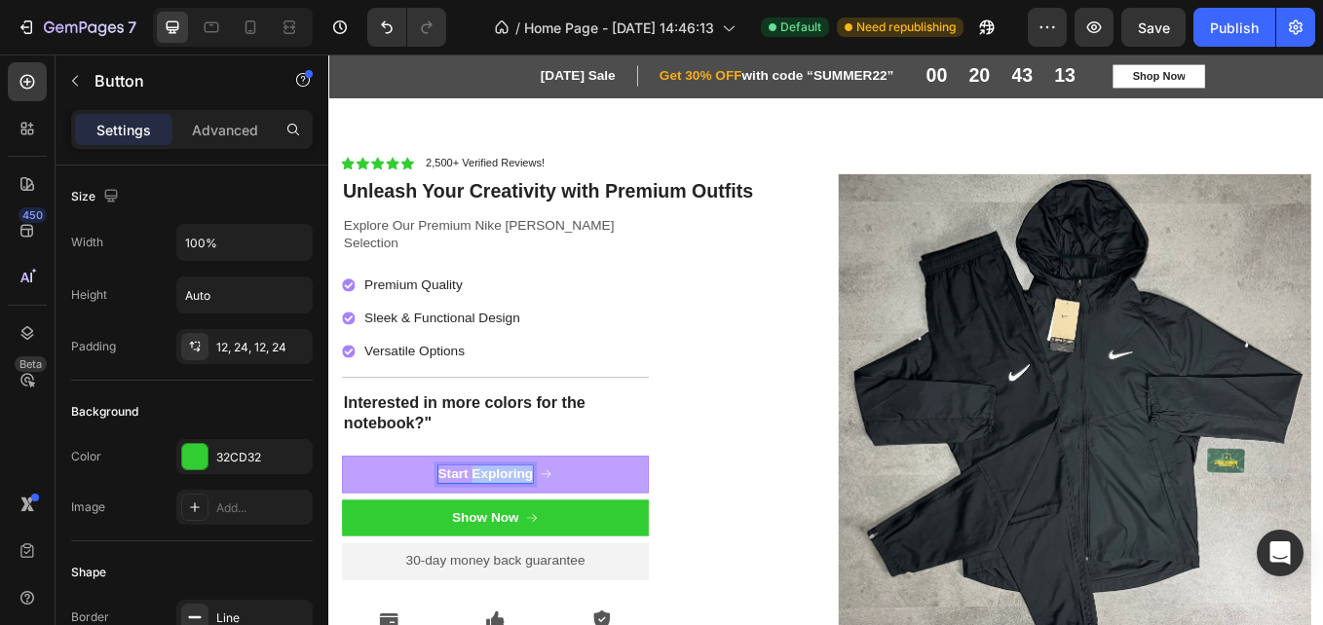
click at [533, 538] on p "Start Exploring" at bounding box center [513, 548] width 112 height 20
click at [476, 538] on p "Start Exploring" at bounding box center [513, 548] width 112 height 20
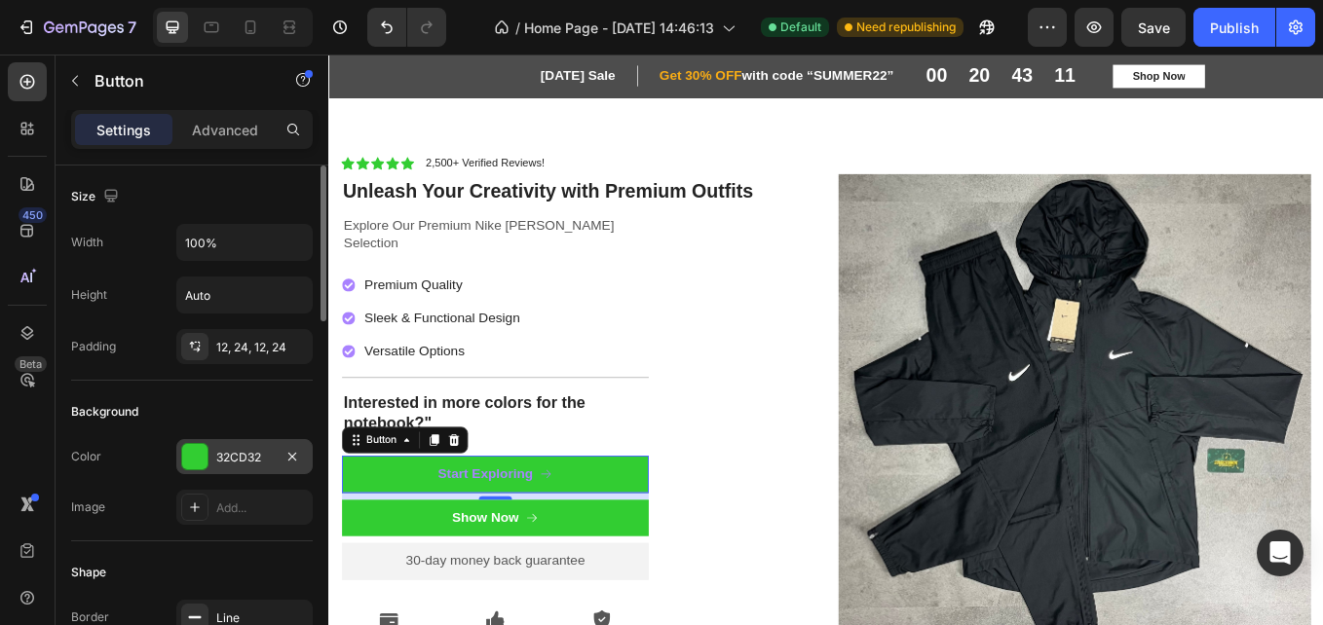
click at [209, 463] on div "32CD32" at bounding box center [244, 456] width 136 height 35
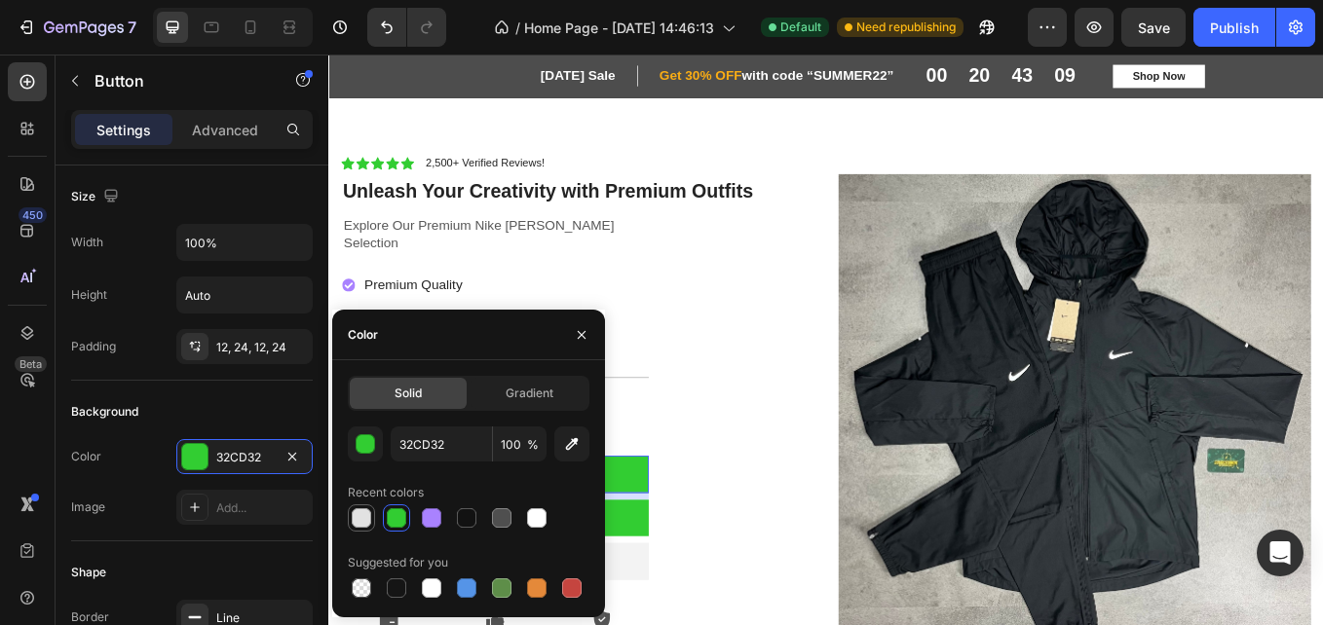
click at [358, 510] on div at bounding box center [361, 518] width 19 height 19
type input "E2E2E2"
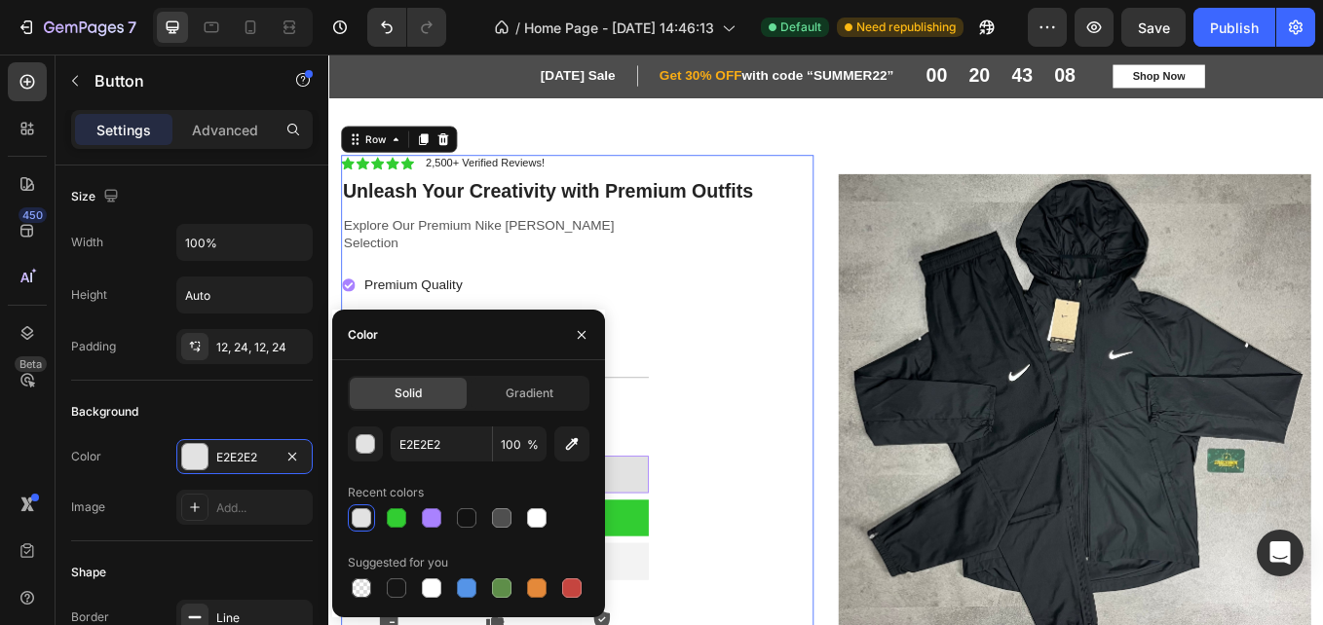
click at [807, 552] on div "Icon Icon Icon Icon Icon Icon List 2,500+ Verified Reviews! Text Block Row Unle…" at bounding box center [620, 471] width 555 height 599
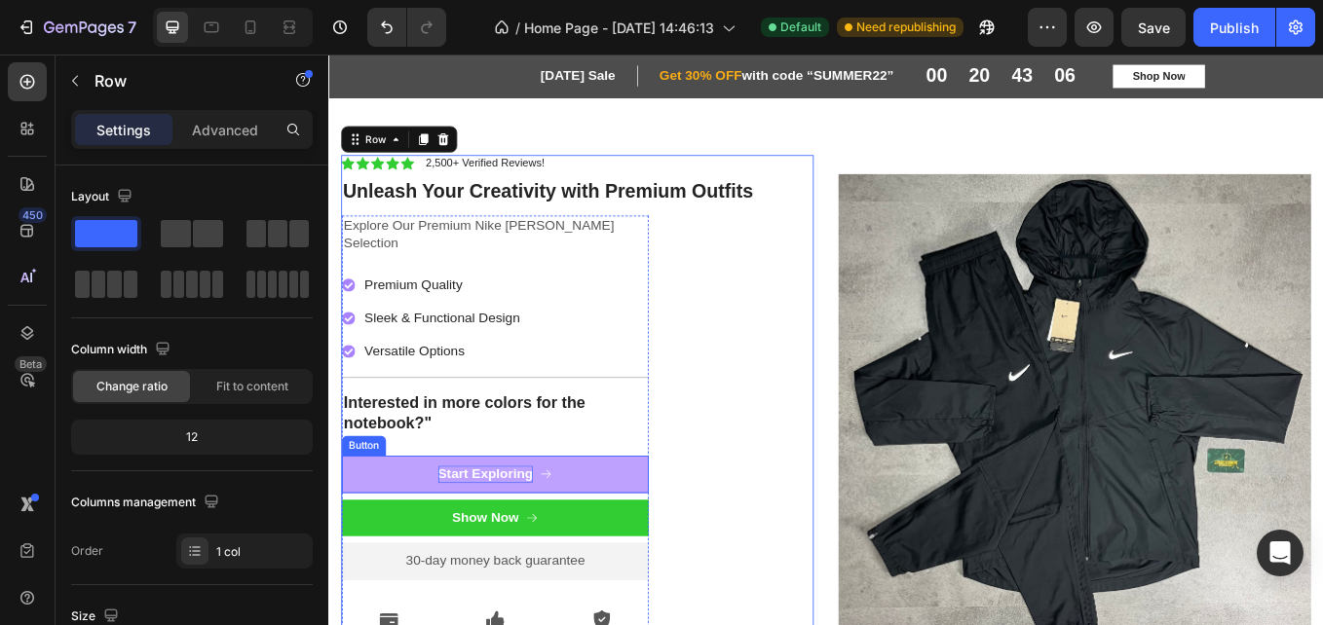
click at [545, 538] on p "Start Exploring" at bounding box center [513, 548] width 112 height 20
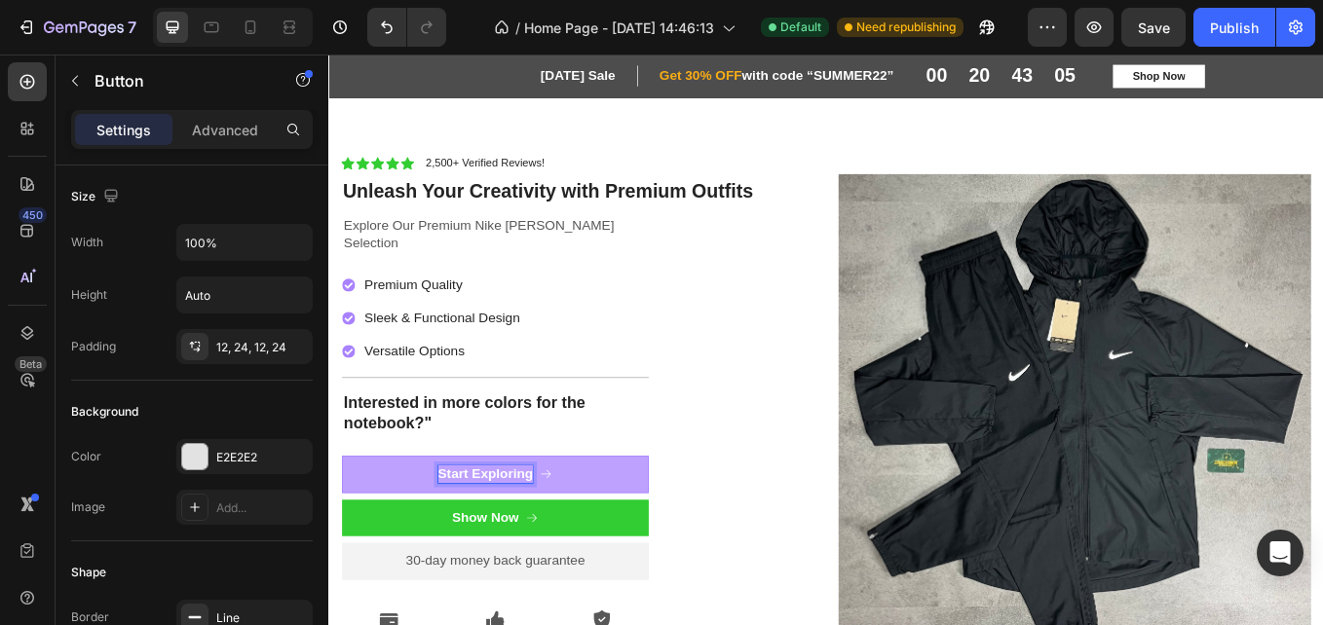
click at [545, 538] on p "Start Exploring" at bounding box center [513, 548] width 112 height 20
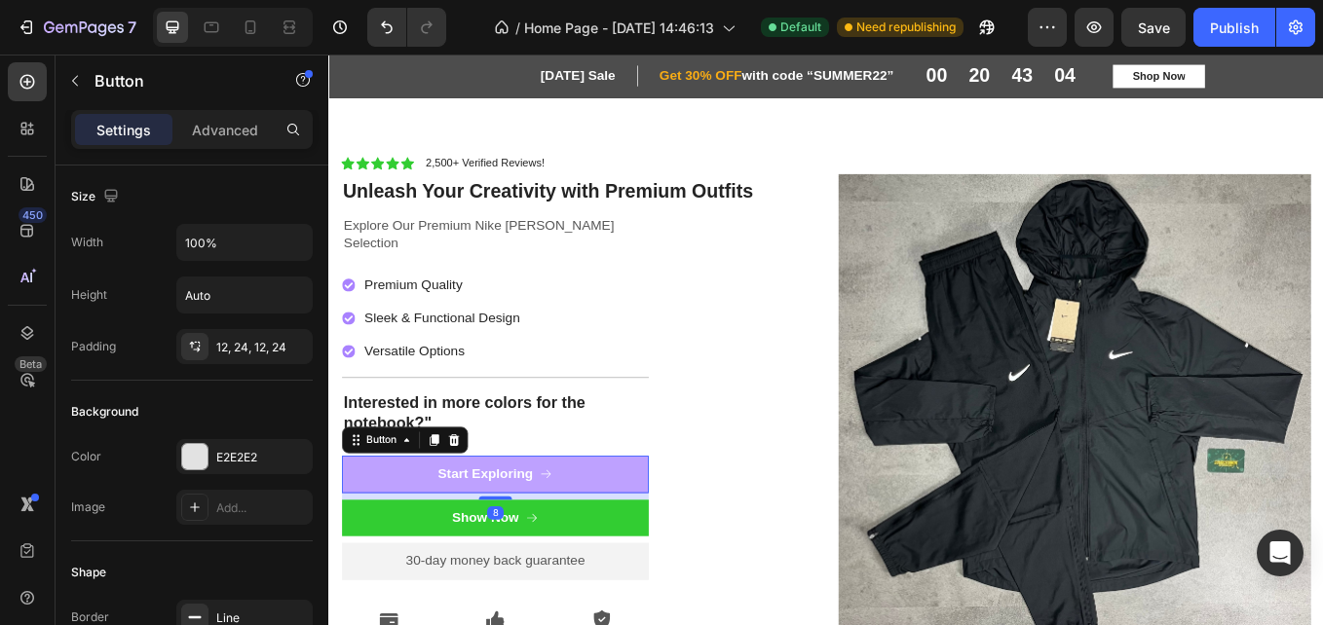
click at [568, 538] on div "Start Exploring" at bounding box center [524, 548] width 135 height 20
click at [559, 538] on p "Start Exploring" at bounding box center [513, 548] width 112 height 20
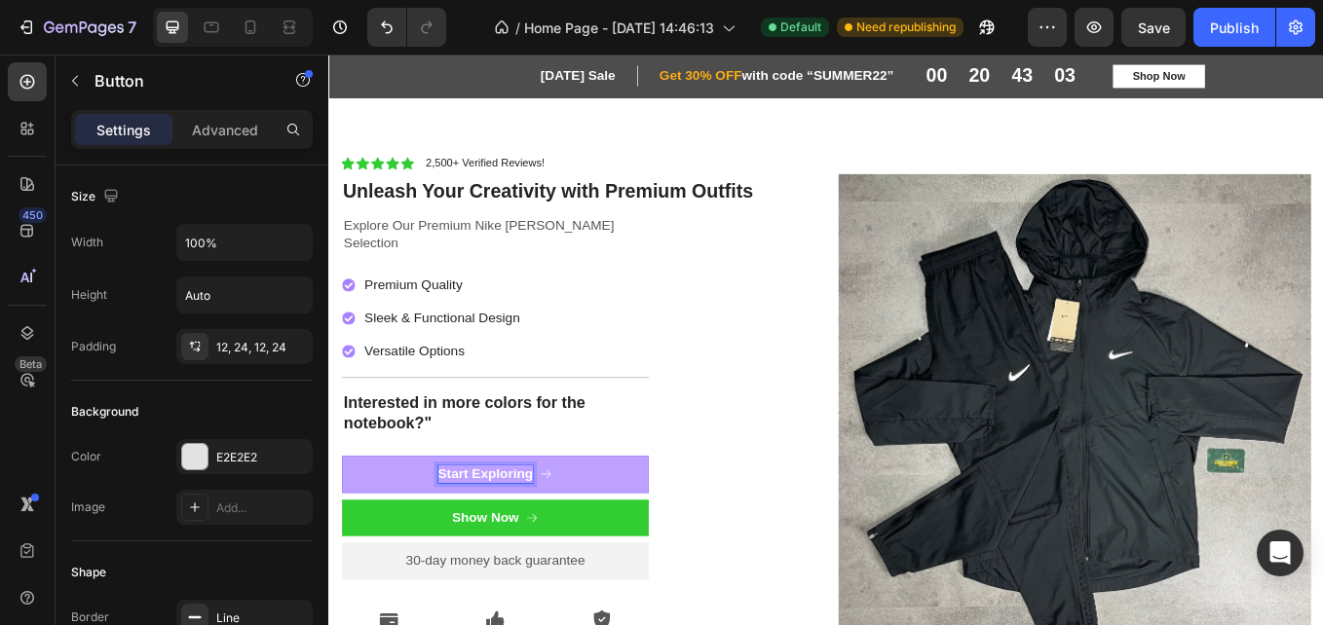
click at [561, 538] on p "Start Exploring" at bounding box center [513, 548] width 112 height 20
click at [191, 461] on div at bounding box center [194, 456] width 25 height 25
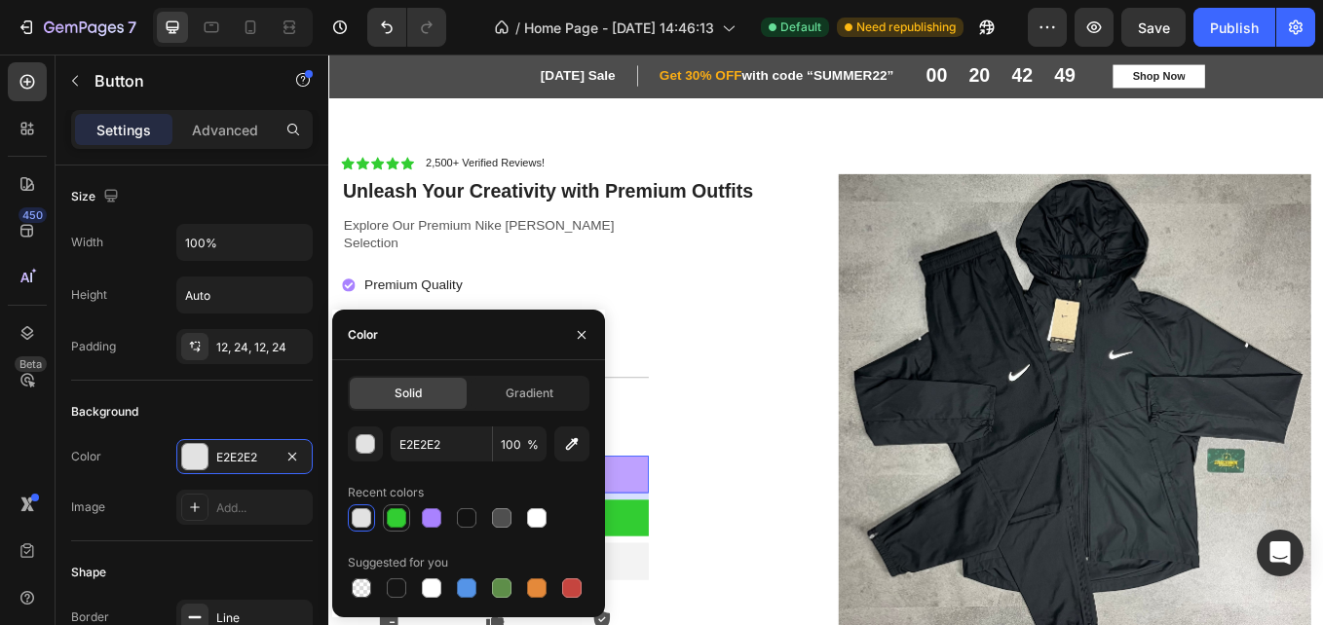
click at [389, 523] on div at bounding box center [396, 518] width 19 height 19
type input "32CD32"
click at [792, 553] on div "Icon Icon Icon Icon Icon Icon List 2,500+ Verified Reviews! Text Block Row Unle…" at bounding box center [620, 471] width 555 height 599
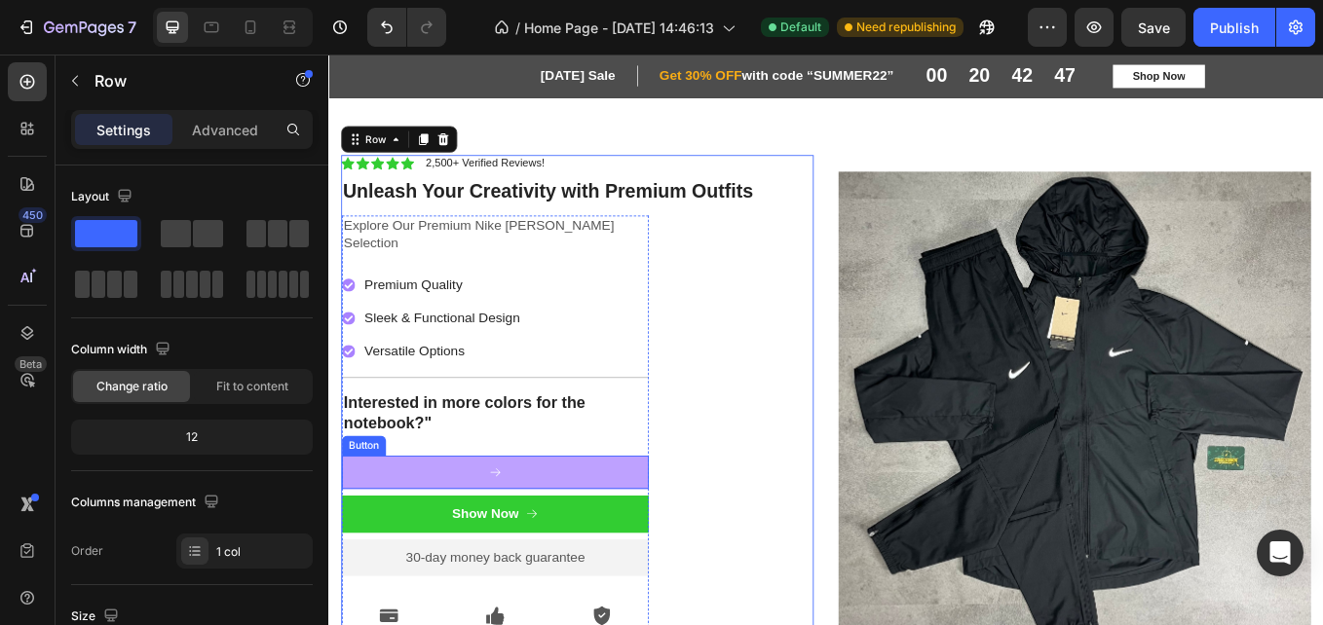
click at [533, 526] on link at bounding box center [524, 545] width 360 height 39
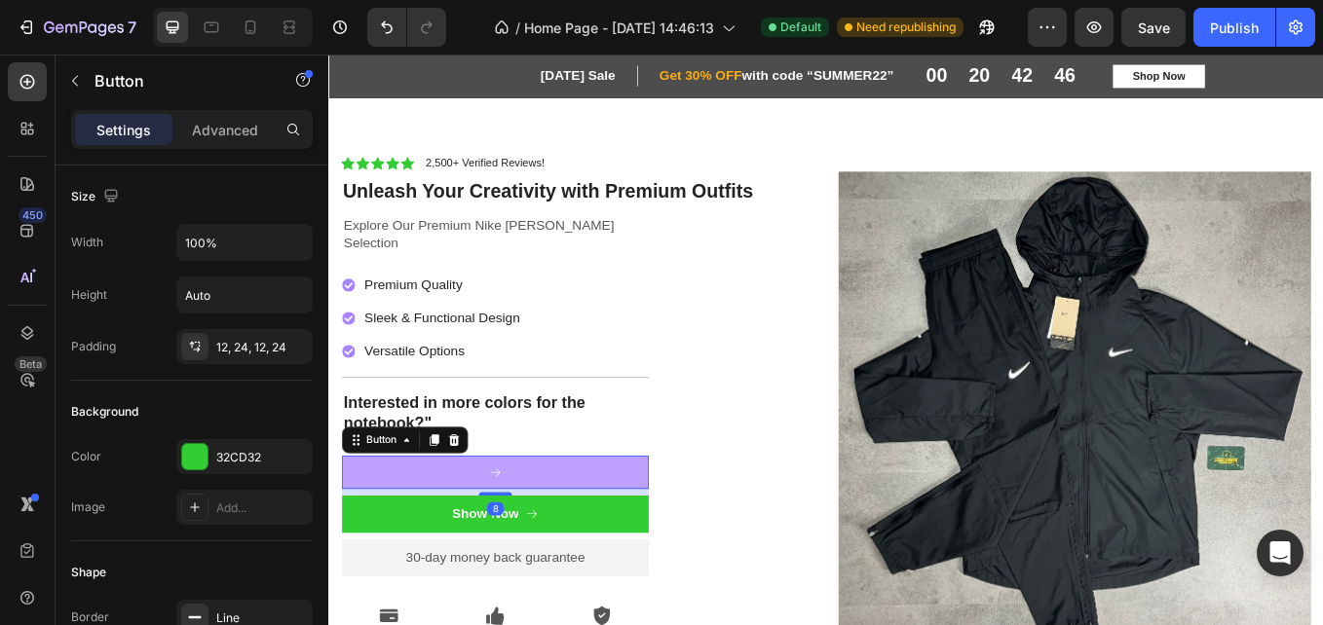
click at [533, 526] on link at bounding box center [524, 545] width 360 height 39
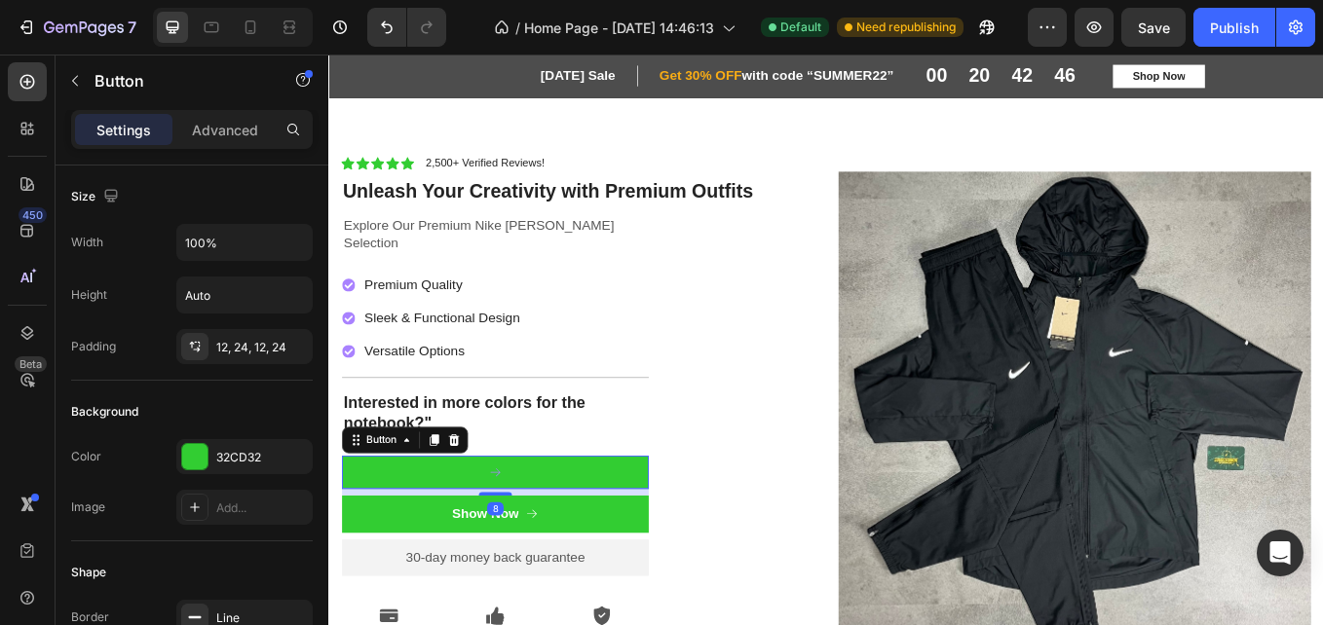
click at [528, 538] on icon at bounding box center [524, 546] width 16 height 16
click at [543, 535] on link at bounding box center [524, 545] width 360 height 39
click at [661, 526] on link at bounding box center [524, 545] width 360 height 39
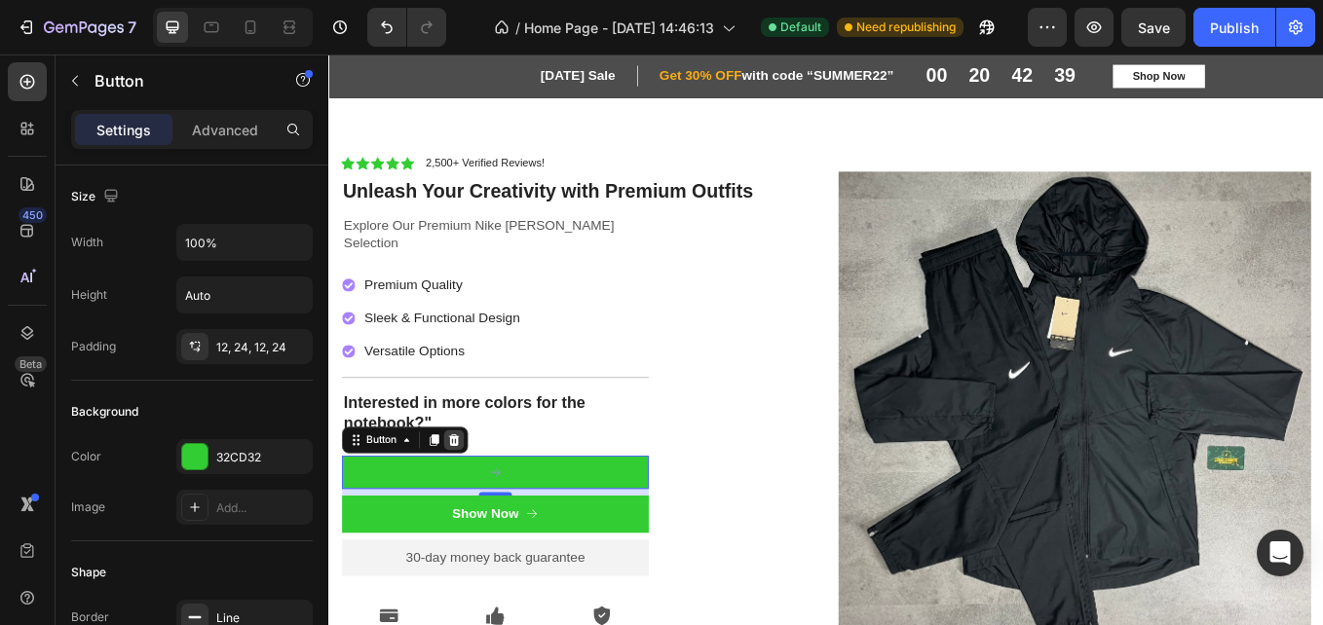
click at [467, 496] on div at bounding box center [475, 507] width 23 height 23
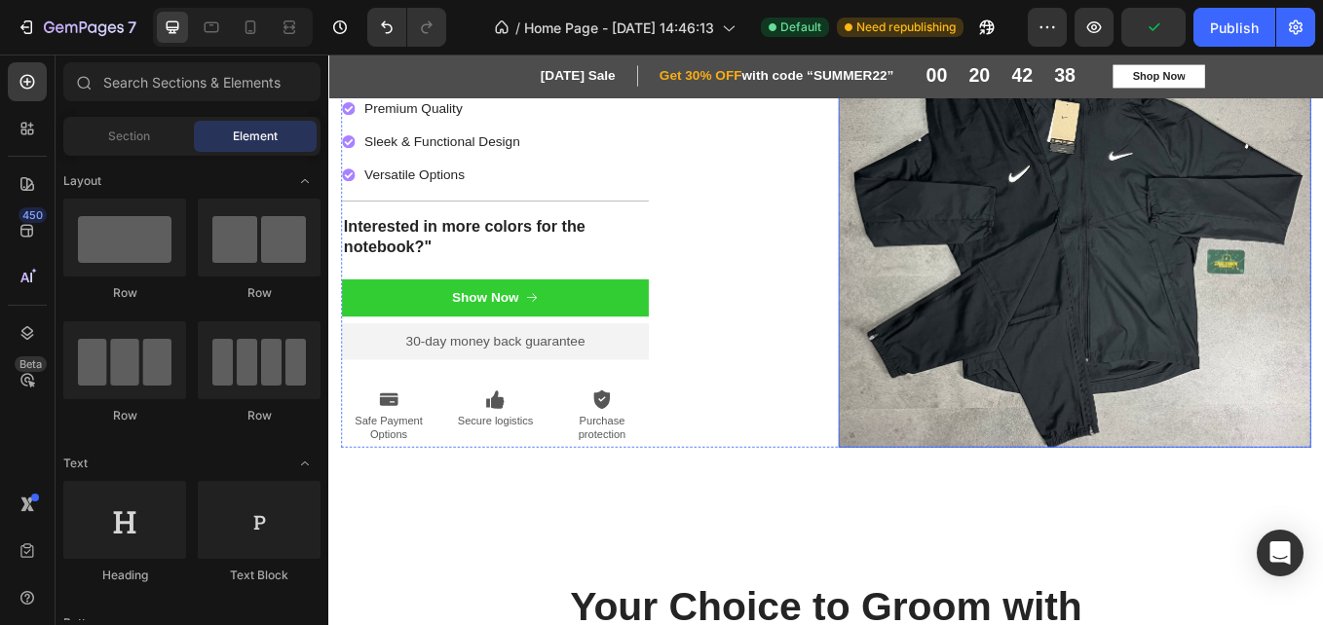
scroll to position [210, 0]
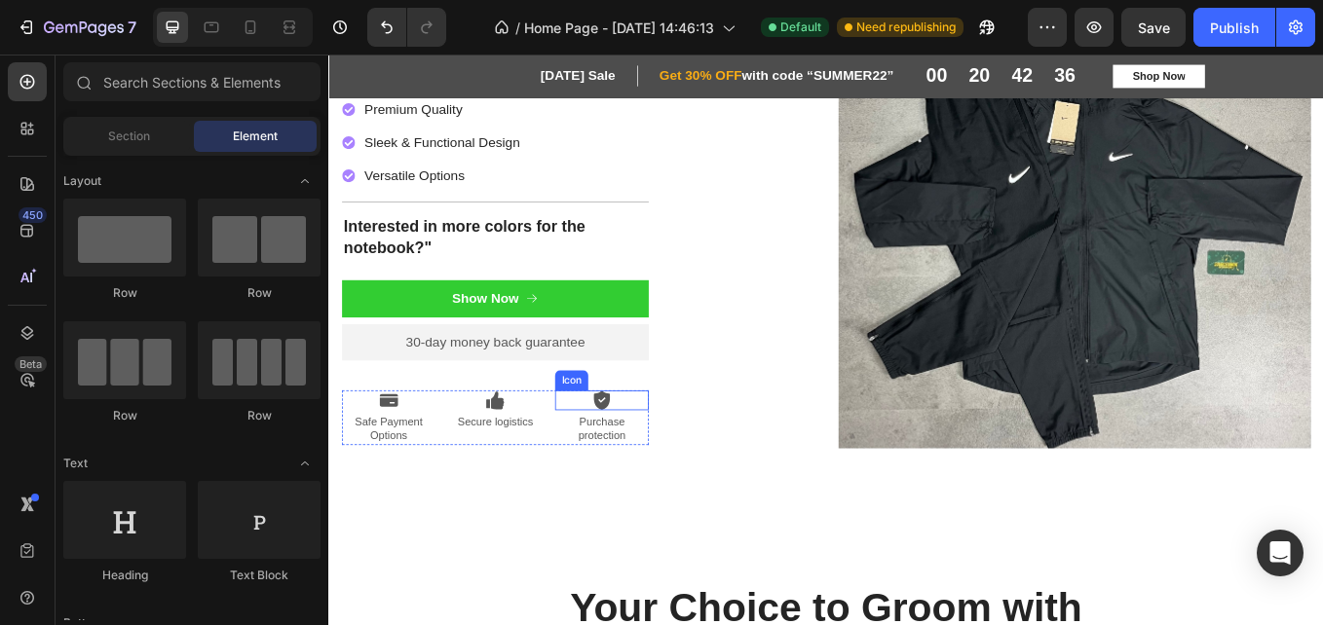
click at [651, 450] on icon at bounding box center [649, 461] width 19 height 22
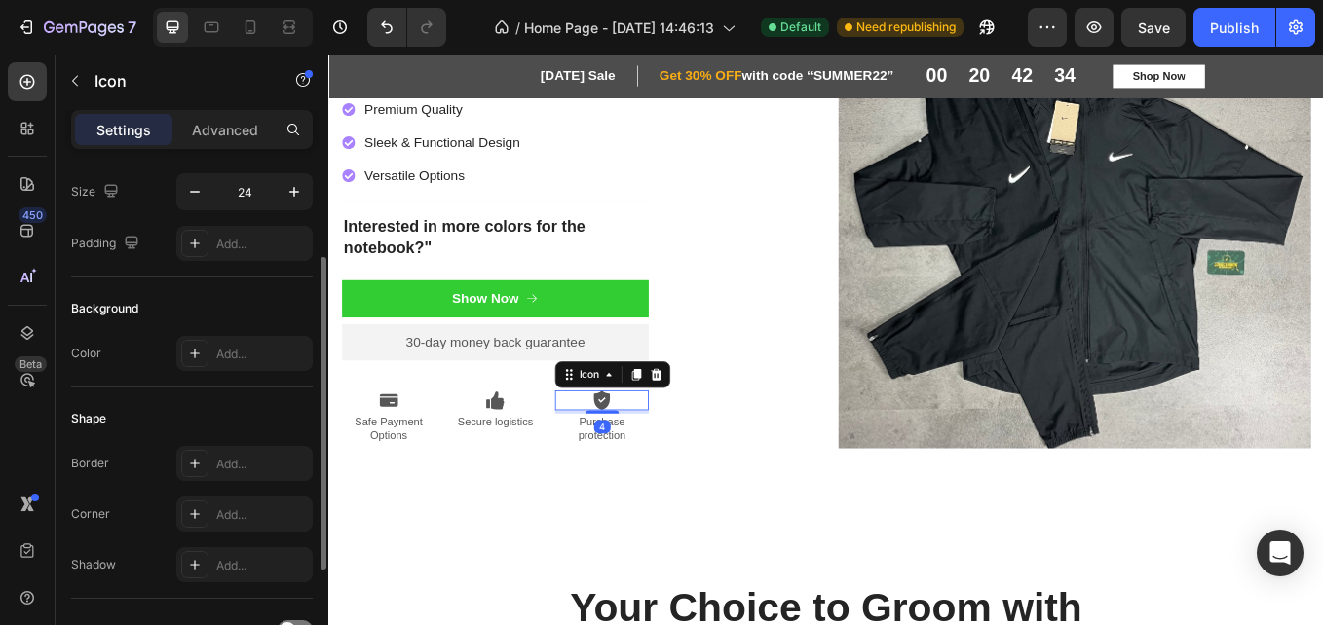
click at [240, 458] on div "Add..." at bounding box center [262, 465] width 92 height 18
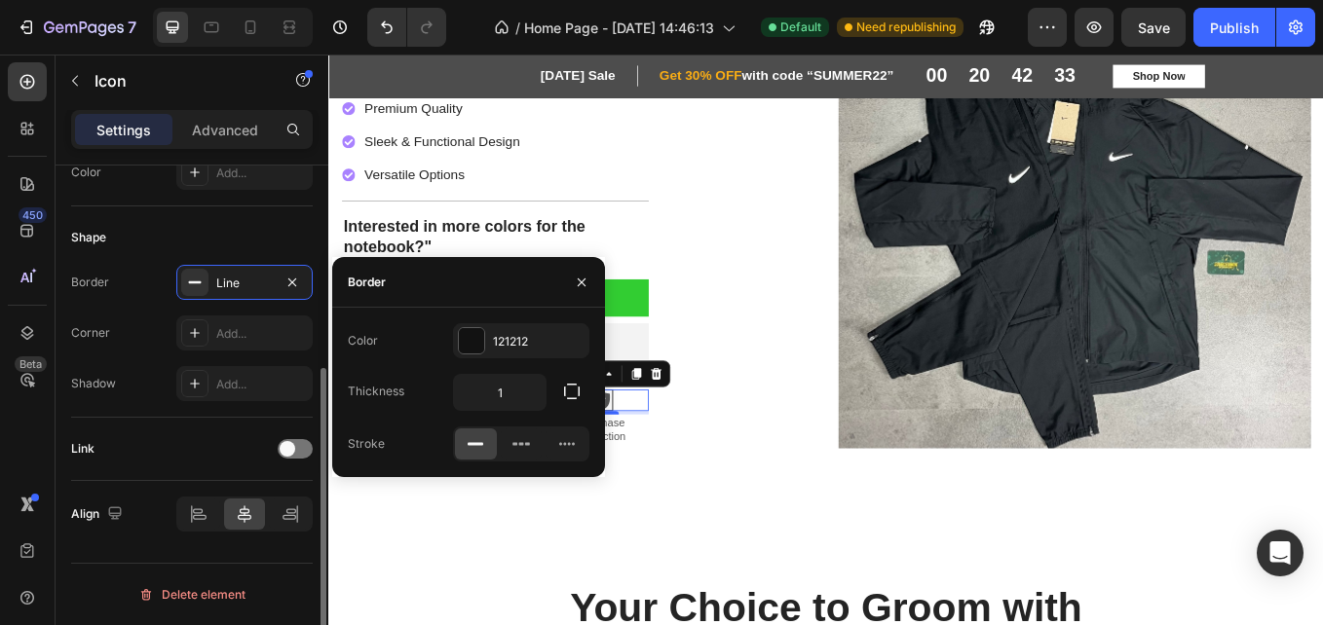
scroll to position [209, 0]
click at [474, 337] on div at bounding box center [471, 340] width 25 height 25
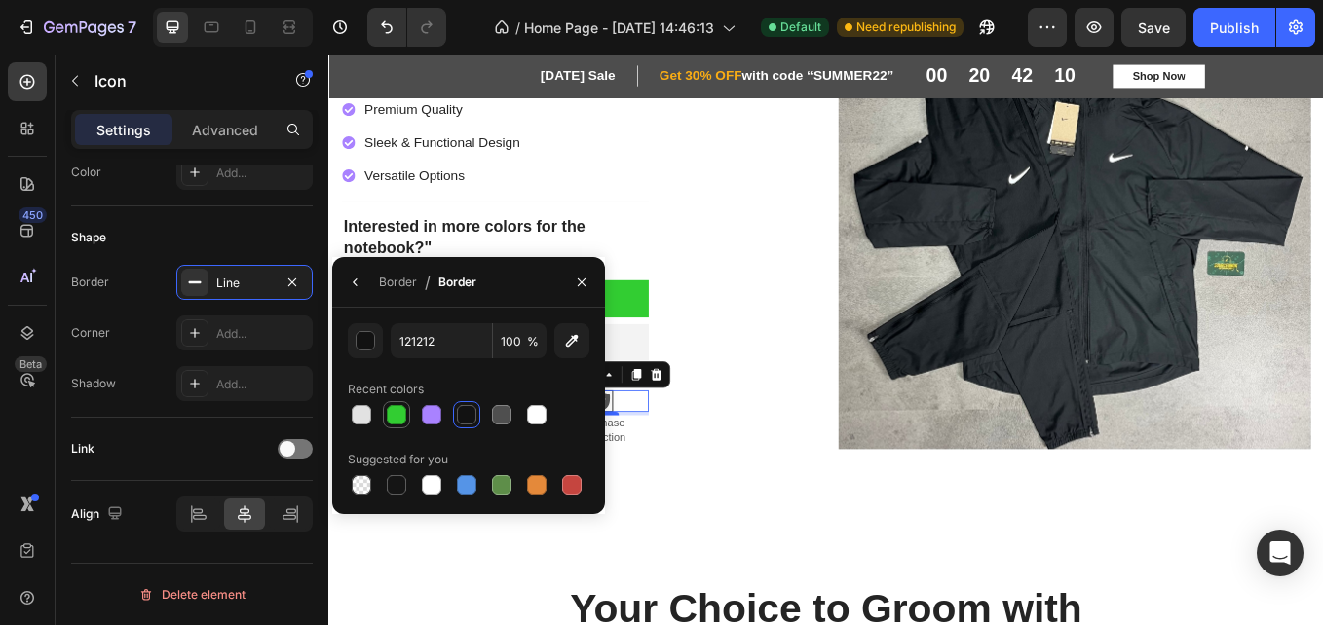
click at [390, 420] on div at bounding box center [396, 414] width 19 height 19
type input "32CD32"
click at [398, 419] on div at bounding box center [396, 414] width 19 height 19
click at [849, 543] on div "Icon Icon Icon Icon Icon Icon List 2,500+ Verified Reviews! Text Block Row Unle…" at bounding box center [912, 240] width 1169 height 711
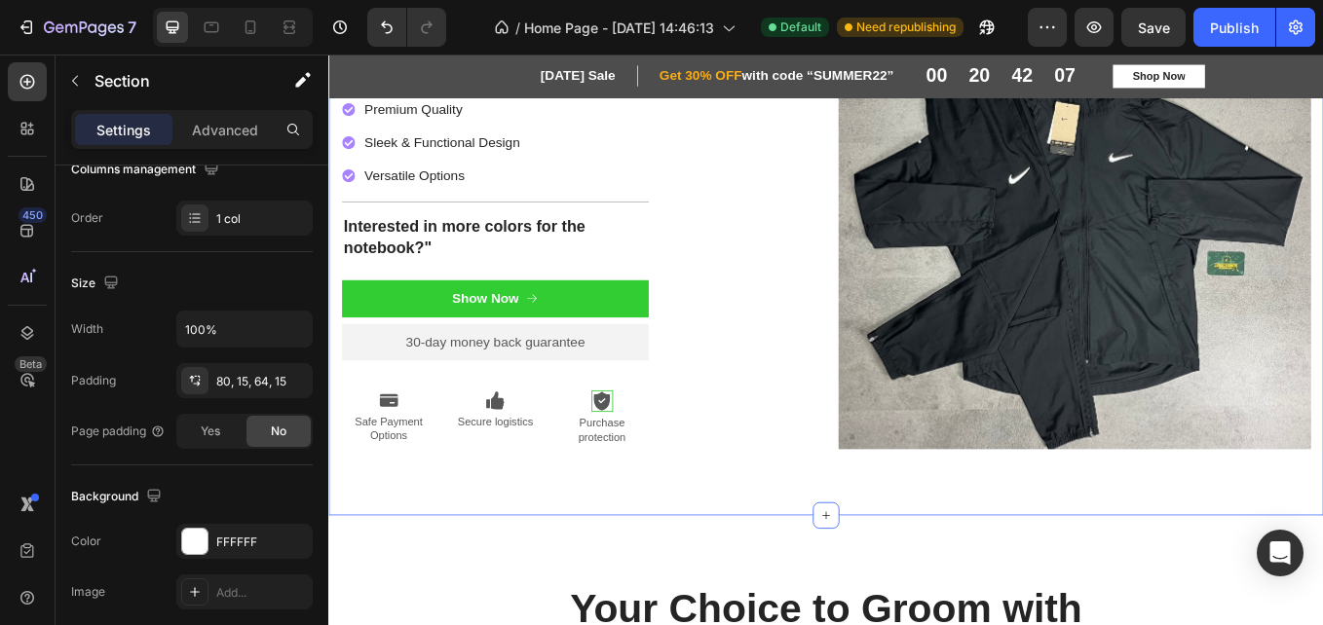
scroll to position [0, 0]
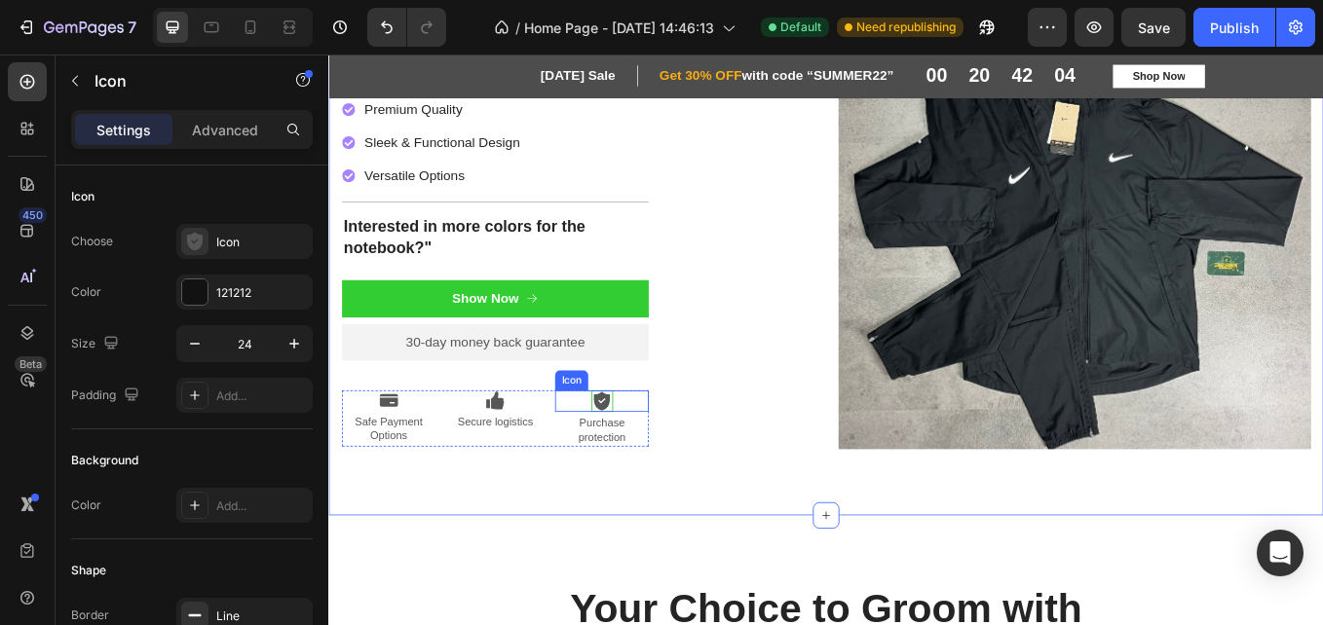
click at [646, 451] on icon at bounding box center [649, 462] width 19 height 22
click at [650, 451] on icon at bounding box center [649, 462] width 19 height 22
click at [647, 419] on div "Icon" at bounding box center [634, 430] width 70 height 23
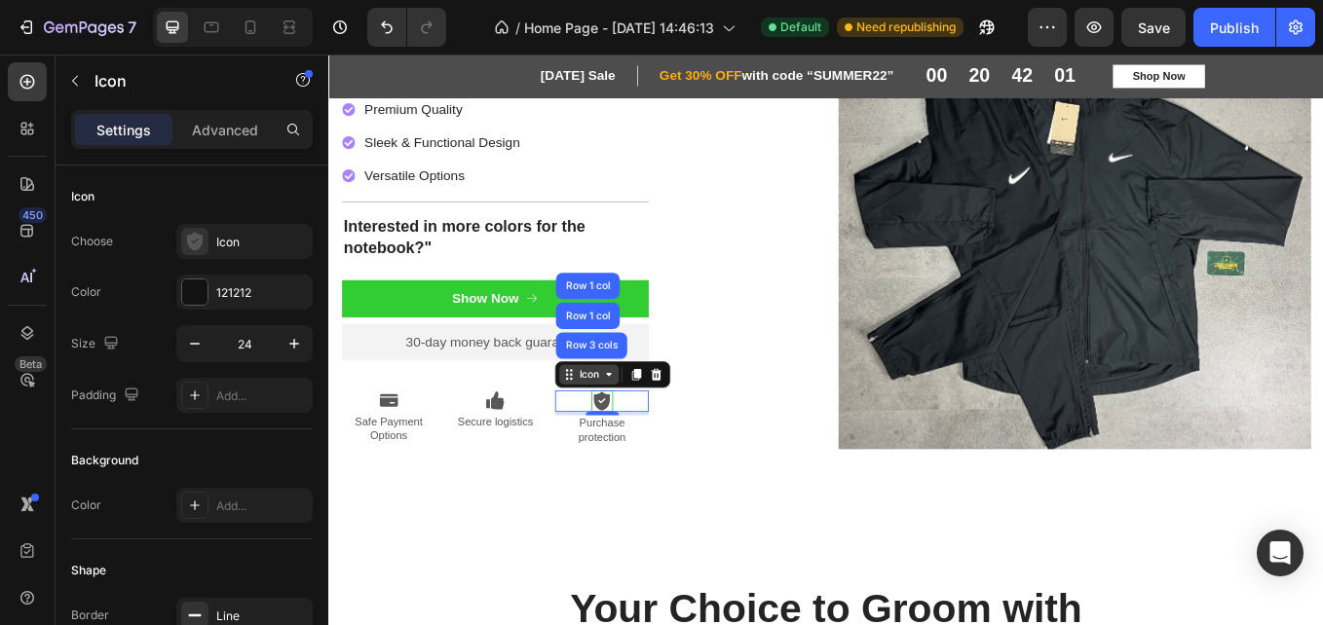
click at [656, 423] on icon at bounding box center [658, 431] width 16 height 16
click at [651, 451] on icon at bounding box center [649, 462] width 19 height 22
click at [649, 450] on icon at bounding box center [649, 461] width 22 height 23
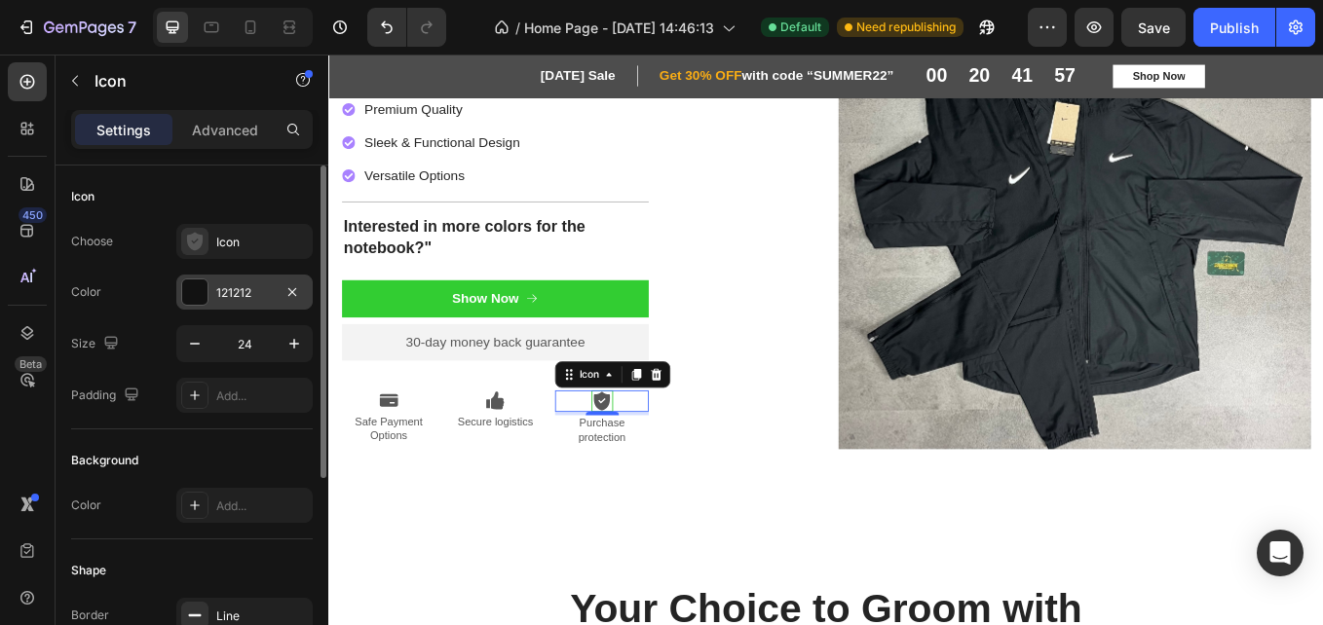
click at [190, 293] on div at bounding box center [194, 292] width 25 height 25
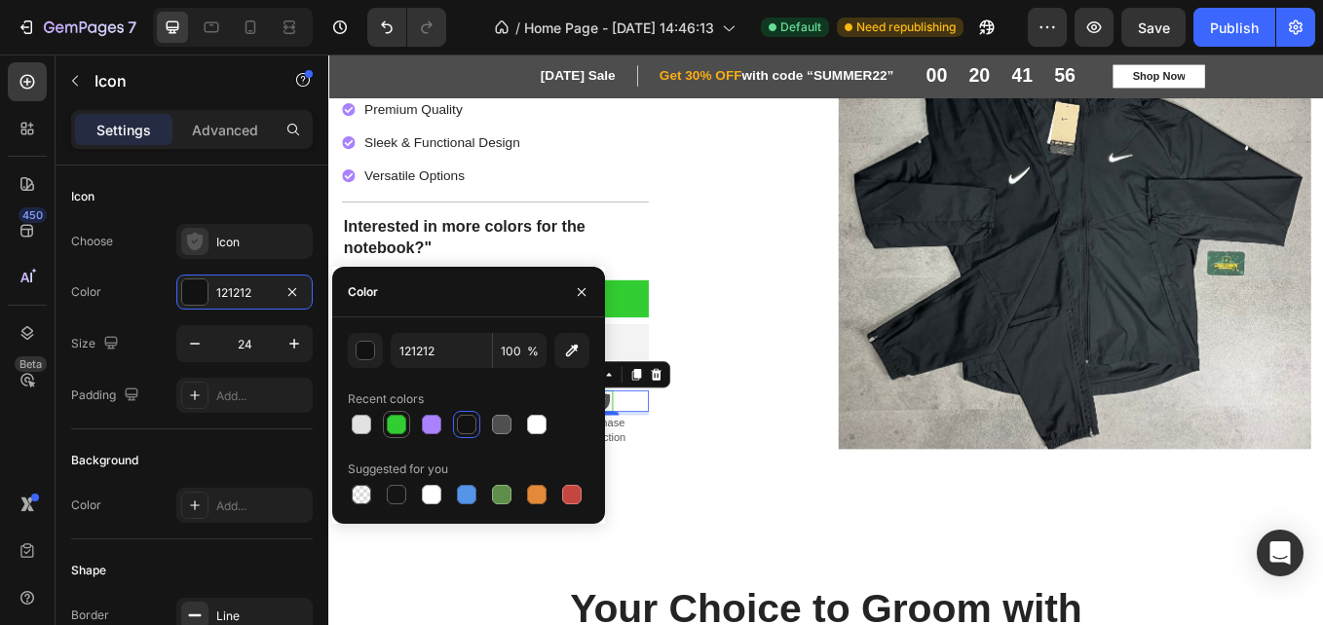
click at [398, 427] on div at bounding box center [396, 424] width 19 height 19
type input "32CD32"
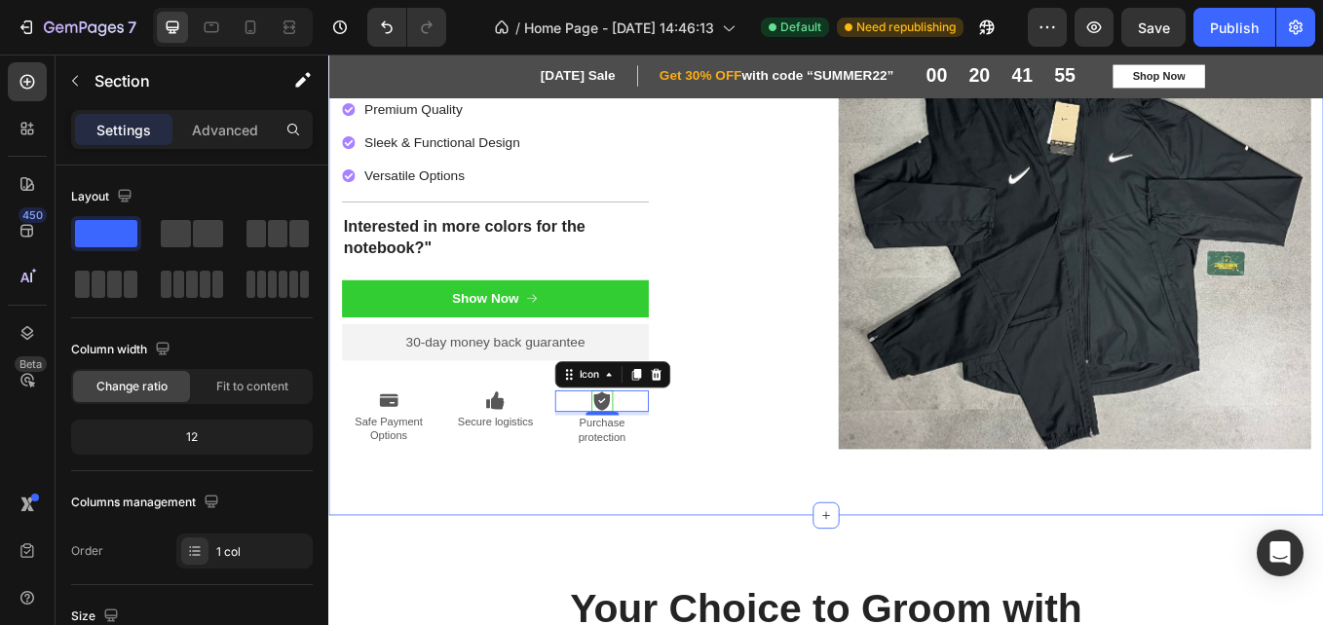
click at [715, 525] on div "Icon Icon Icon Icon Icon Icon List 2,500+ Verified Reviews! Text Block Row Unle…" at bounding box center [913, 248] width 1140 height 571
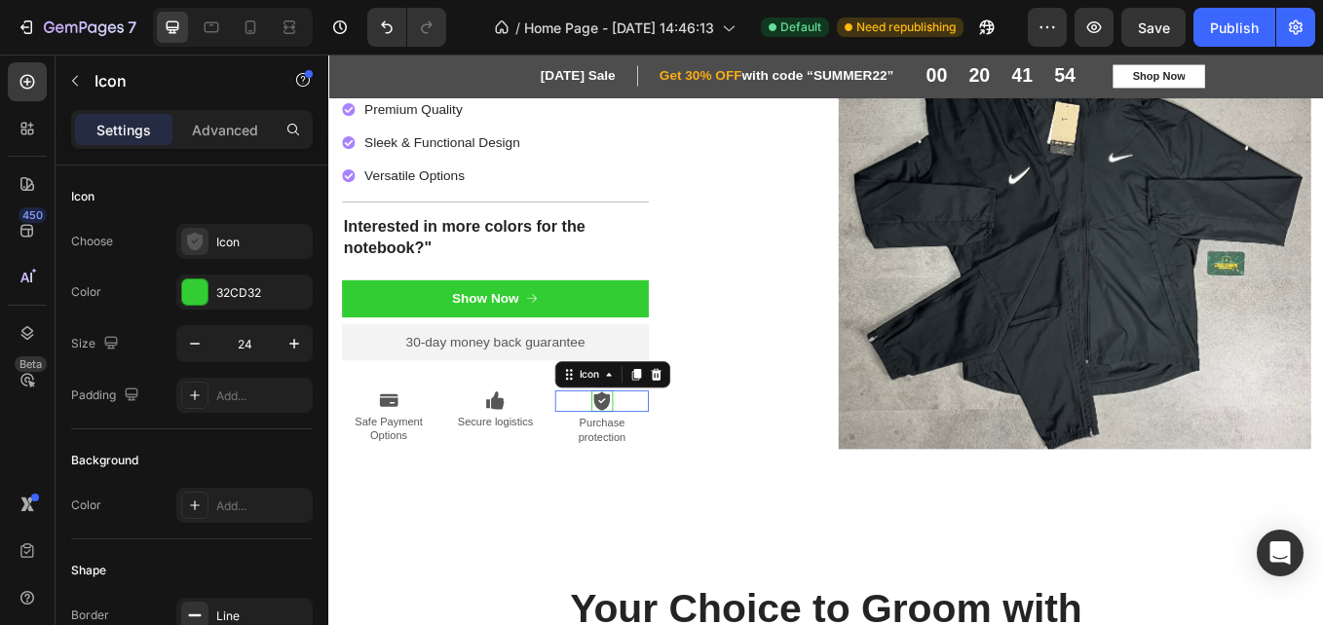
click at [651, 451] on icon at bounding box center [649, 462] width 19 height 22
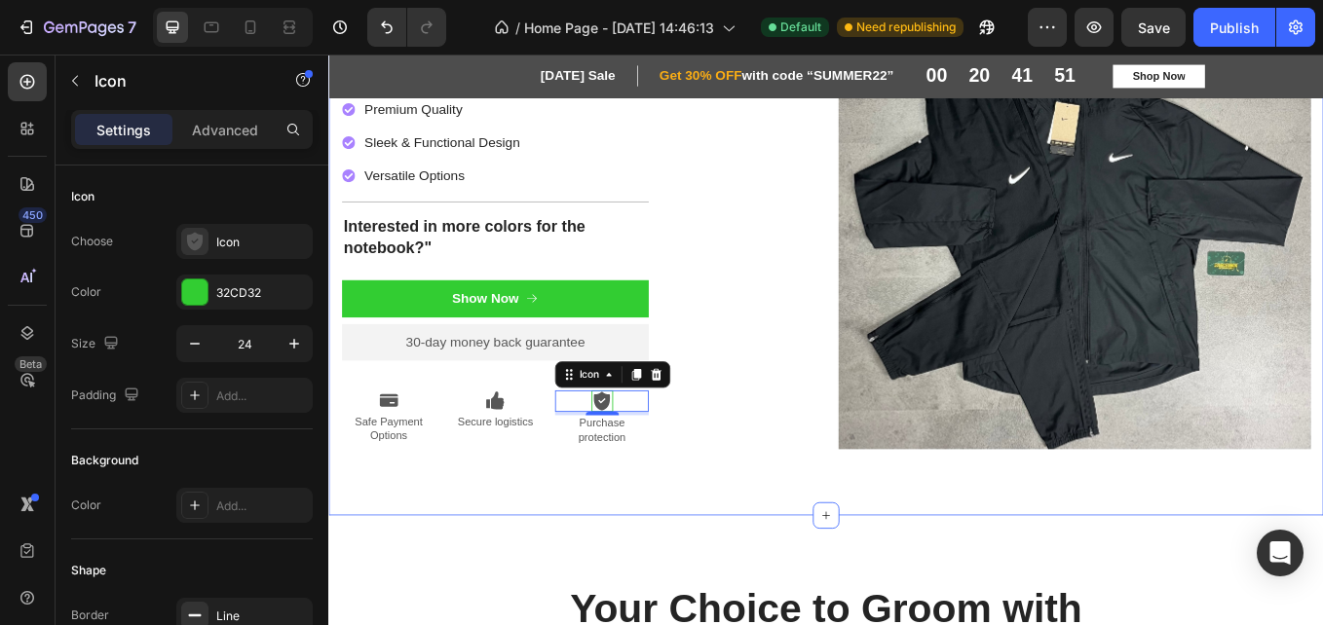
click at [695, 534] on div "Icon Icon Icon Icon Icon Icon List 2,500+ Verified Reviews! Text Block Row Unle…" at bounding box center [912, 240] width 1169 height 711
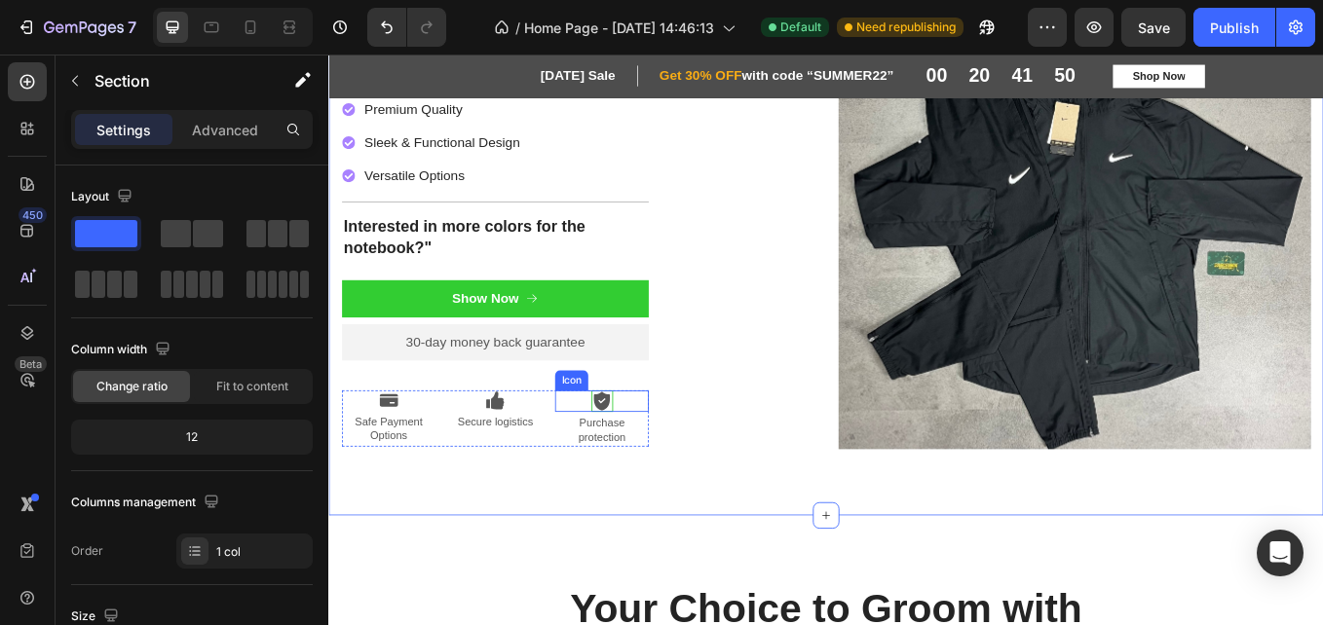
click at [650, 454] on icon at bounding box center [649, 462] width 19 height 22
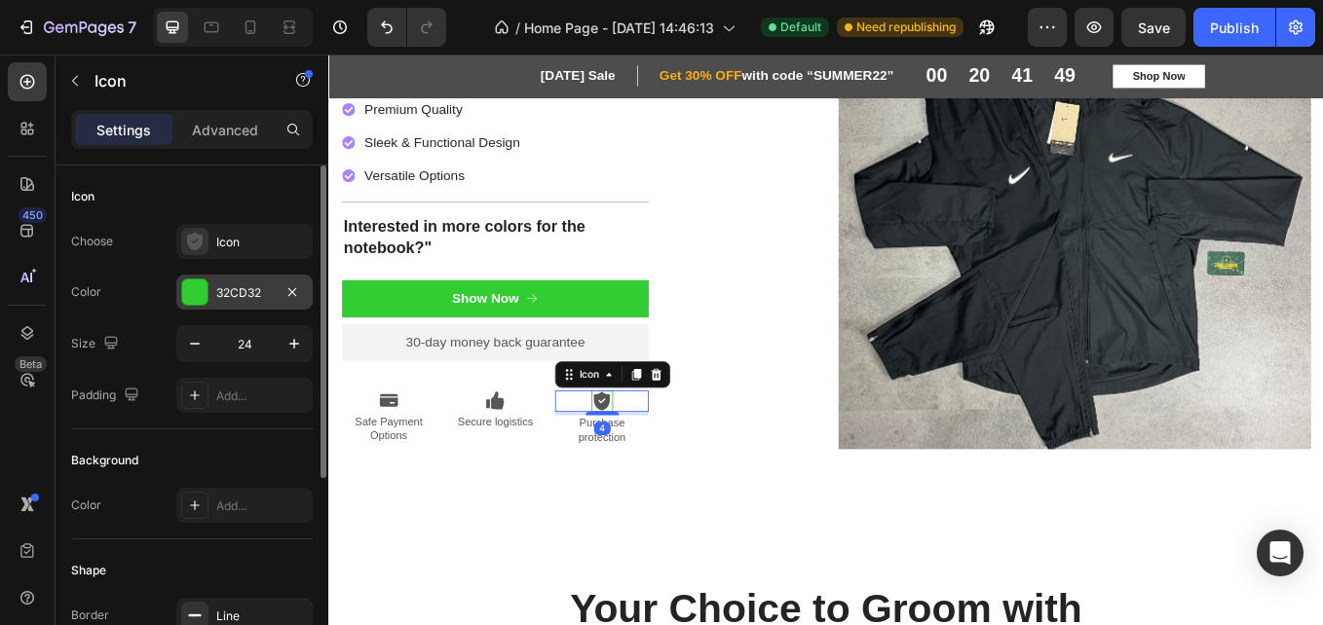
click at [198, 301] on div at bounding box center [194, 292] width 25 height 25
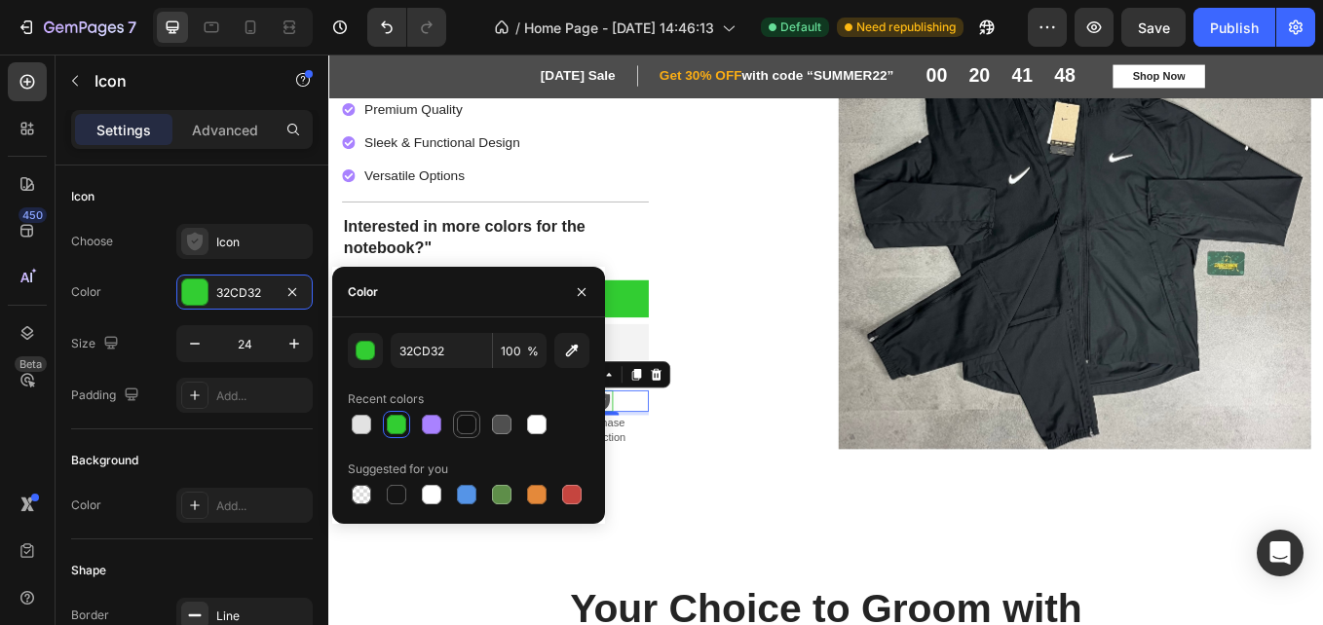
click at [464, 430] on div at bounding box center [466, 424] width 19 height 19
type input "121212"
click at [723, 571] on div "Icon Icon Icon Icon Icon Icon List 2,500+ Verified Reviews! Text Block Row Unle…" at bounding box center [912, 240] width 1169 height 711
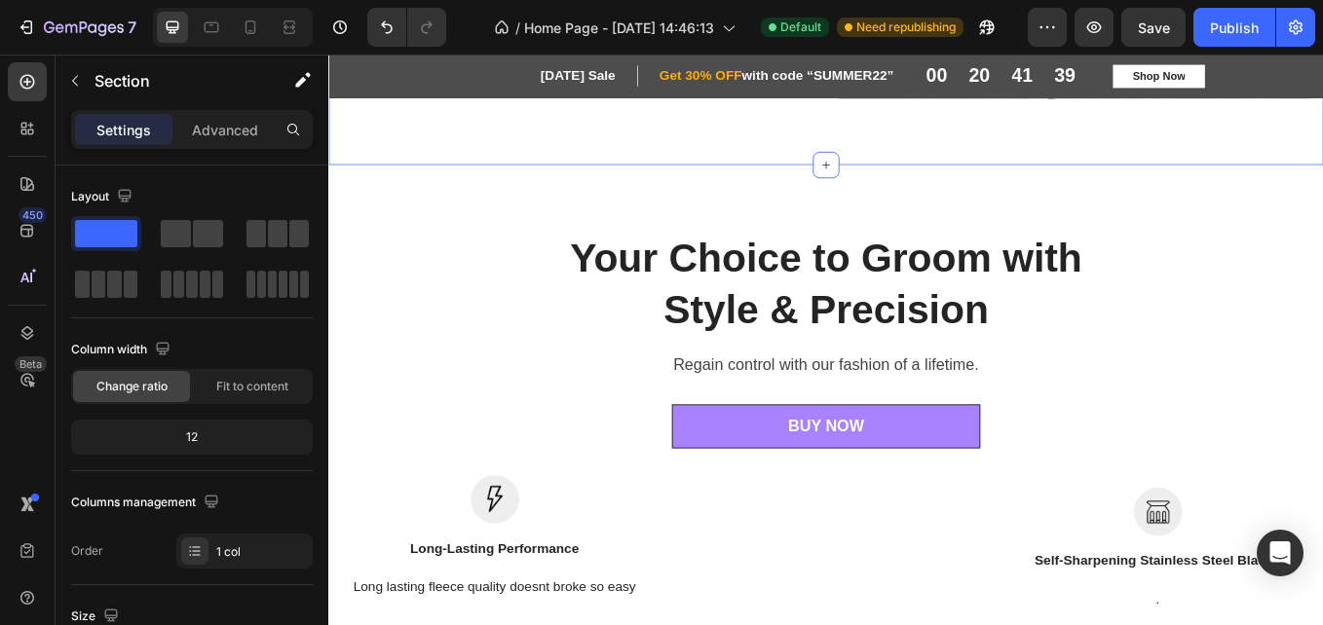
scroll to position [623, 0]
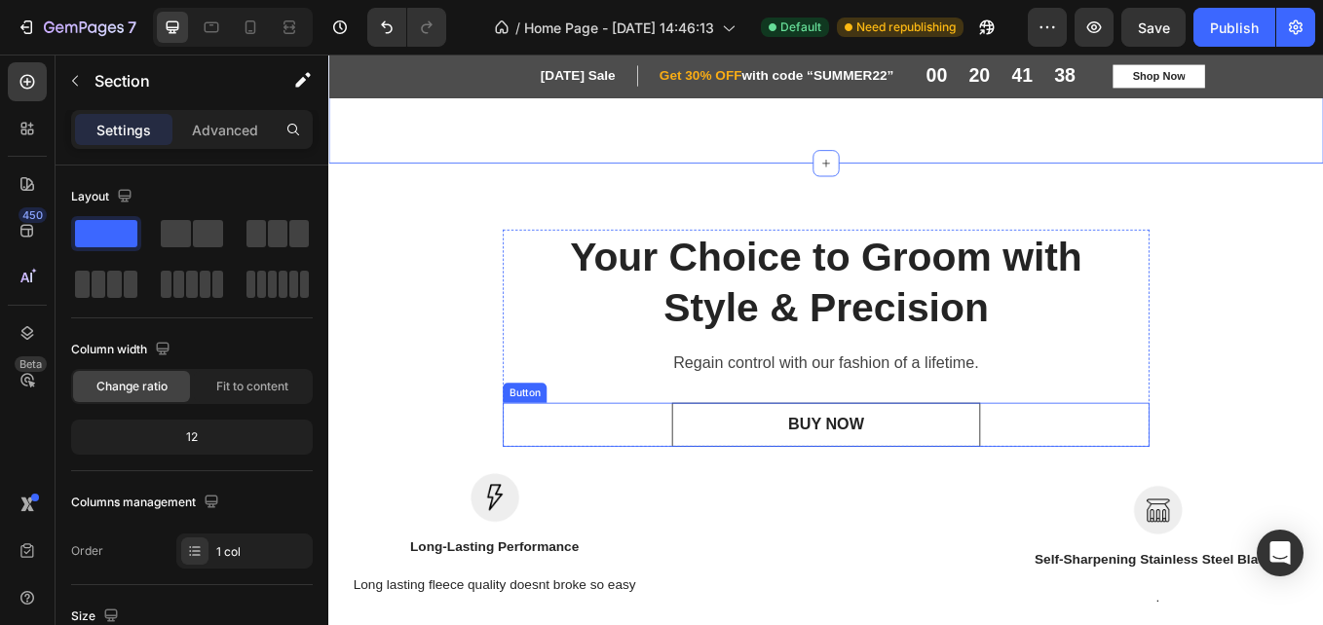
click at [1039, 476] on link "BUY NOW" at bounding box center [912, 490] width 361 height 52
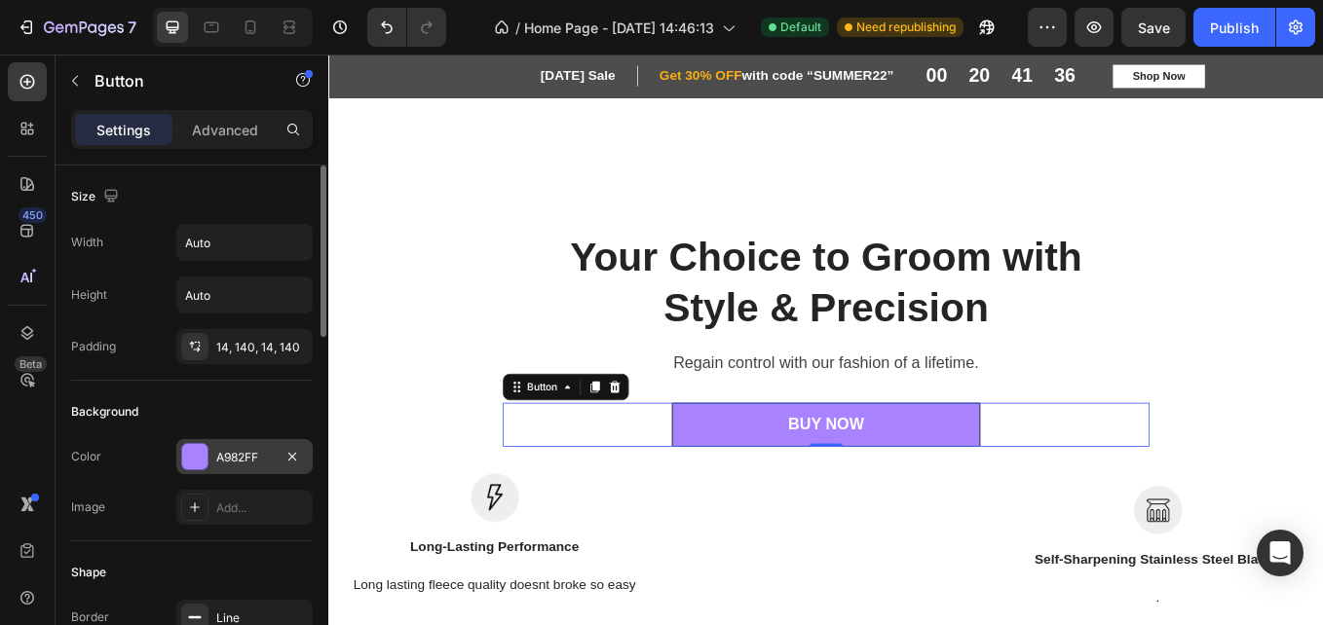
click at [199, 449] on div at bounding box center [194, 456] width 25 height 25
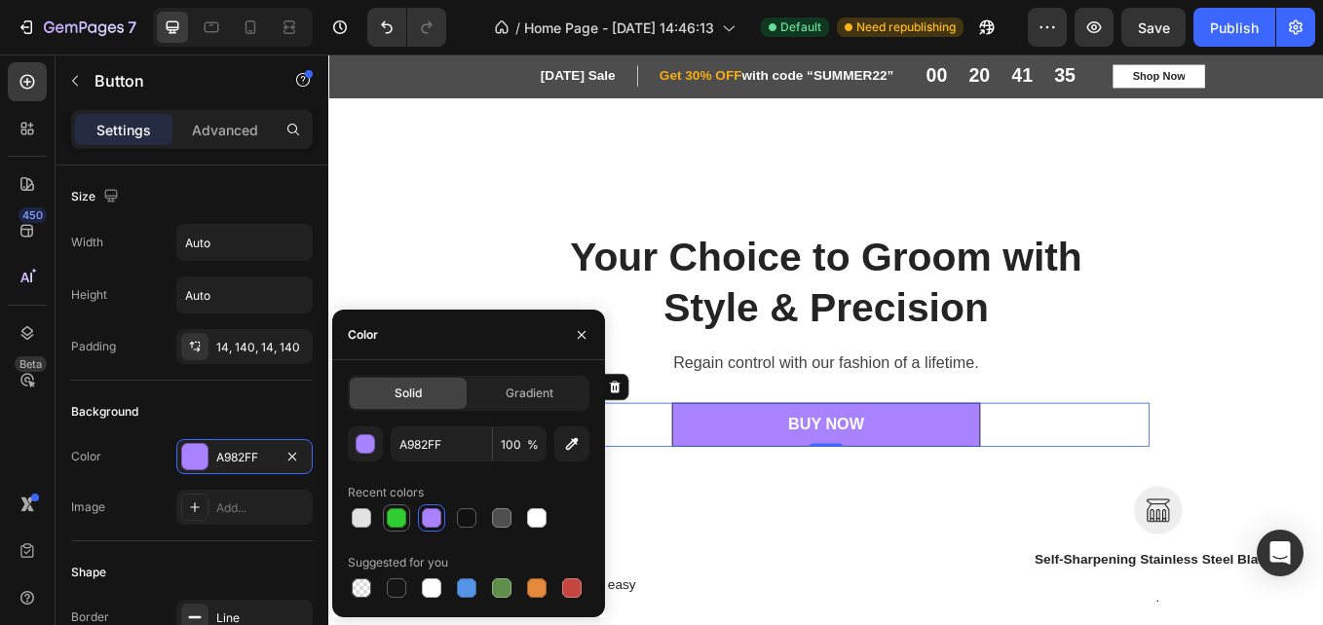
click at [392, 515] on div at bounding box center [396, 518] width 19 height 19
type input "32CD32"
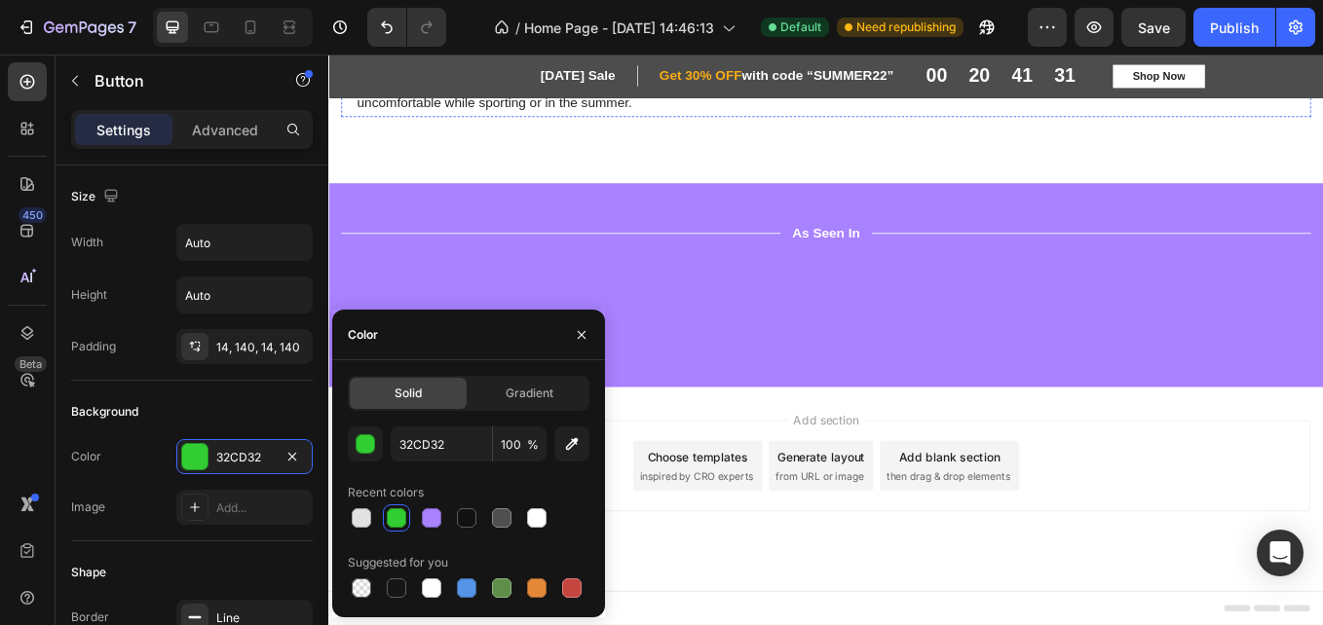
scroll to position [1434, 0]
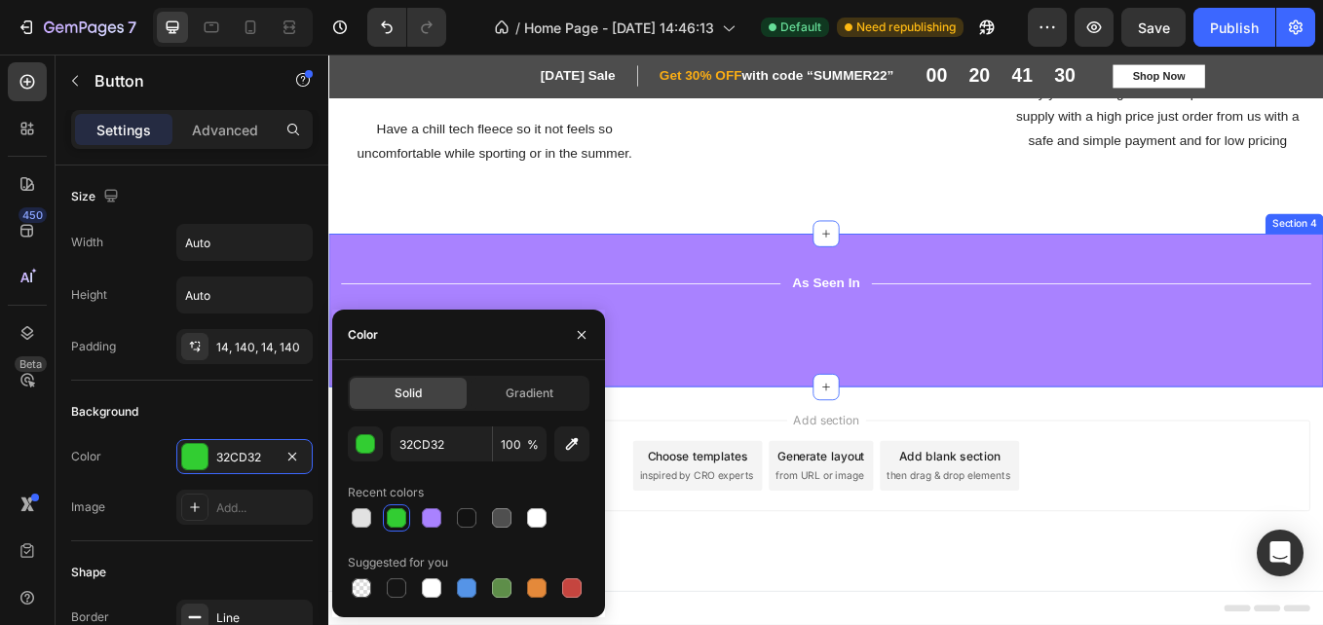
click at [984, 265] on div "Title Line As Seen In Text Block Title Line Row Image Image Image Image Image I…" at bounding box center [912, 355] width 1169 height 180
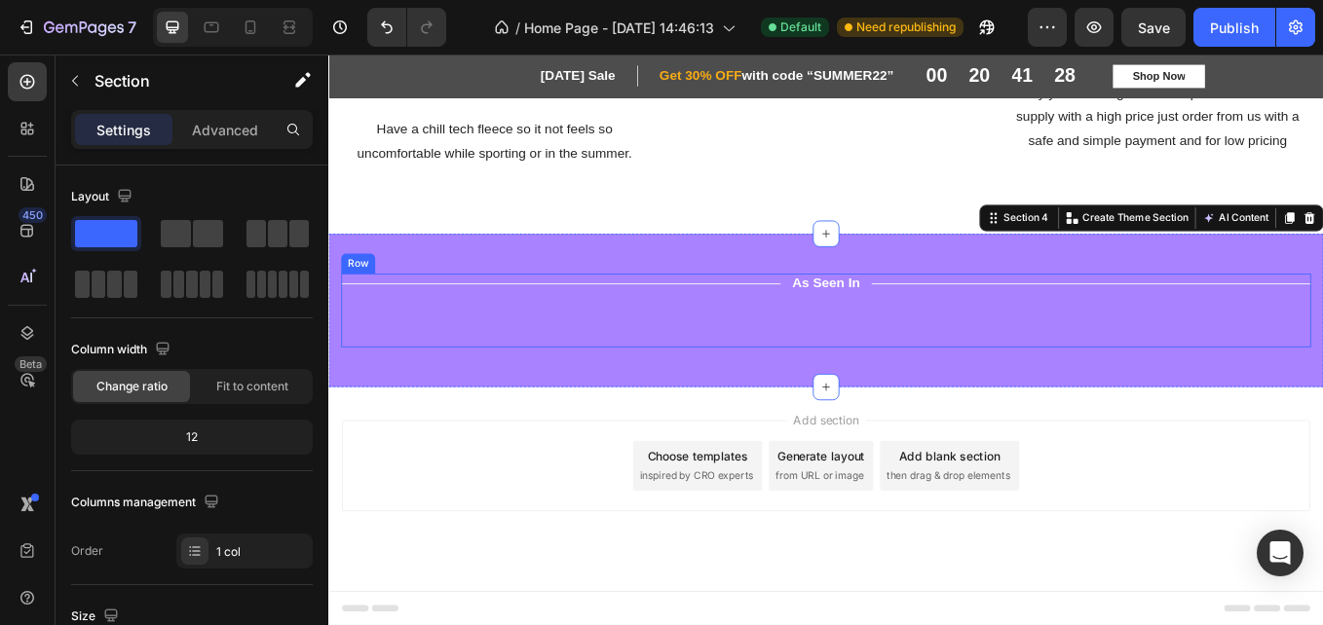
click at [584, 312] on div "Title Line As Seen In Text Block Title Line Row Image Image Image Image Image I…" at bounding box center [913, 355] width 1140 height 87
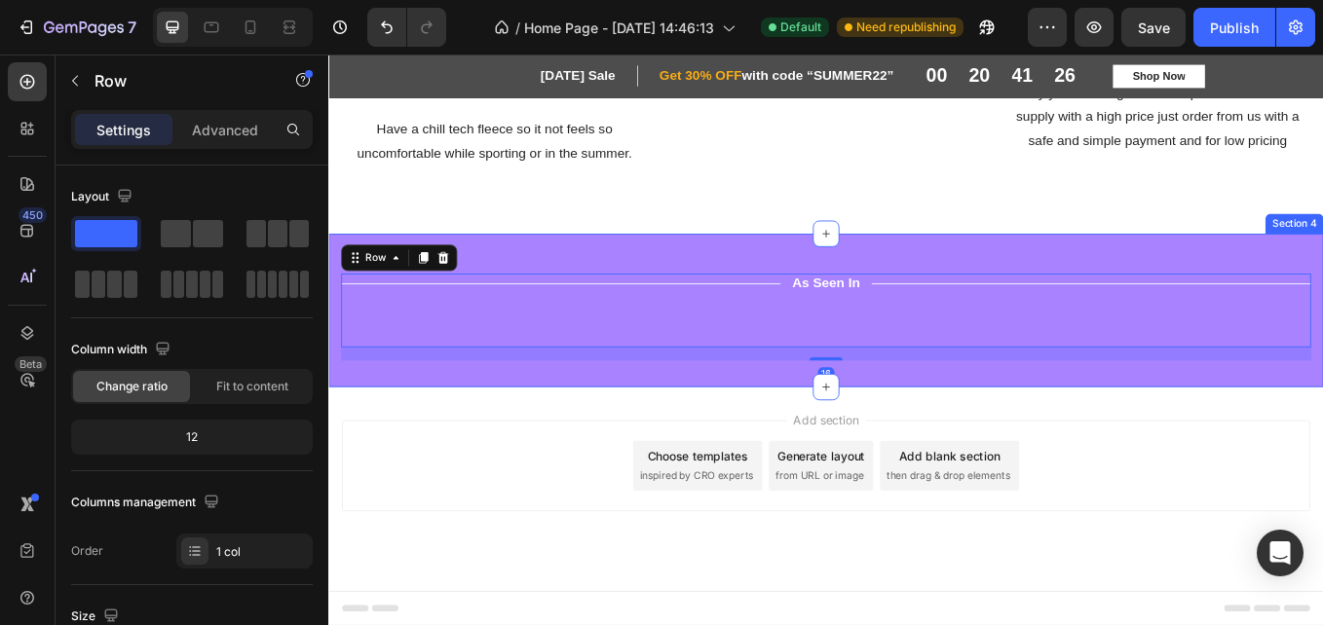
click at [696, 265] on div "Title Line As Seen In Text Block Title Line Row Image Image Image Image Image I…" at bounding box center [912, 355] width 1169 height 180
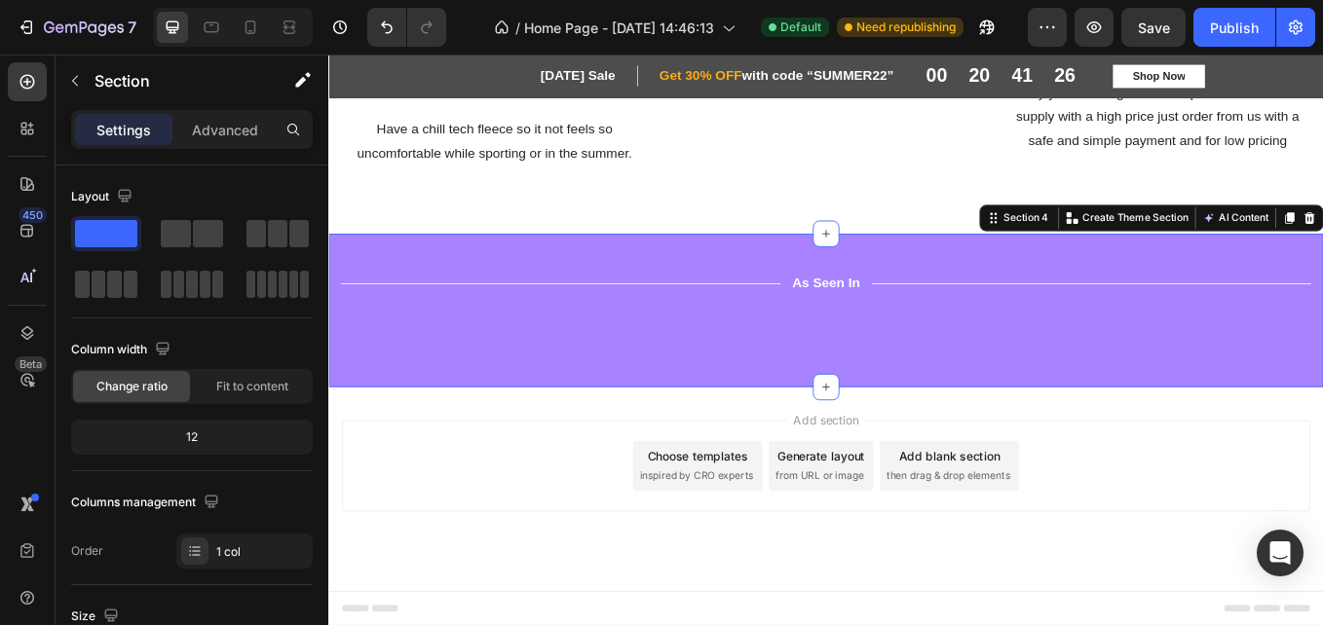
click at [696, 265] on div "Title Line As Seen In Text Block Title Line Row Image Image Image Image Image I…" at bounding box center [912, 355] width 1169 height 180
click at [697, 265] on div "Title Line As Seen In Text Block Title Line Row Image Image Image Image Image I…" at bounding box center [912, 355] width 1169 height 180
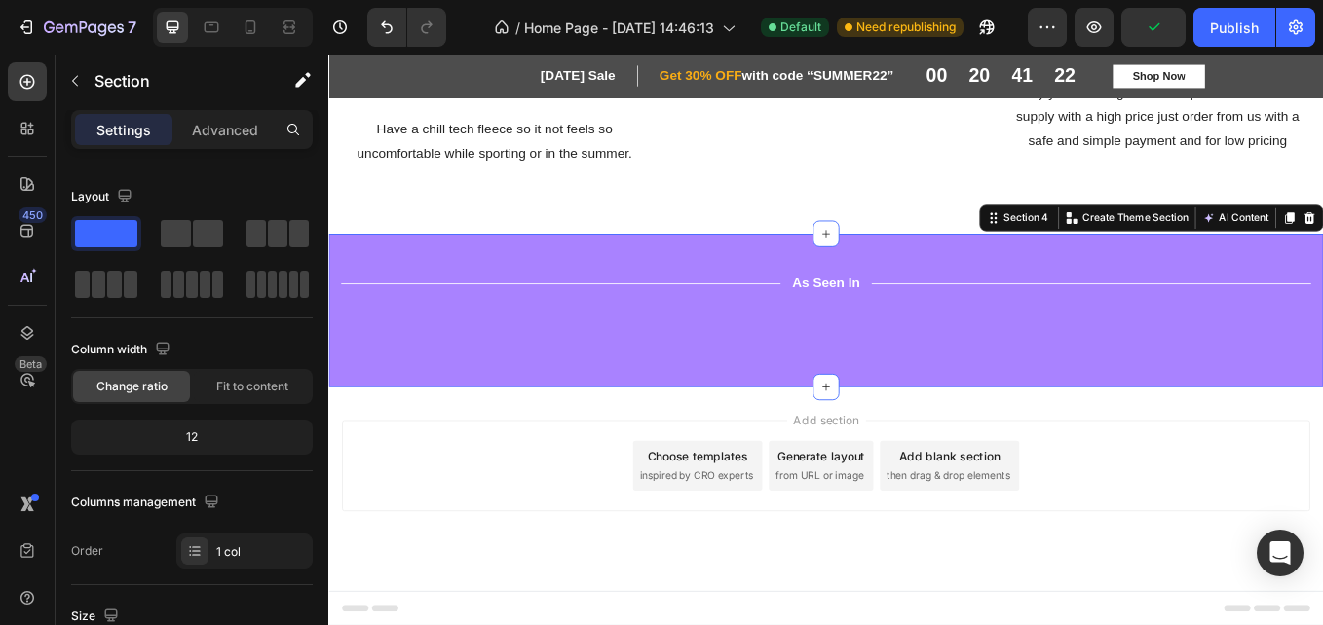
click at [697, 265] on div "Title Line As Seen In Text Block Title Line Row Image Image Image Image Image I…" at bounding box center [912, 355] width 1169 height 180
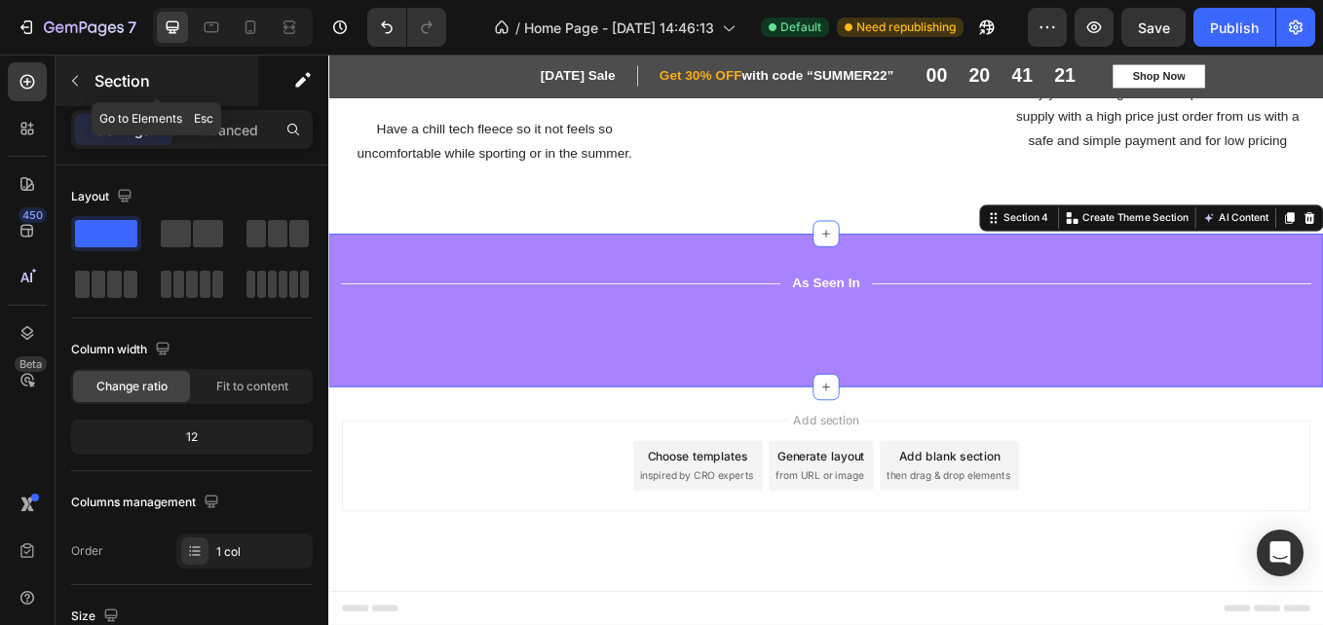
click at [80, 94] on button "button" at bounding box center [74, 80] width 31 height 31
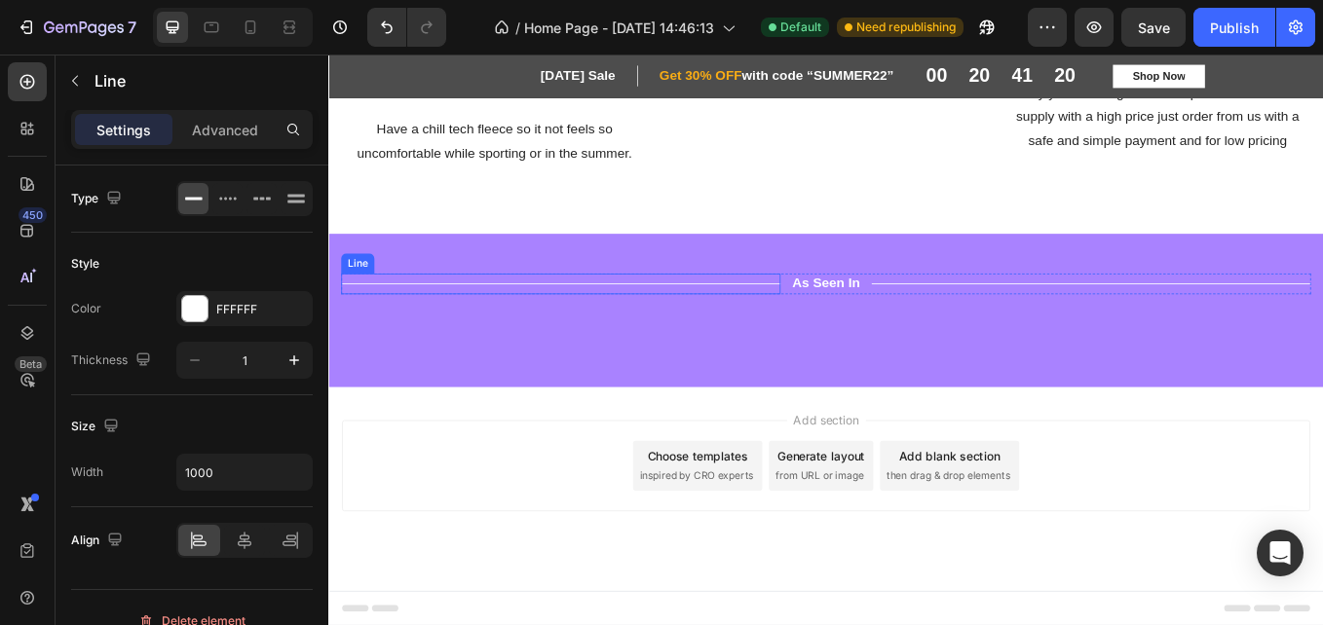
click at [757, 312] on div "Title Line" at bounding box center [601, 324] width 516 height 24
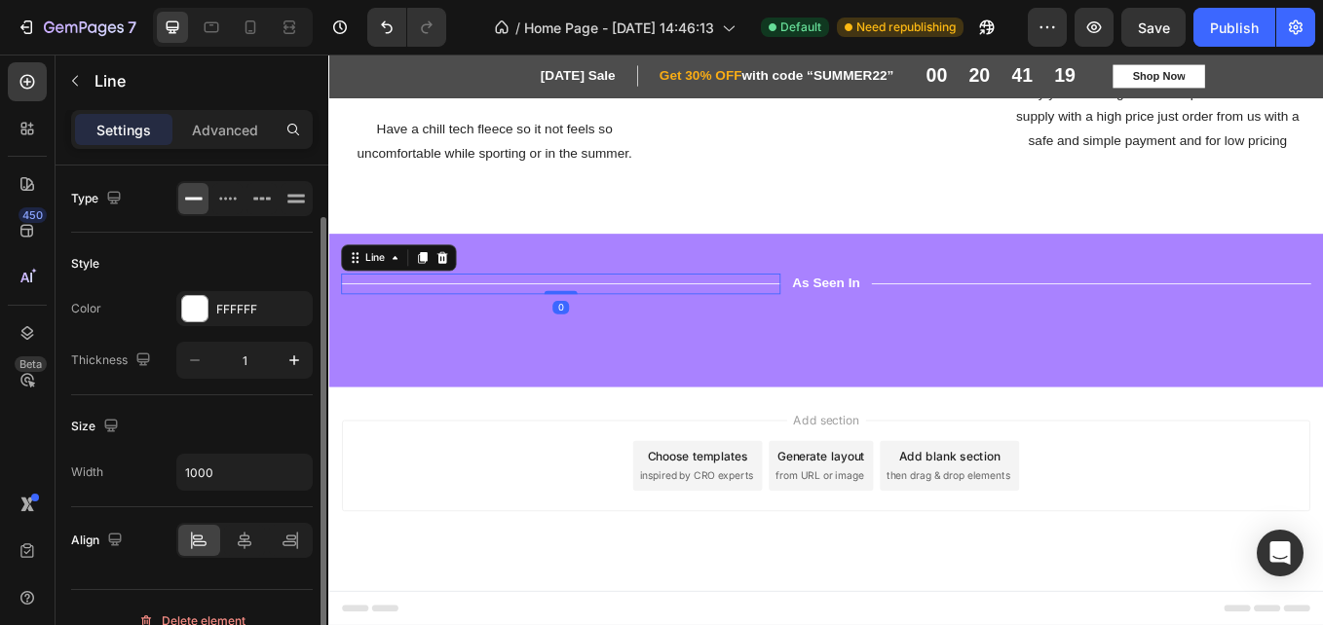
scroll to position [26, 0]
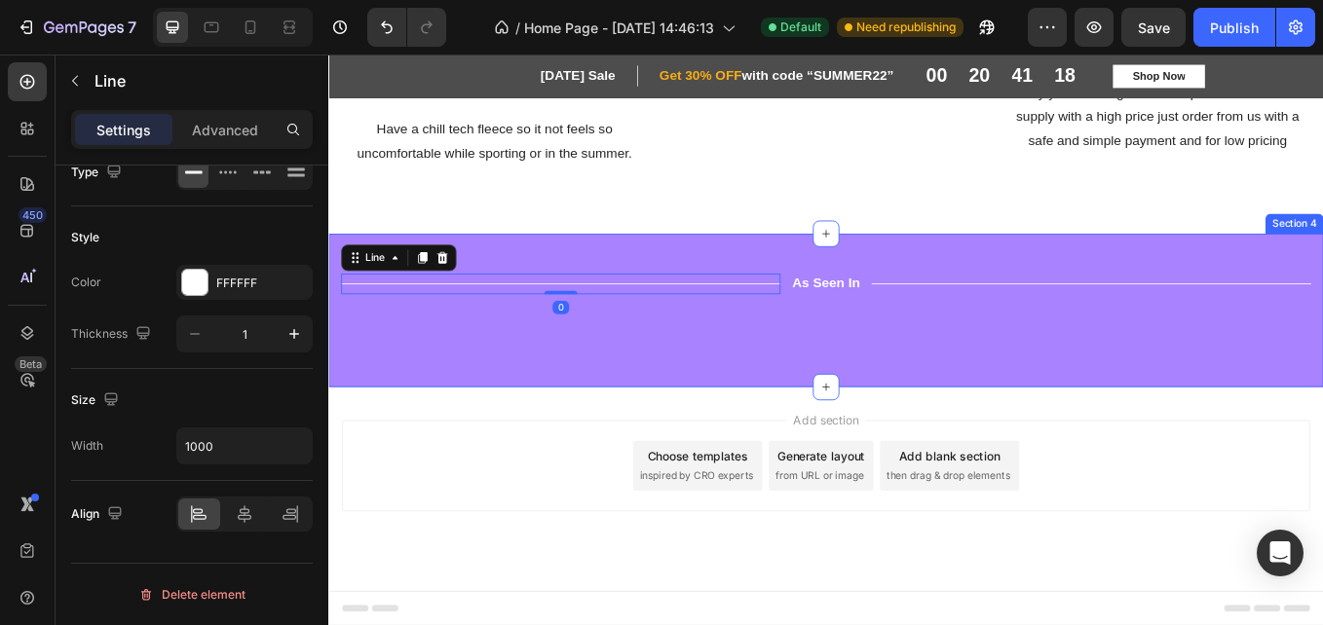
click at [575, 401] on div "Title Line 0 As Seen In Text Block Title Line Row Image Image Image Image Image…" at bounding box center [913, 363] width 1140 height 102
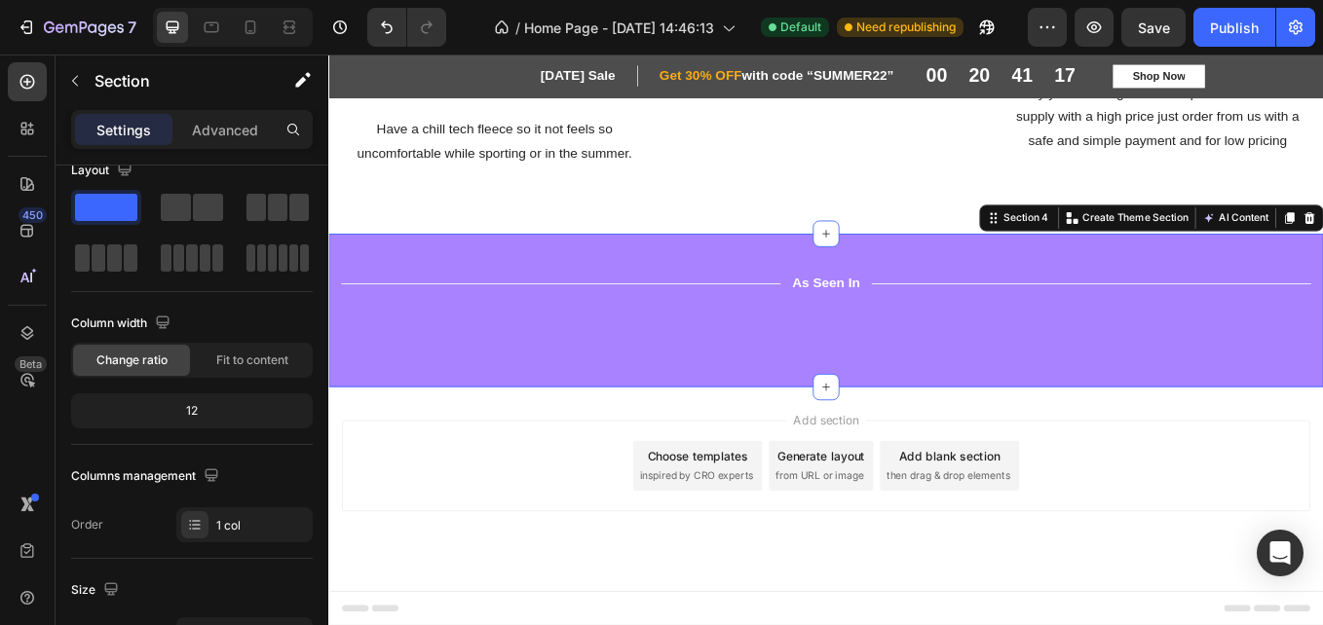
scroll to position [0, 0]
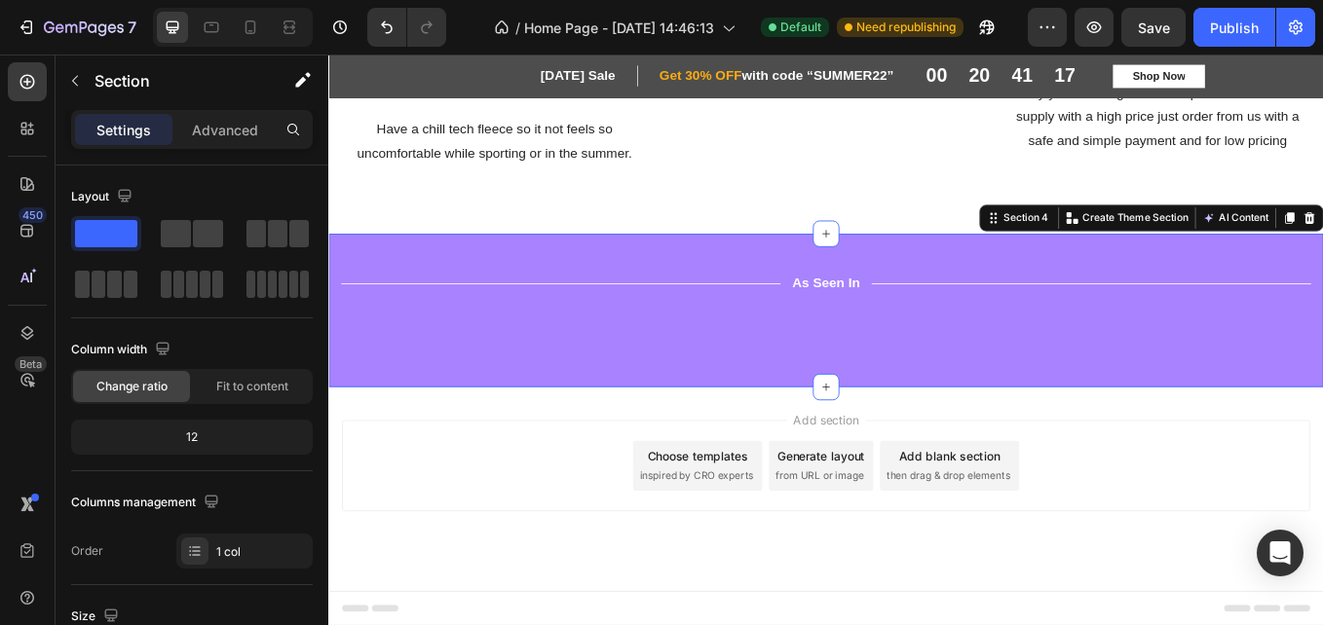
click at [575, 401] on div "Title Line As Seen In Text Block Title Line Row Image Image Image Image Image I…" at bounding box center [913, 363] width 1140 height 102
click at [531, 383] on div "Image Image Image Image Image Image" at bounding box center [913, 383] width 1140 height 0
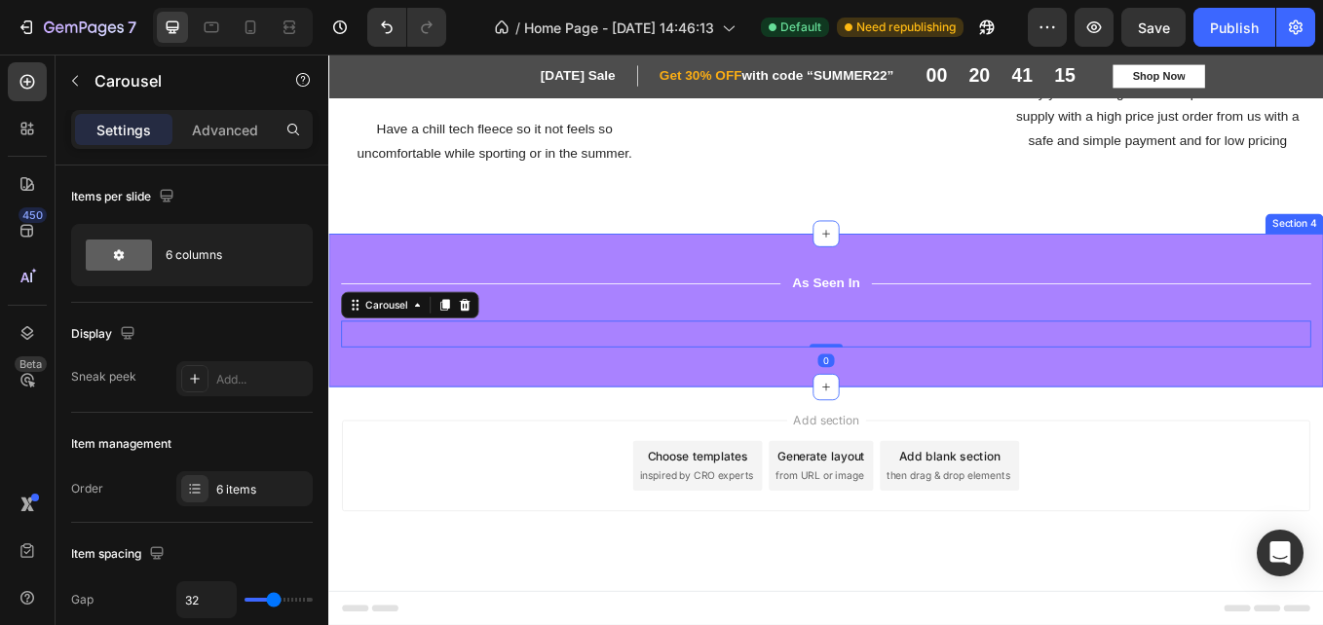
click at [656, 265] on div "Title Line As Seen In Text Block Title Line Row Image Image Image Image Image I…" at bounding box center [912, 355] width 1169 height 180
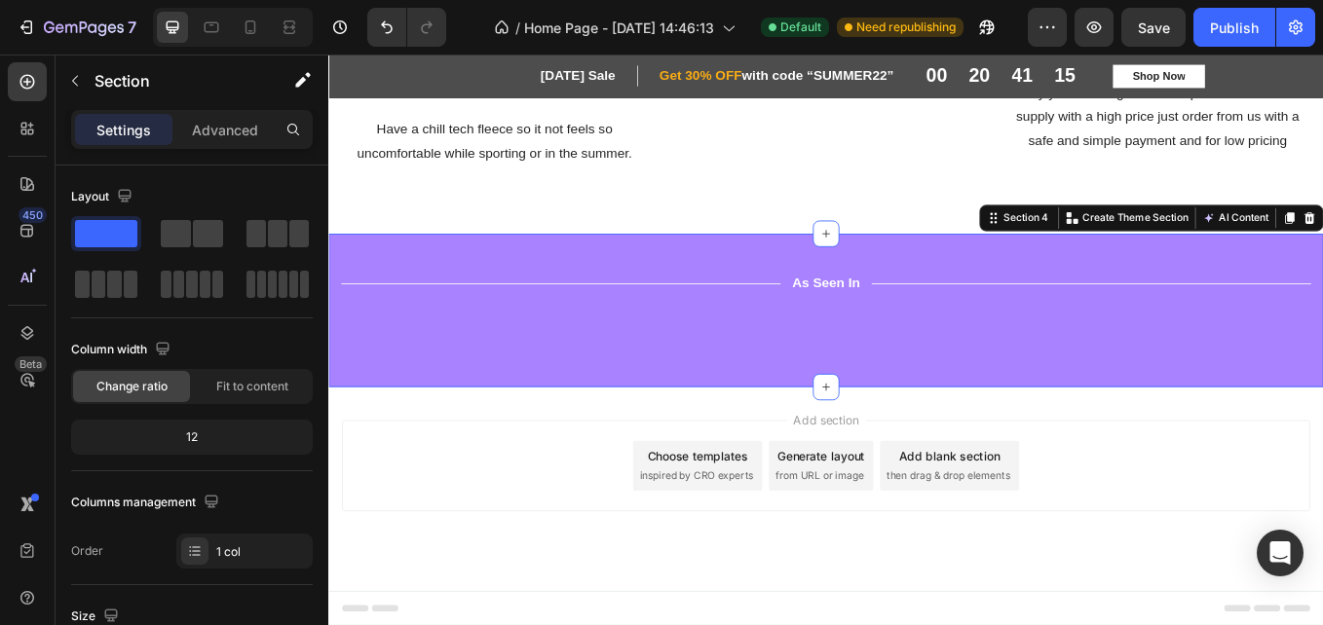
click at [656, 265] on div "Title Line As Seen In Text Block Title Line Row Image Image Image Image Image I…" at bounding box center [912, 355] width 1169 height 180
click at [1126, 235] on div "Section 4" at bounding box center [1140, 246] width 84 height 23
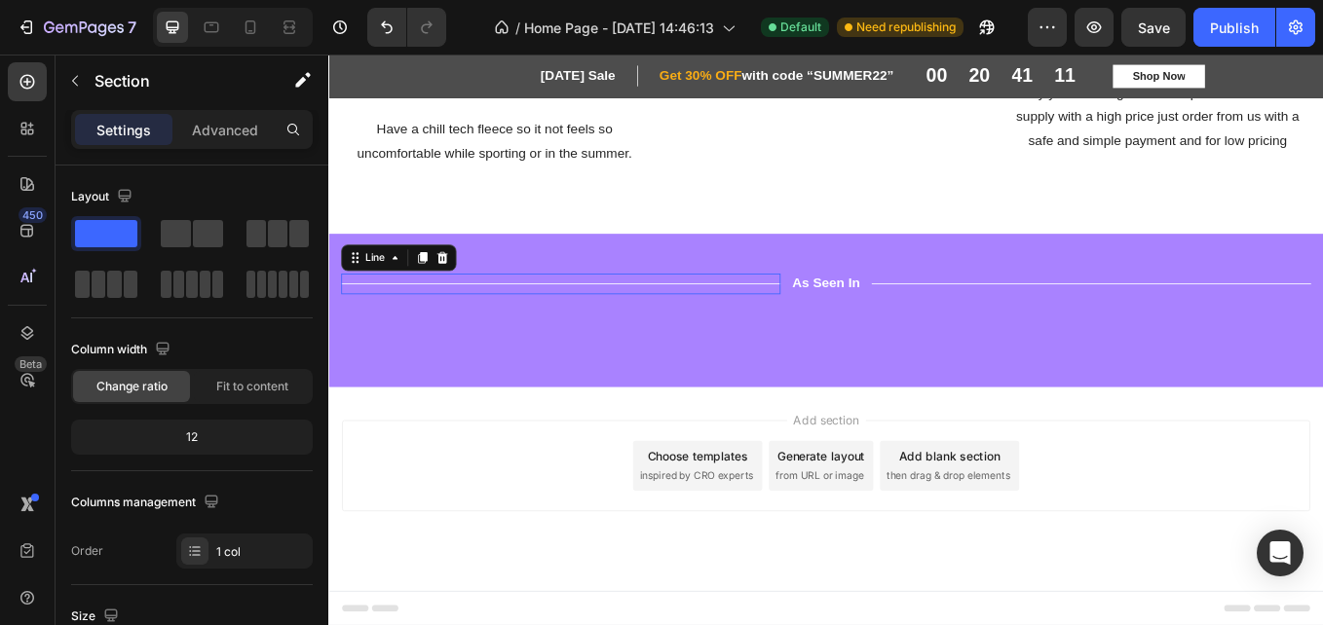
click at [551, 312] on div "Title Line 0" at bounding box center [601, 324] width 516 height 24
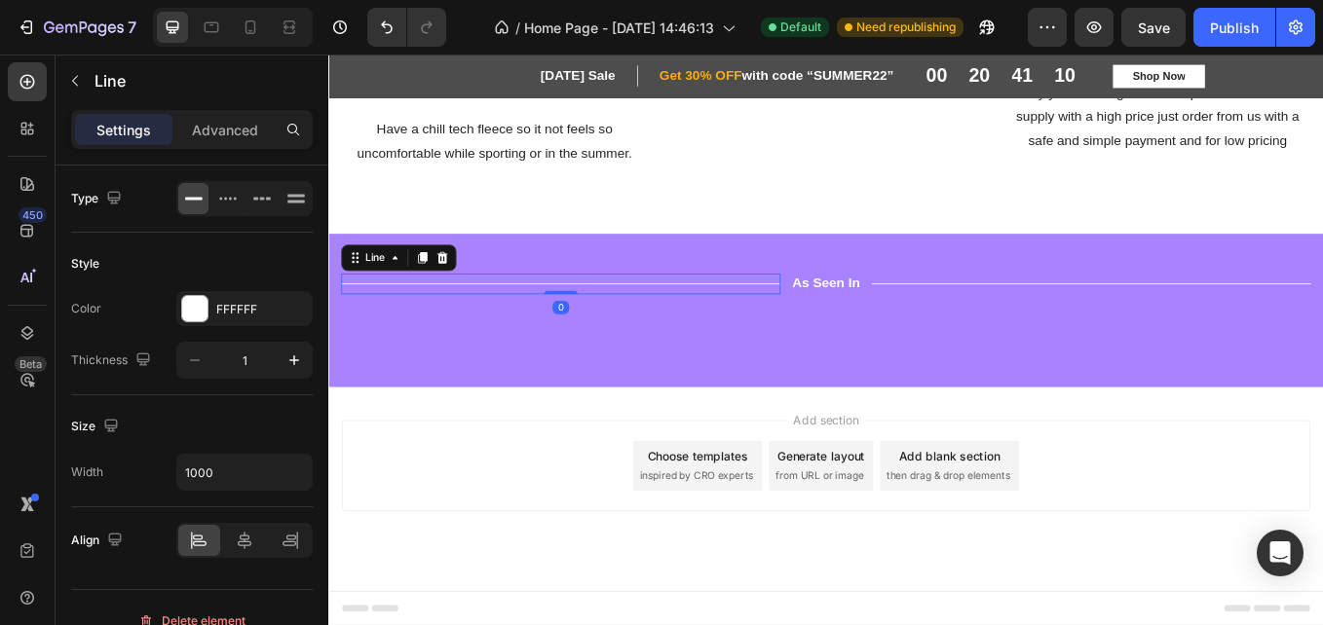
click at [553, 312] on div "Title Line 0" at bounding box center [601, 324] width 516 height 24
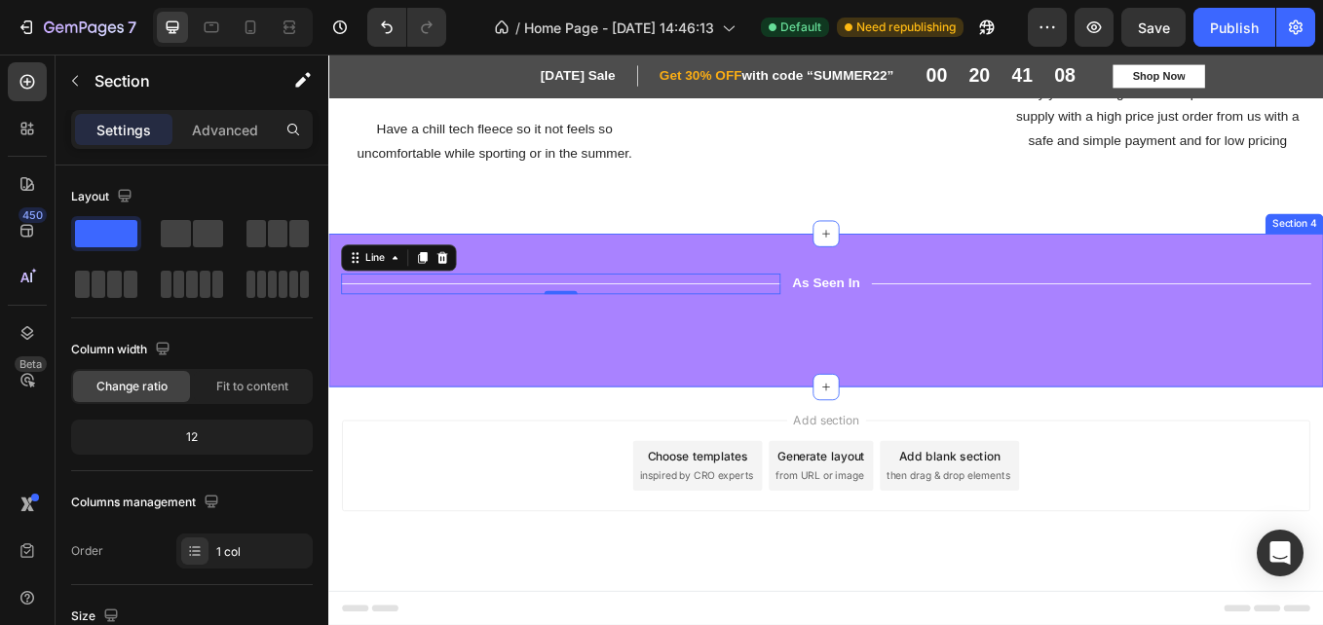
click at [539, 265] on div "Title Line 0 As Seen In Text Block Title Line Row Image Image Image Image Image…" at bounding box center [912, 355] width 1169 height 180
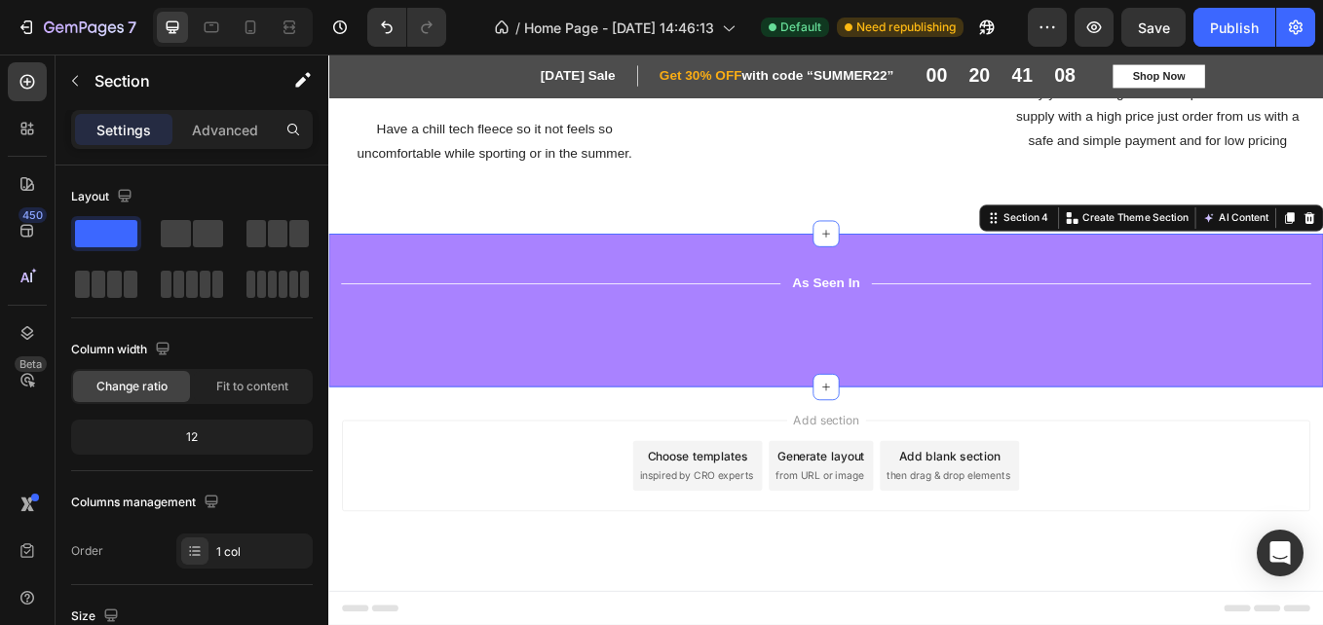
click at [539, 265] on div "Title Line As Seen In Text Block Title Line Row Image Image Image Image Image I…" at bounding box center [912, 355] width 1169 height 180
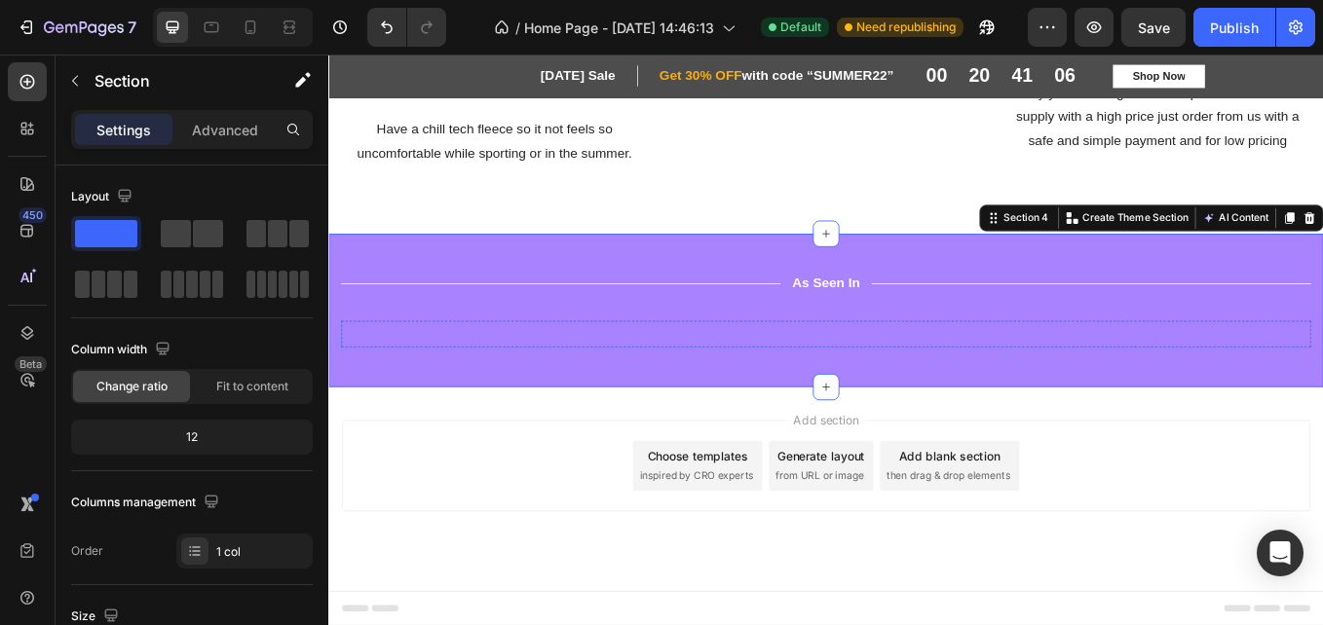
click at [685, 383] on img at bounding box center [617, 383] width 162 height 0
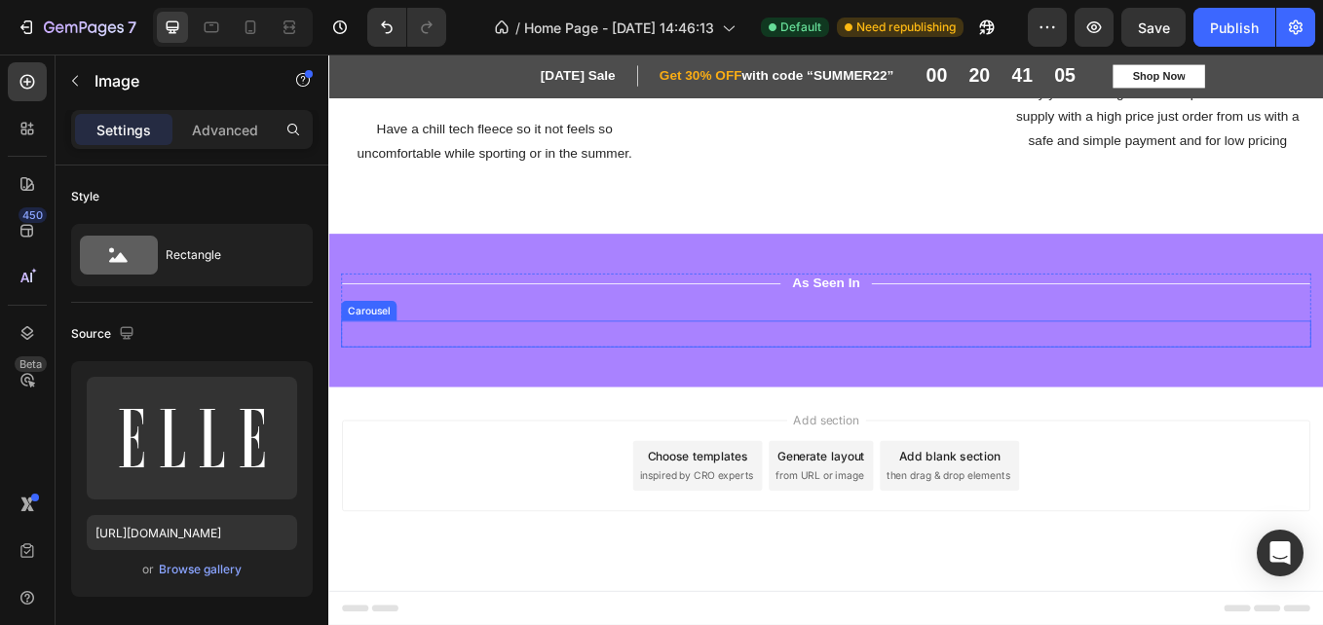
click at [708, 392] on div "Image Image 0 Image Image Image Image Carousel" at bounding box center [913, 382] width 1140 height 31
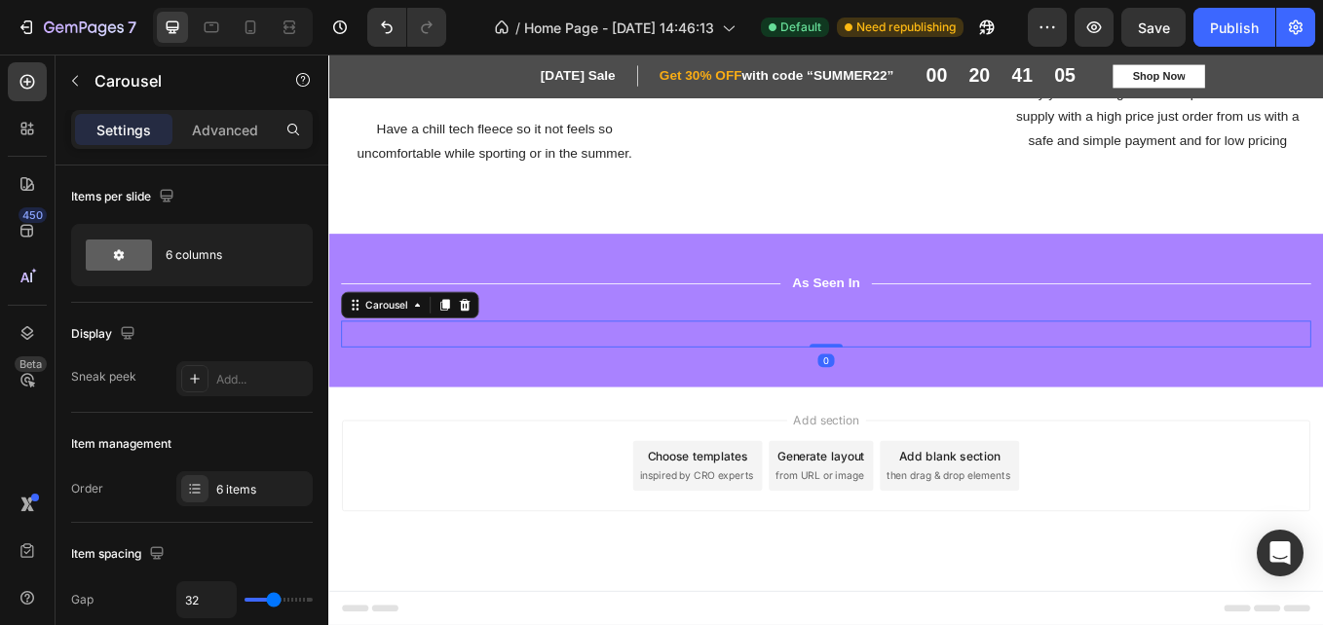
click at [708, 392] on div "Image Image Image Image Image Image Carousel 0" at bounding box center [913, 382] width 1140 height 31
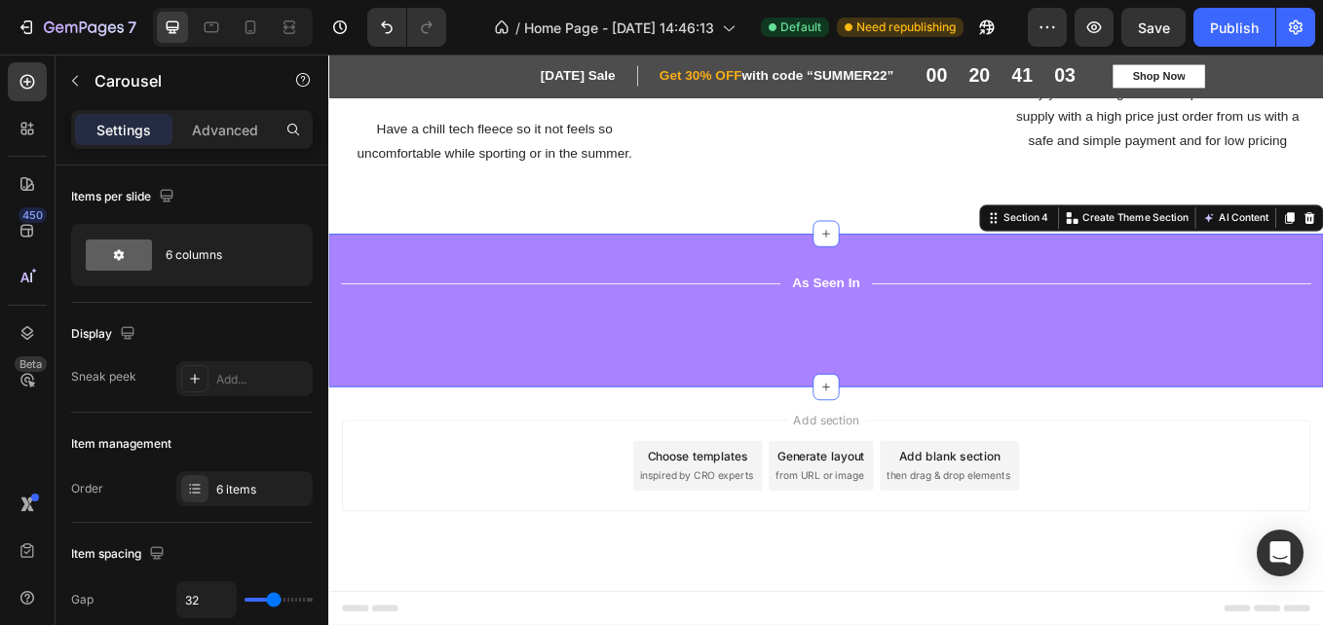
click at [749, 419] on div "Title Line As Seen In Text Block Title Line Row Image Image Image Image Image I…" at bounding box center [912, 355] width 1169 height 180
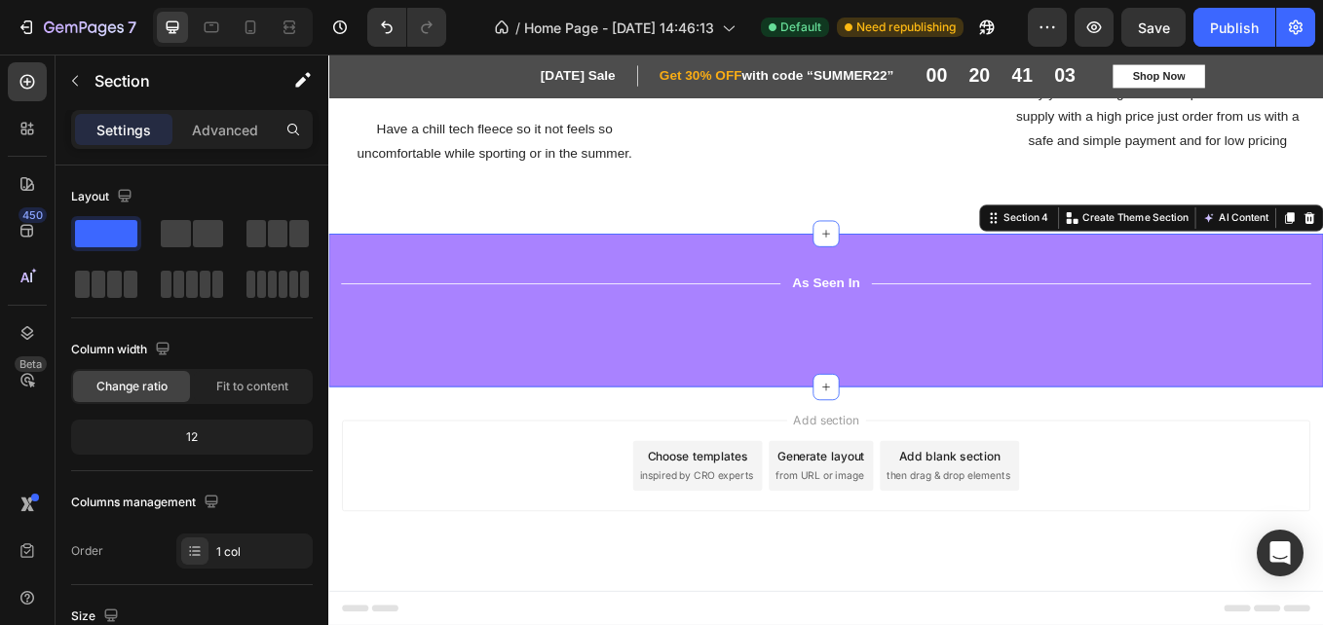
click at [749, 419] on div "Title Line As Seen In Text Block Title Line Row Image Image Image Image Image I…" at bounding box center [912, 355] width 1169 height 180
click at [345, 265] on div "Title Line As Seen In Text Block Title Line Row Image Image Image Image Image I…" at bounding box center [912, 355] width 1169 height 180
click at [1011, 265] on div "Title Line As Seen In Text Block Title Line Row Image Image Image Image Image I…" at bounding box center [912, 355] width 1169 height 180
click at [1102, 239] on icon at bounding box center [1110, 247] width 16 height 16
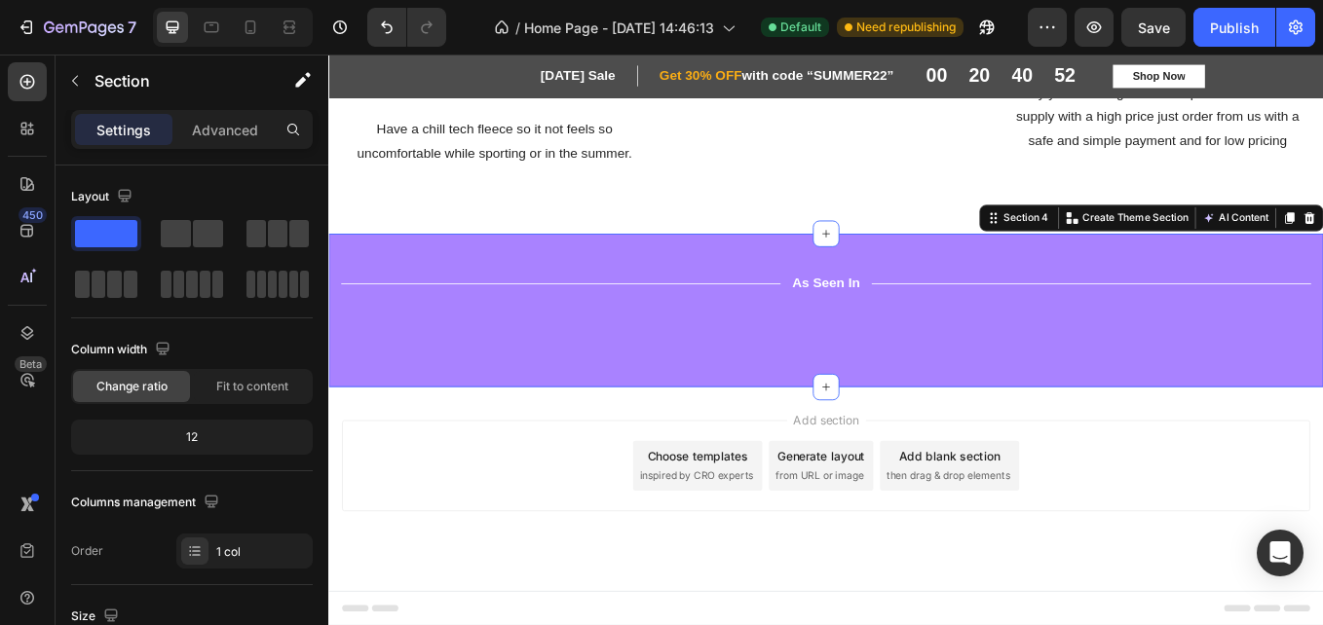
click at [1322, 265] on div "Title Line As Seen In Text Block Title Line Row Image Image Image Image Image I…" at bounding box center [912, 355] width 1169 height 180
click at [755, 423] on div "Title Line As Seen In Text Block Title Line Row Image Image Image Image Image I…" at bounding box center [912, 355] width 1169 height 180
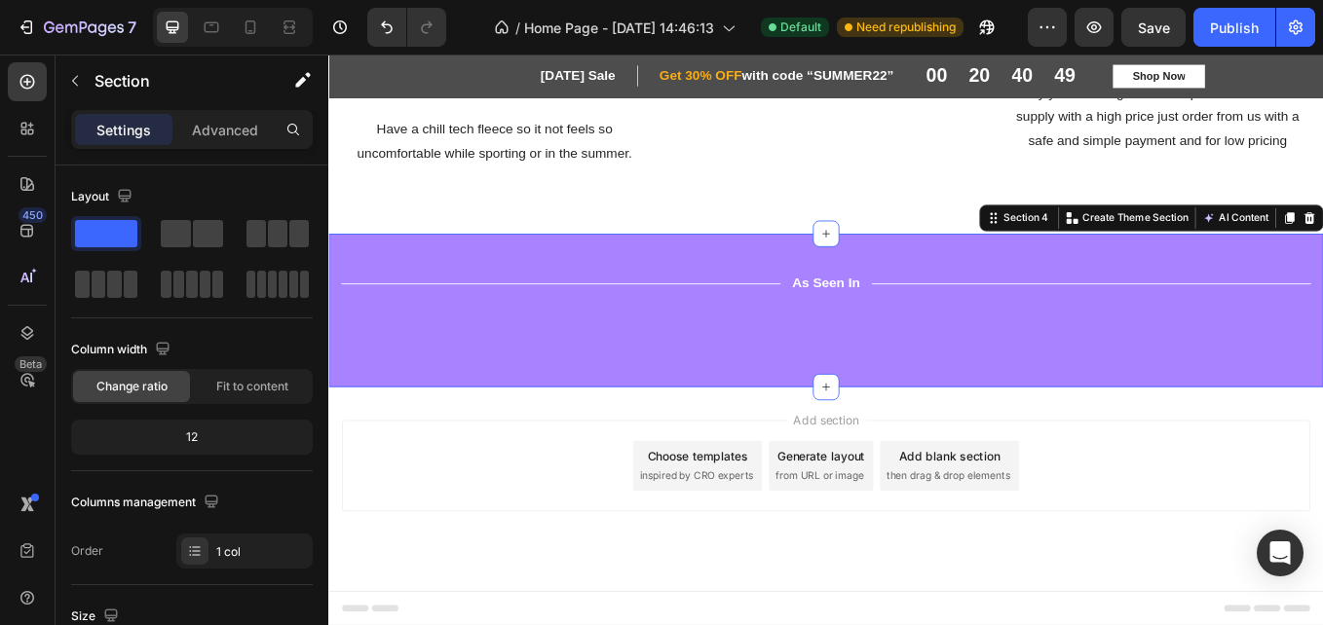
click at [755, 423] on div "Title Line As Seen In Text Block Title Line Row Image Image Image Image Image I…" at bounding box center [912, 355] width 1169 height 180
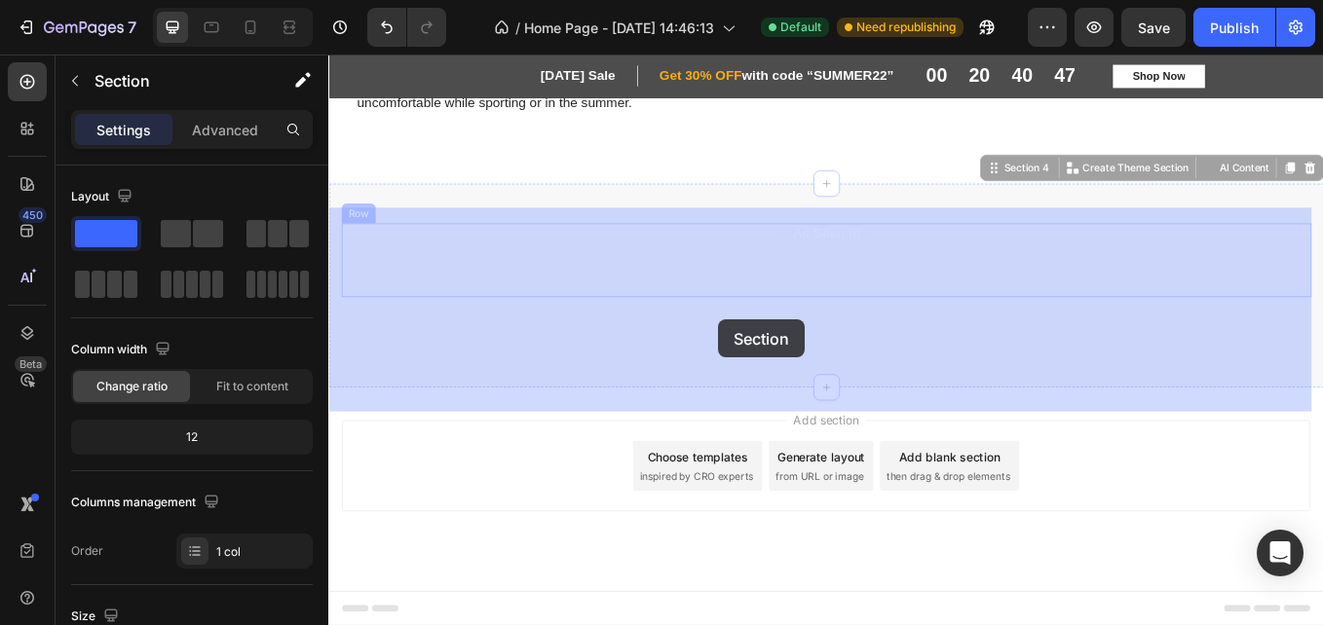
drag, startPoint x: 381, startPoint y: 212, endPoint x: 862, endPoint y: 384, distance: 510.9
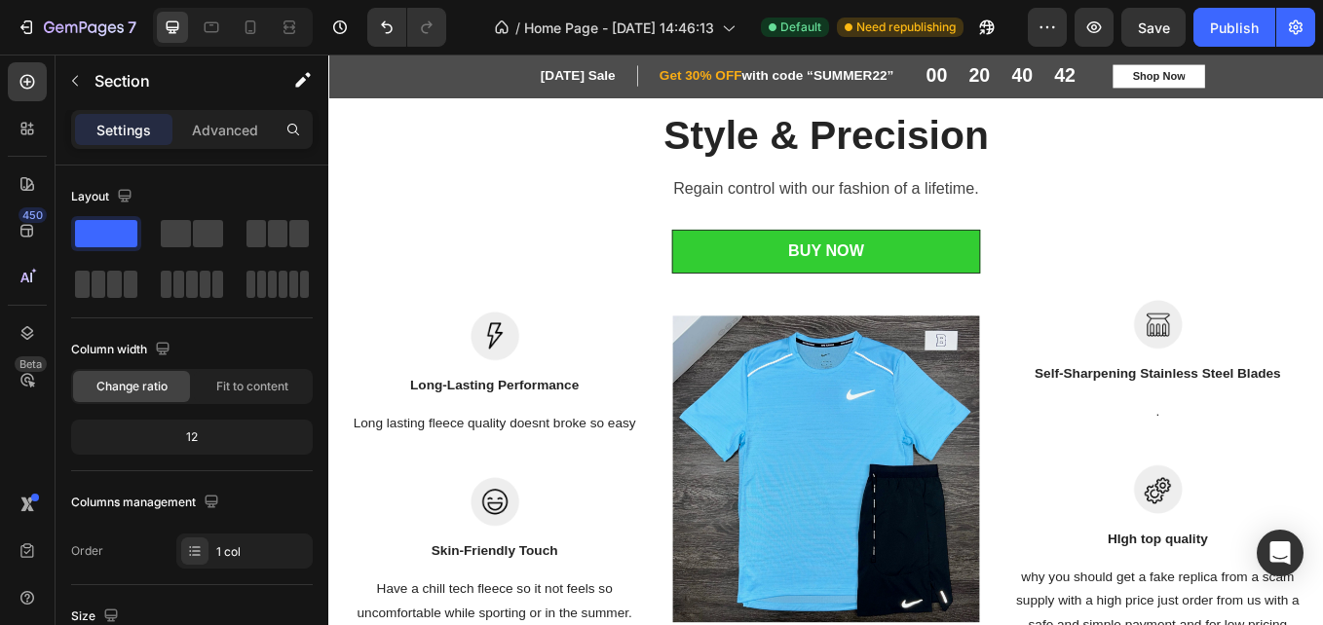
scroll to position [1227, 0]
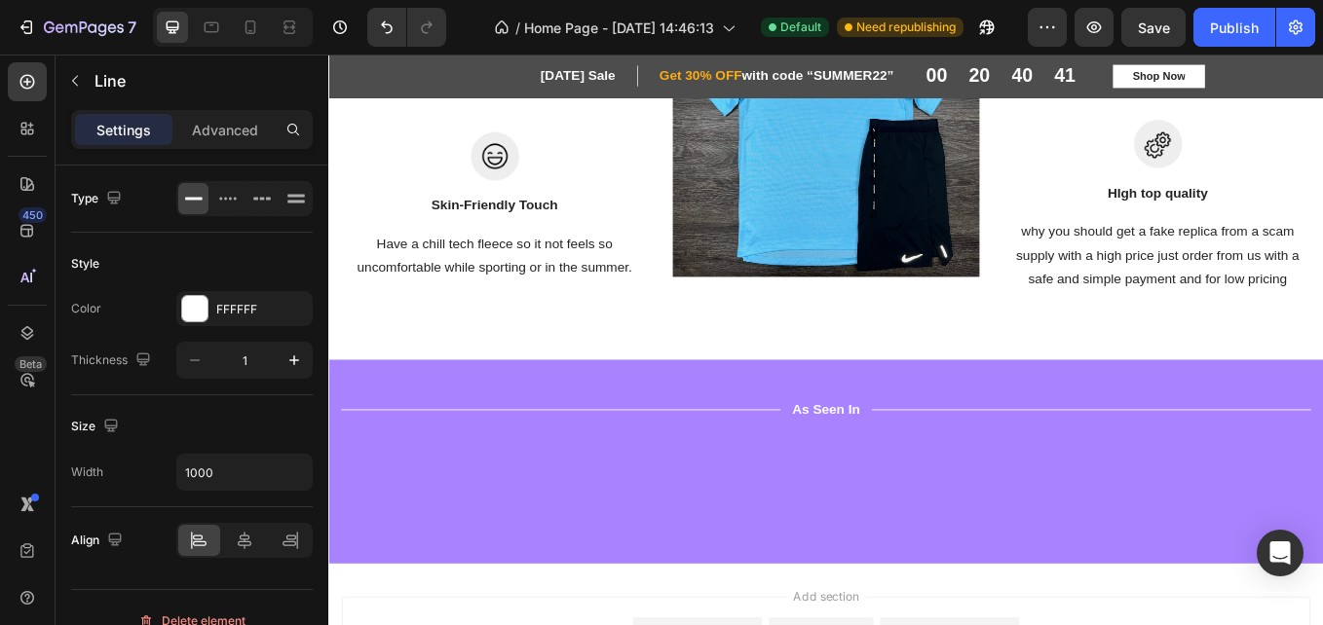
click at [585, 460] on div "Title Line" at bounding box center [601, 472] width 516 height 24
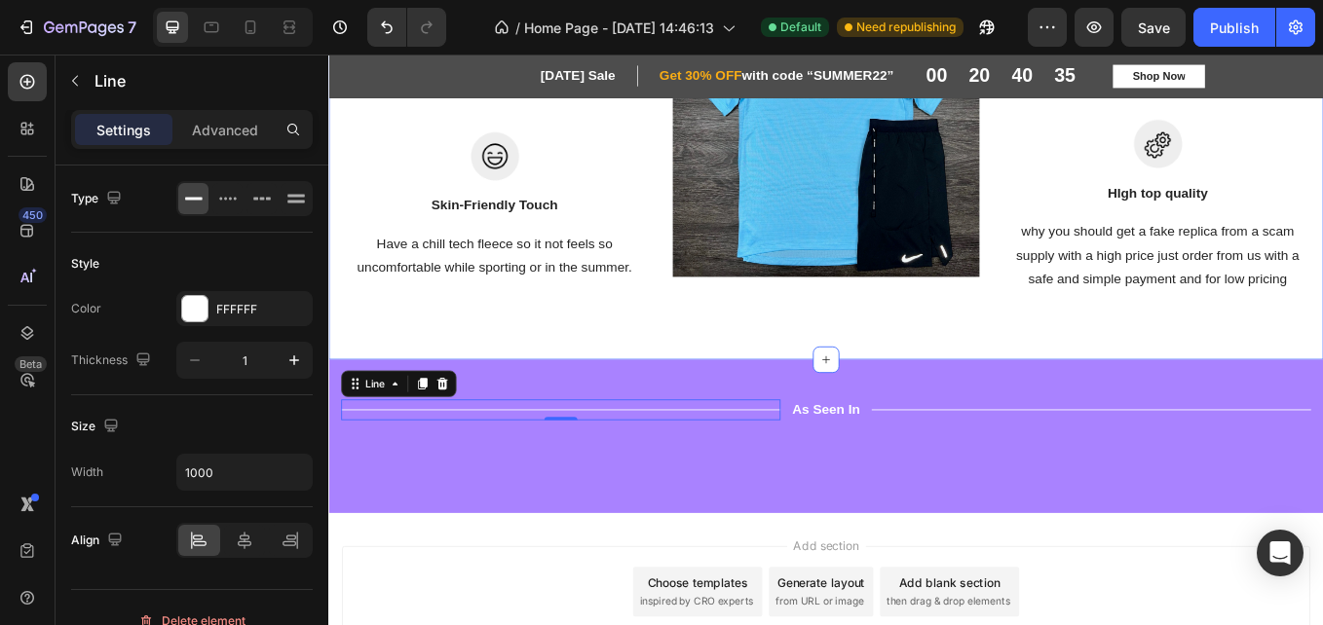
click at [611, 423] on div "Title Line 0 As Seen In Text Block Title Line Row Image Image Image Image Image…" at bounding box center [912, 503] width 1169 height 180
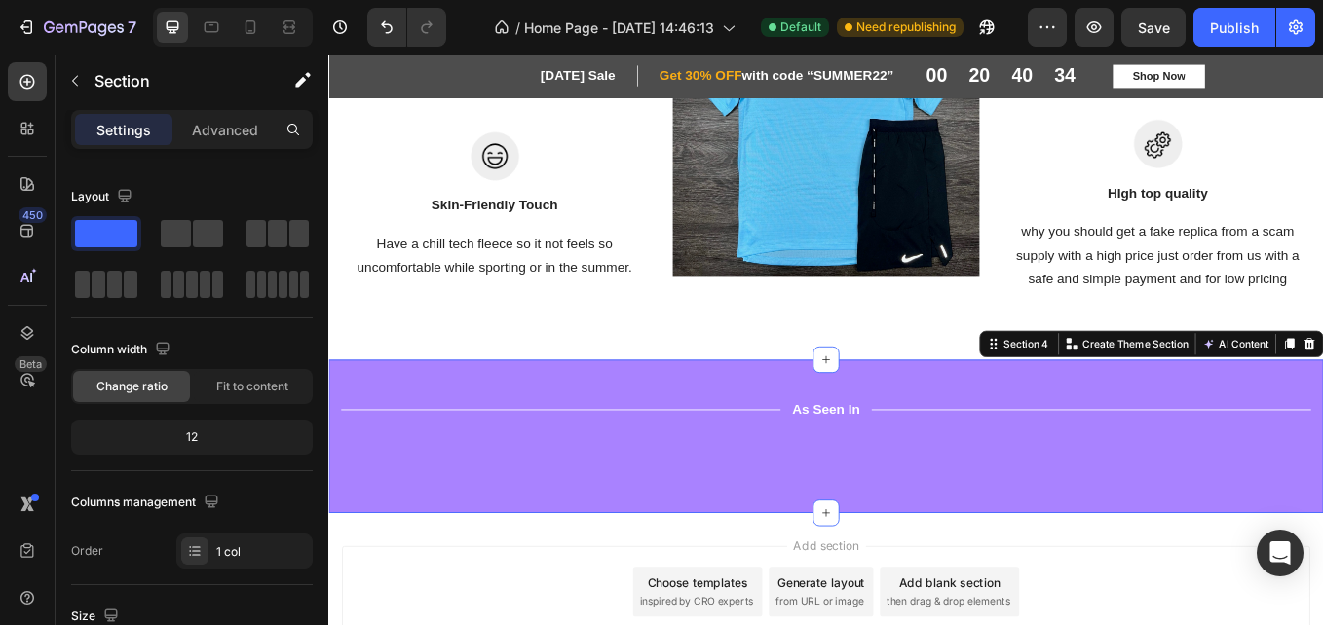
click at [611, 423] on div "Title Line As Seen In Text Block Title Line Row Image Image Image Image Image I…" at bounding box center [912, 503] width 1169 height 180
click at [188, 160] on div "Settings Advanced" at bounding box center [192, 138] width 273 height 56
click at [215, 141] on div "Advanced" at bounding box center [224, 129] width 97 height 31
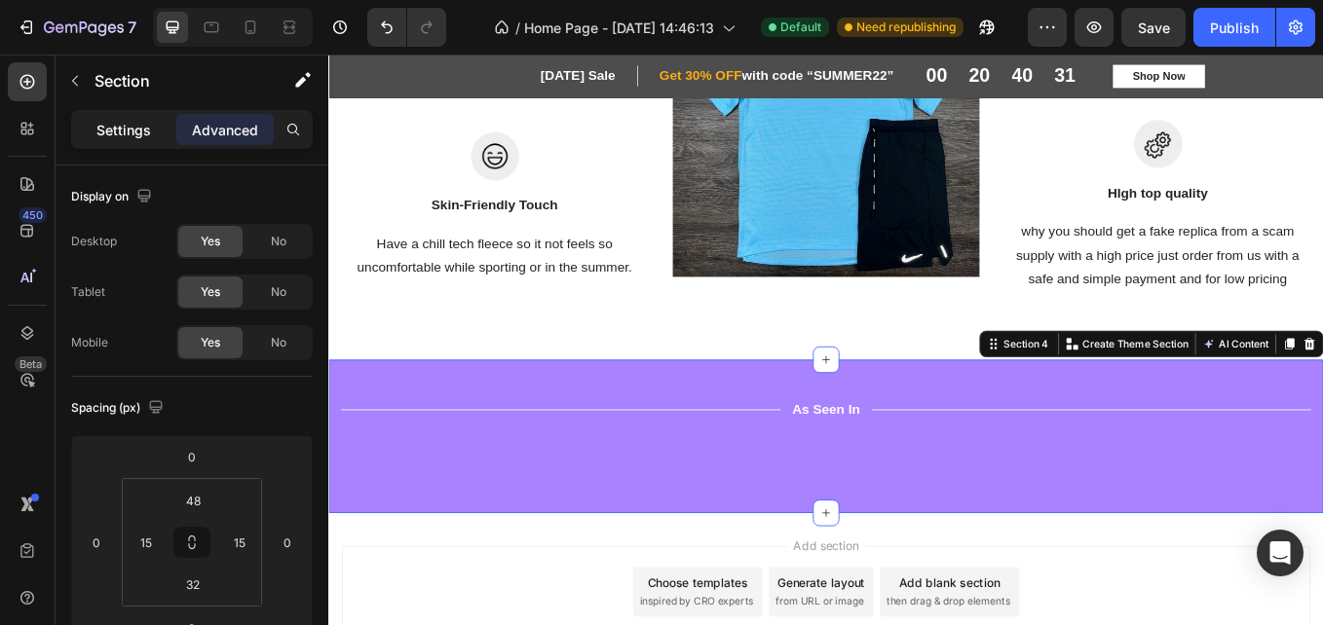
click at [129, 139] on p "Settings" at bounding box center [123, 130] width 55 height 20
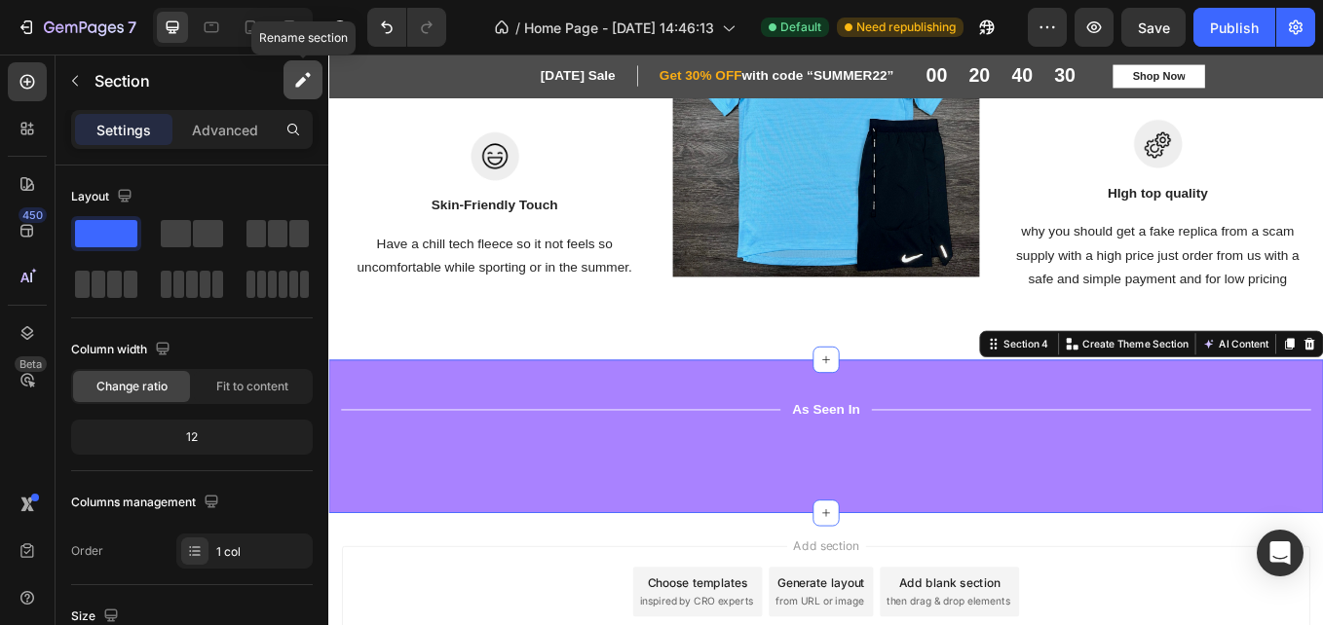
click at [303, 85] on icon "button" at bounding box center [302, 79] width 19 height 19
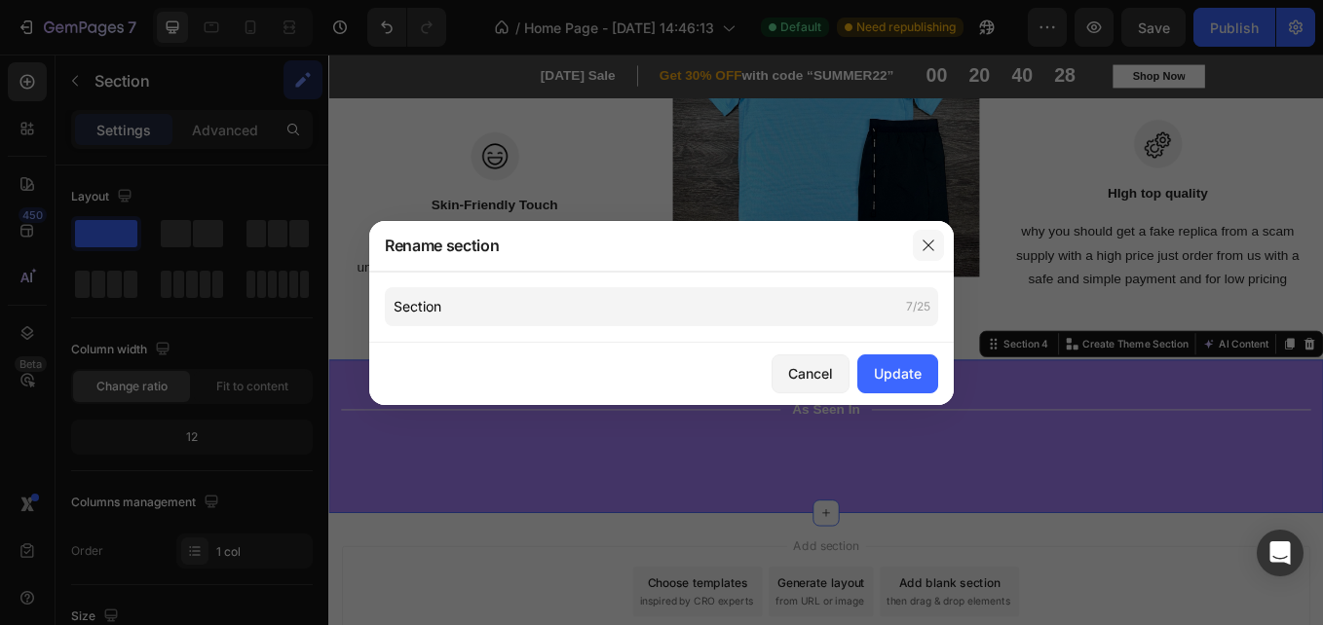
click at [932, 254] on button "button" at bounding box center [928, 245] width 31 height 31
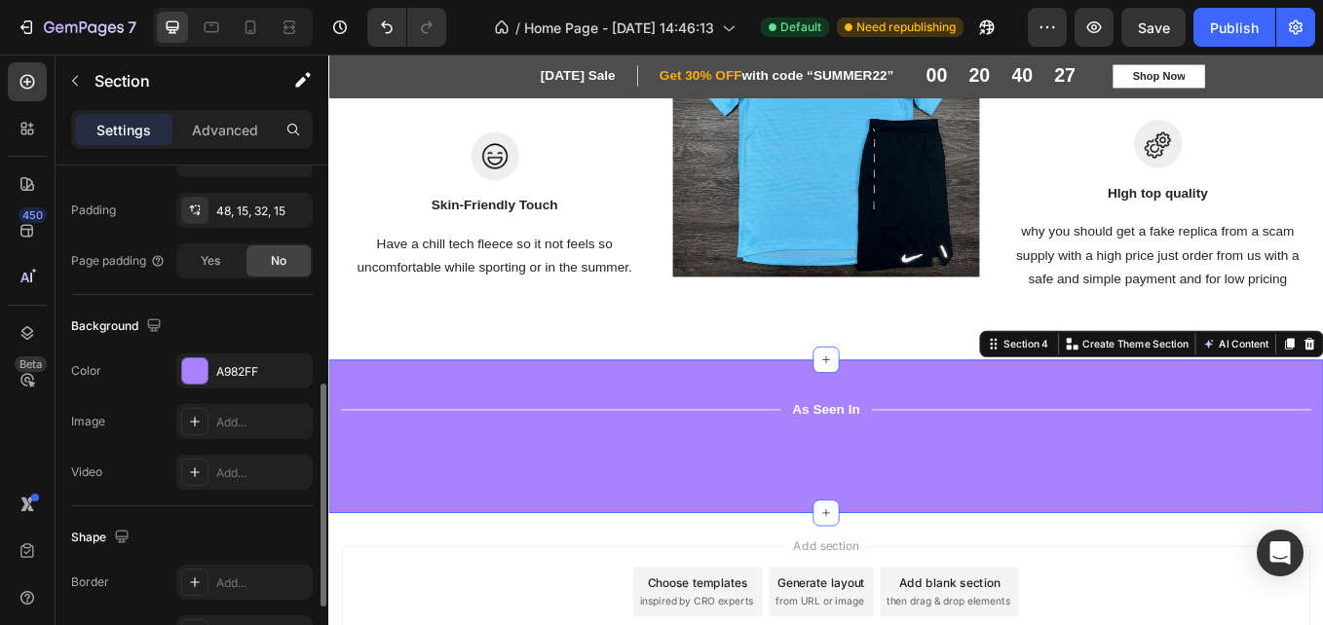
scroll to position [505, 0]
click at [195, 361] on div at bounding box center [194, 370] width 25 height 25
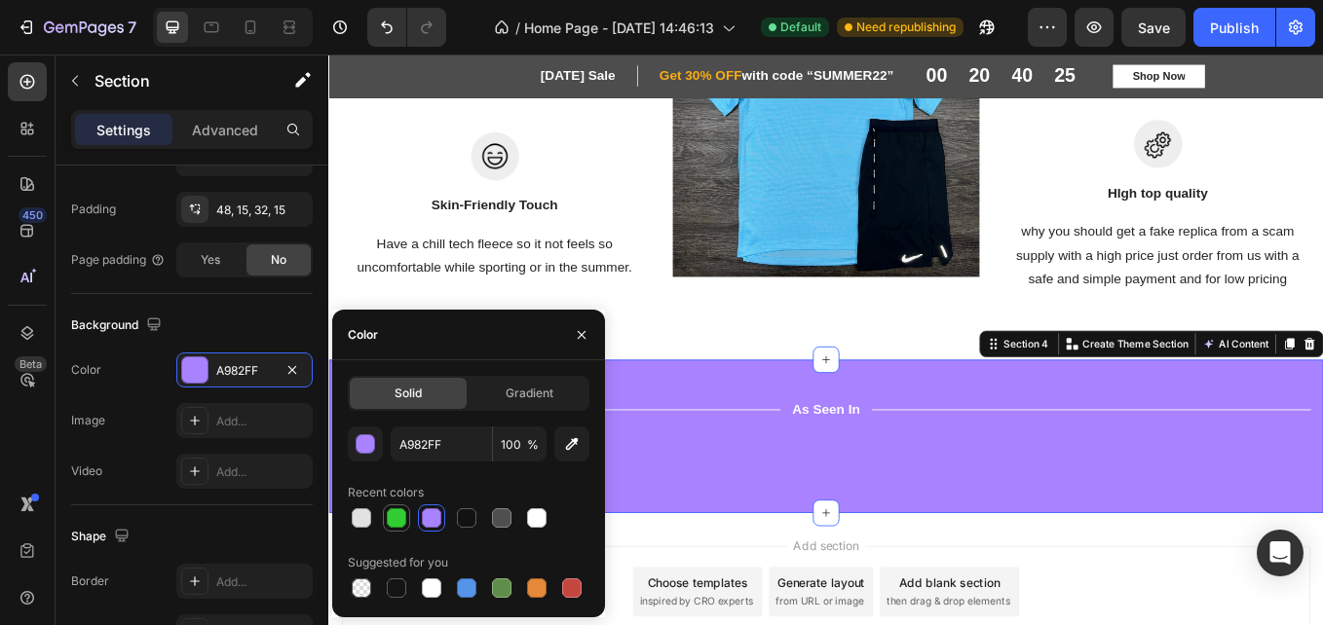
click at [395, 521] on div at bounding box center [396, 518] width 19 height 19
type input "32CD32"
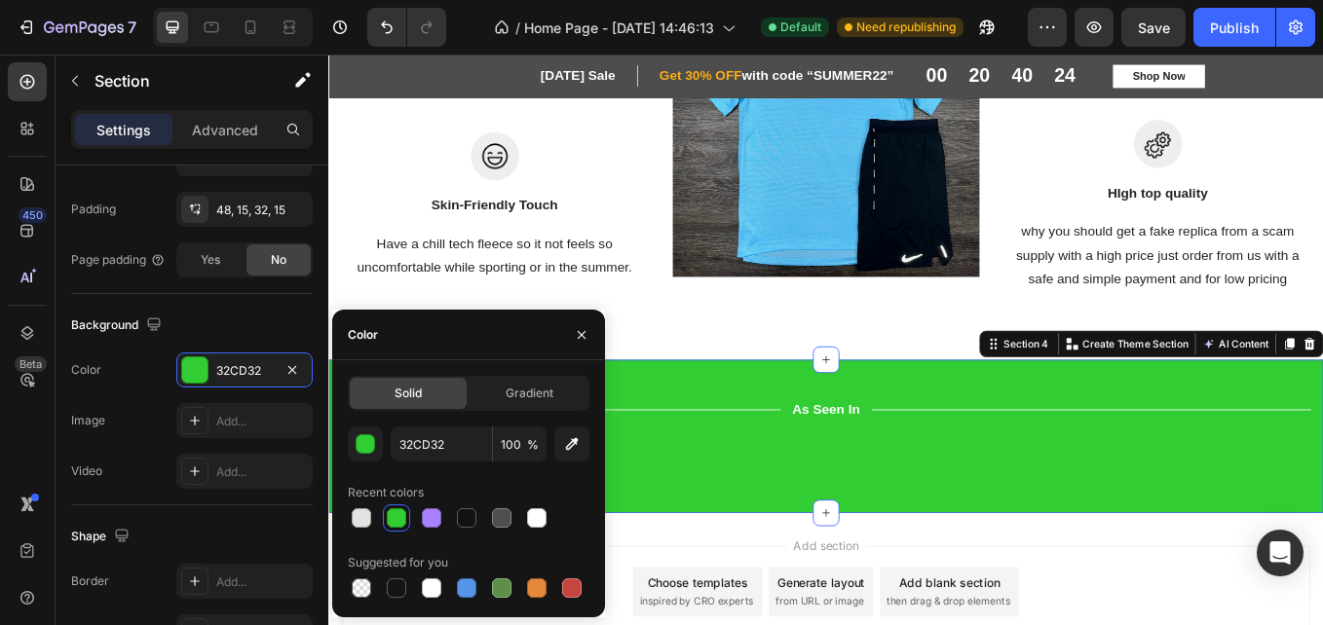
click at [796, 456] on div "Title Line As Seen In Text Block Title Line Row Image Image Image Image Image I…" at bounding box center [912, 503] width 1169 height 180
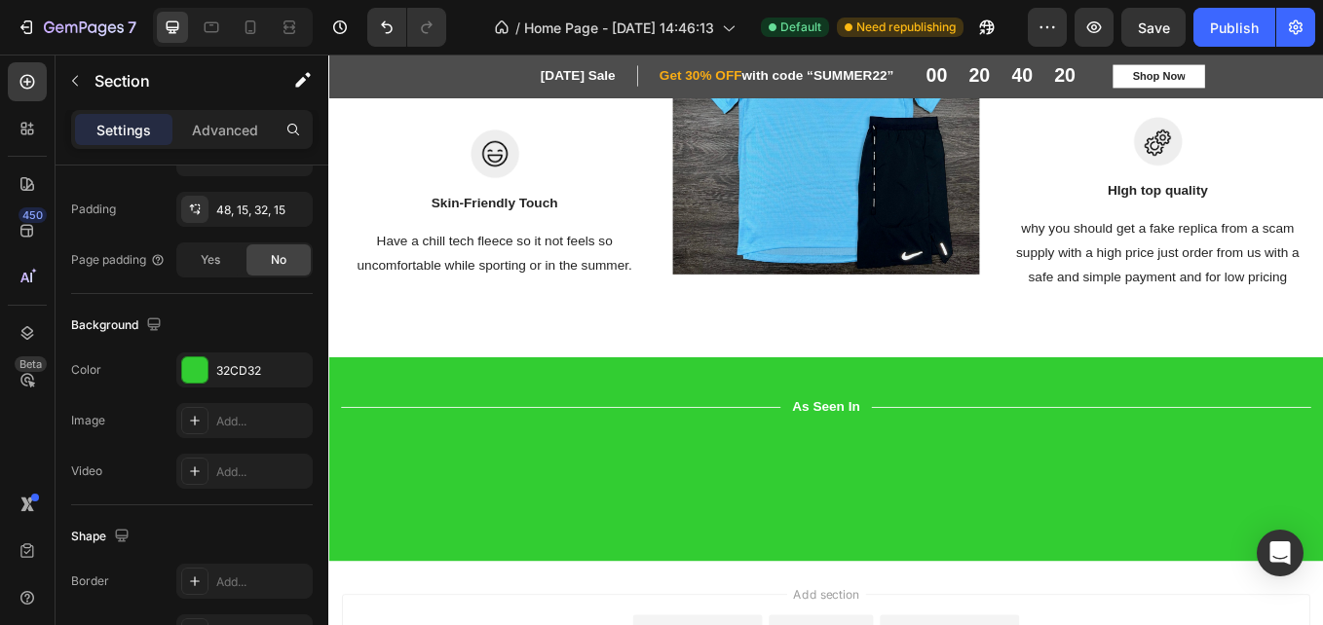
scroll to position [1434, 0]
